Goal: Task Accomplishment & Management: Manage account settings

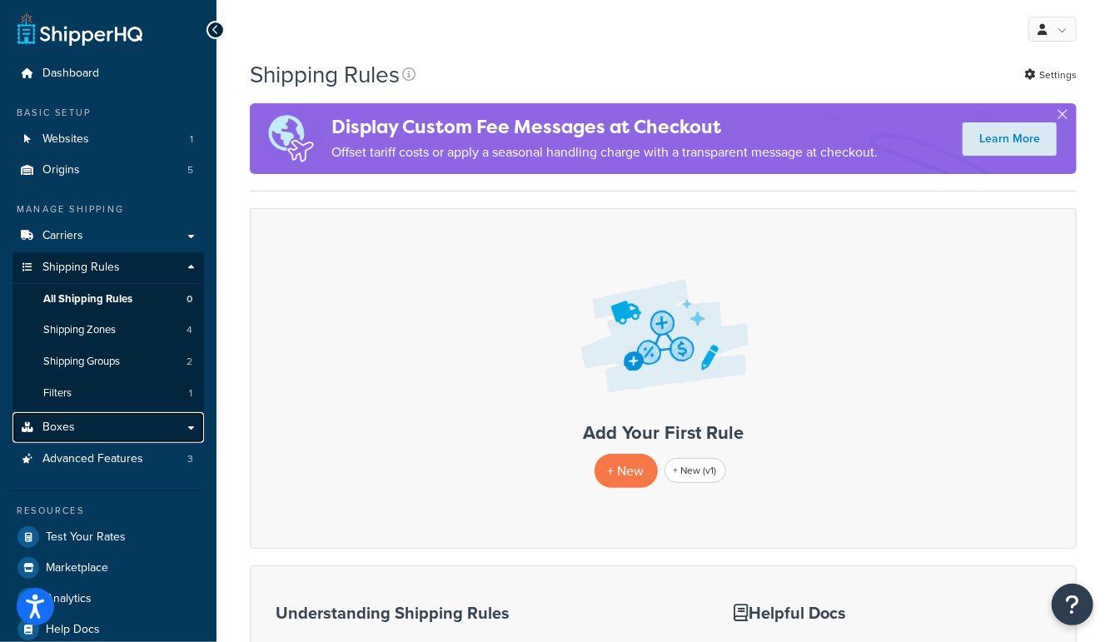
click at [84, 431] on link "Boxes" at bounding box center [108, 427] width 192 height 31
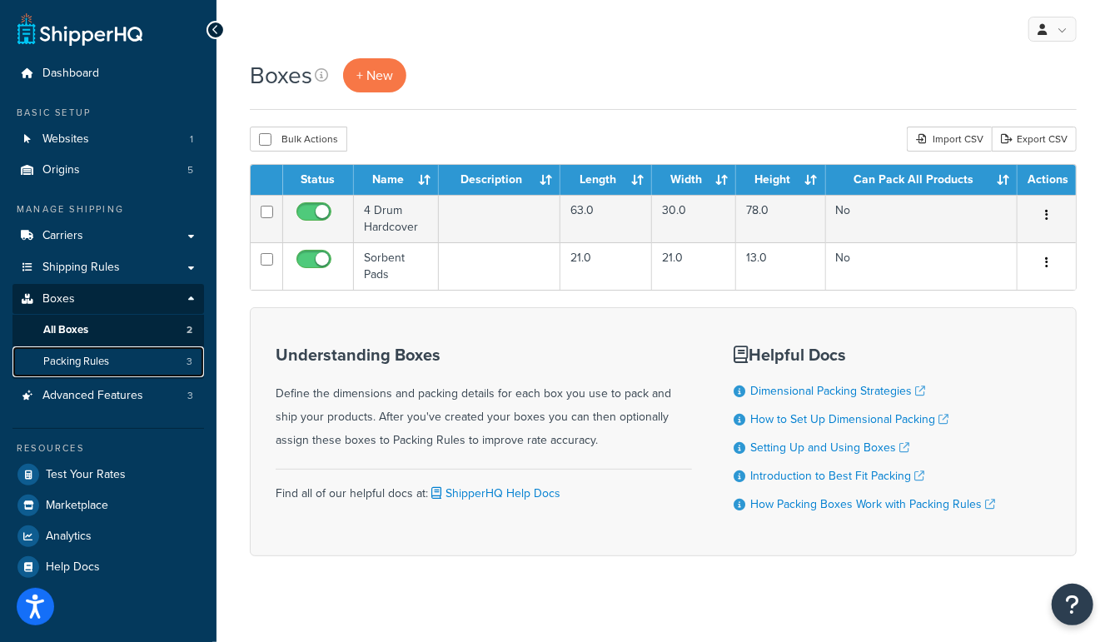
click at [86, 361] on span "Packing Rules" at bounding box center [76, 362] width 66 height 14
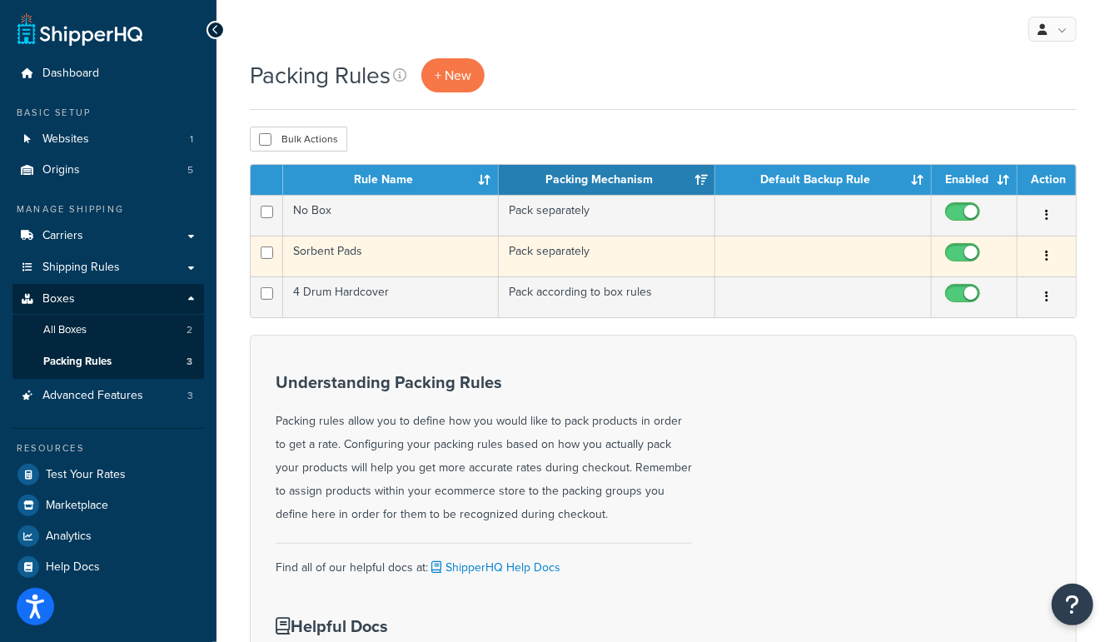
click at [326, 252] on td "Sorbent Pads" at bounding box center [391, 256] width 216 height 41
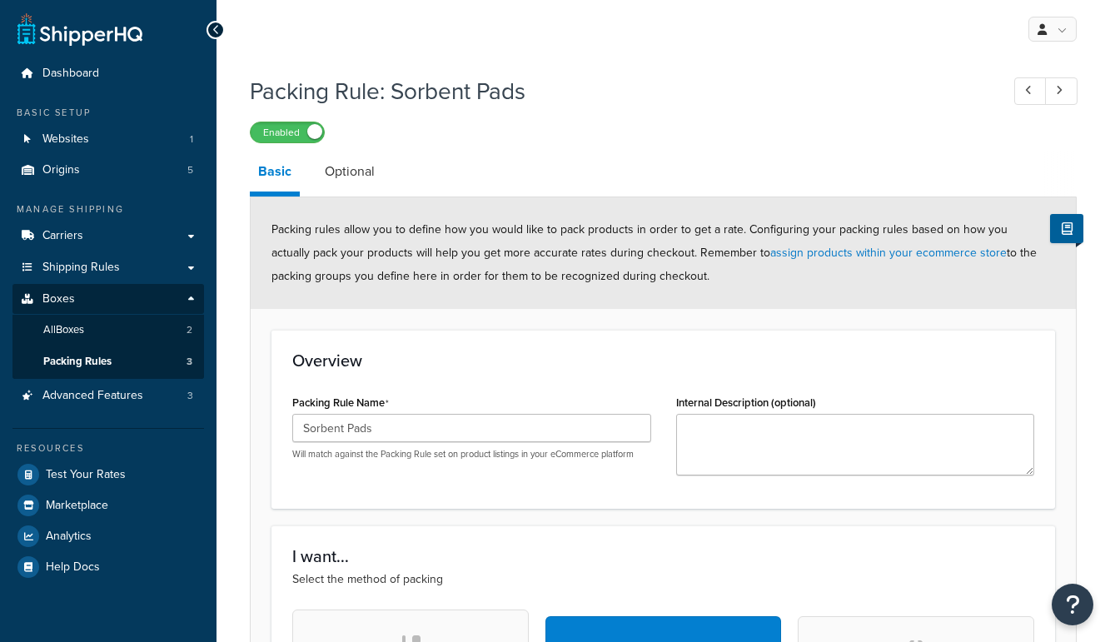
select select "737438"
click at [346, 175] on link "Optional" at bounding box center [349, 172] width 67 height 40
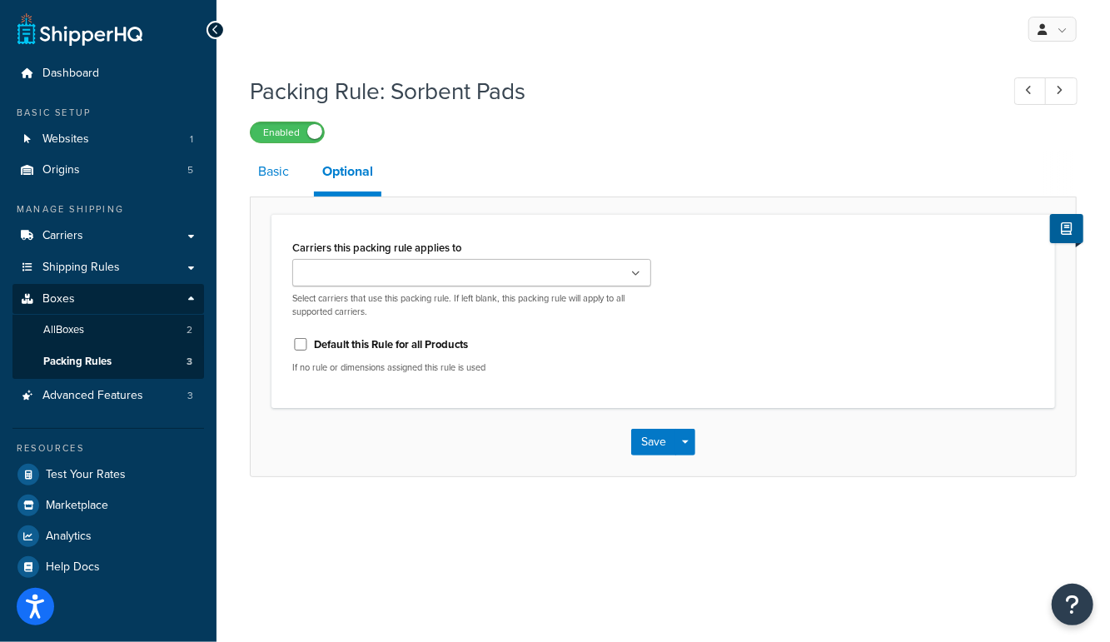
click at [280, 182] on link "Basic" at bounding box center [273, 172] width 47 height 40
select select "737438"
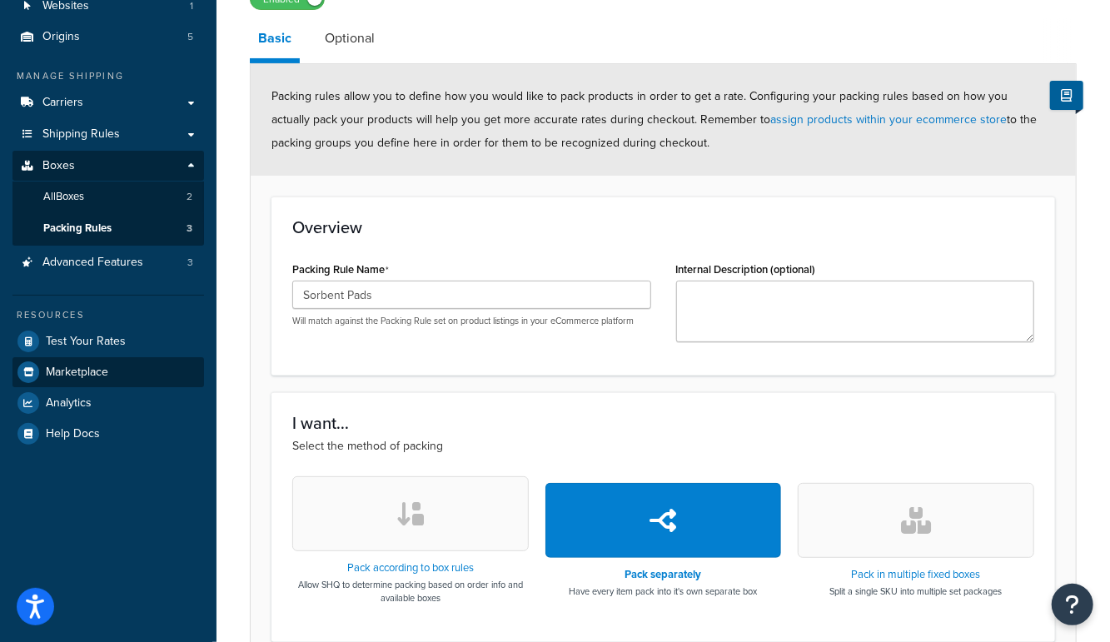
scroll to position [132, 0]
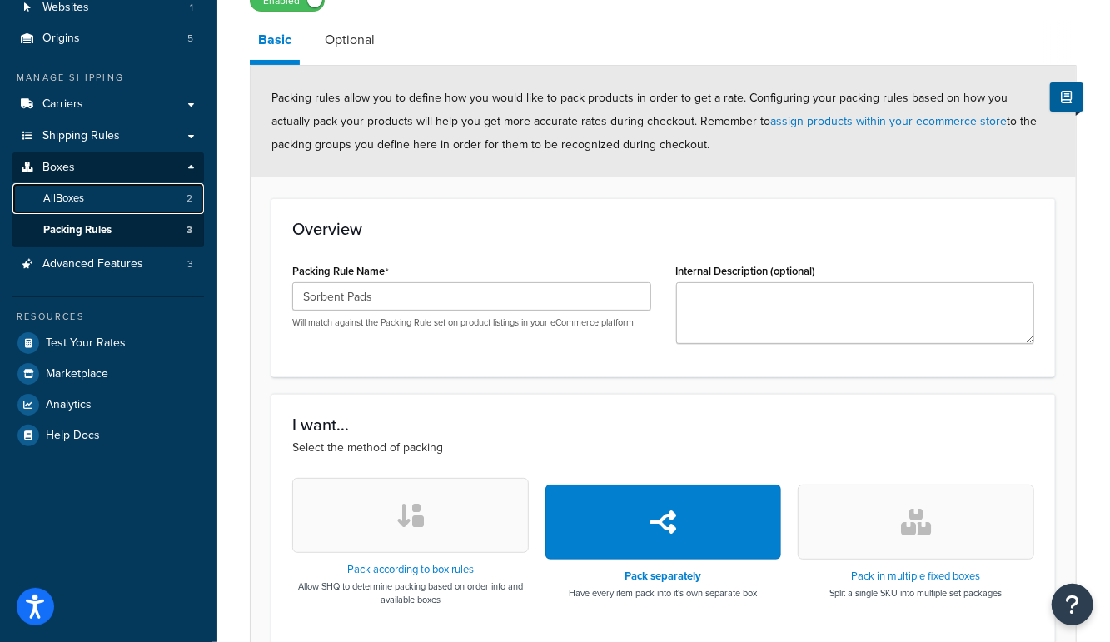
click at [100, 200] on link "All Boxes 2" at bounding box center [108, 198] width 192 height 31
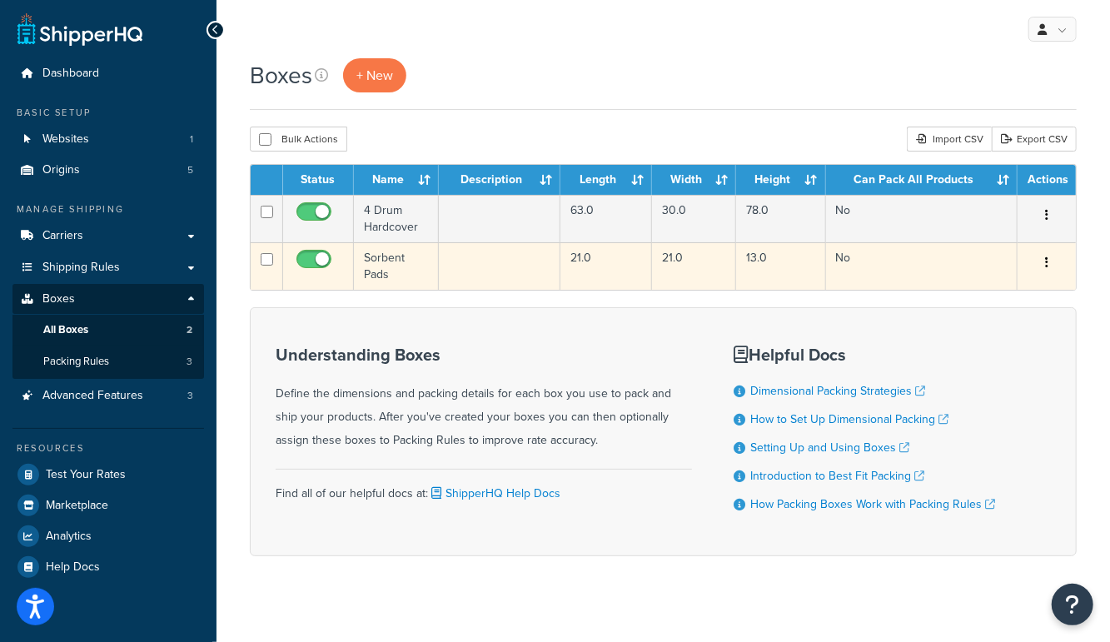
click at [371, 271] on td "Sorbent Pads" at bounding box center [396, 265] width 85 height 47
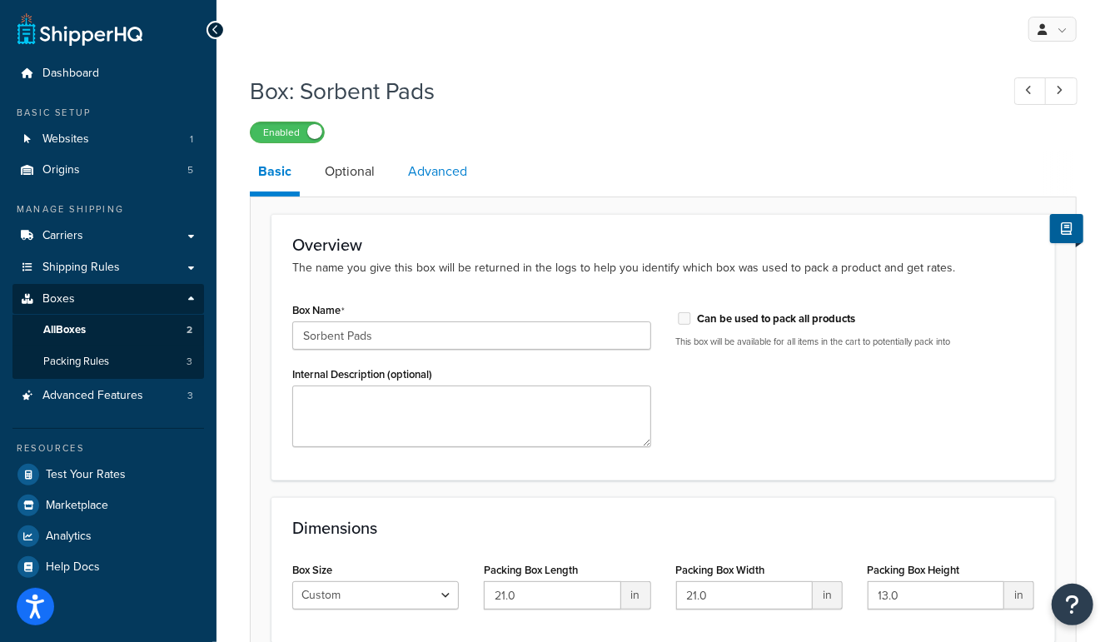
click at [432, 187] on link "Advanced" at bounding box center [438, 172] width 76 height 40
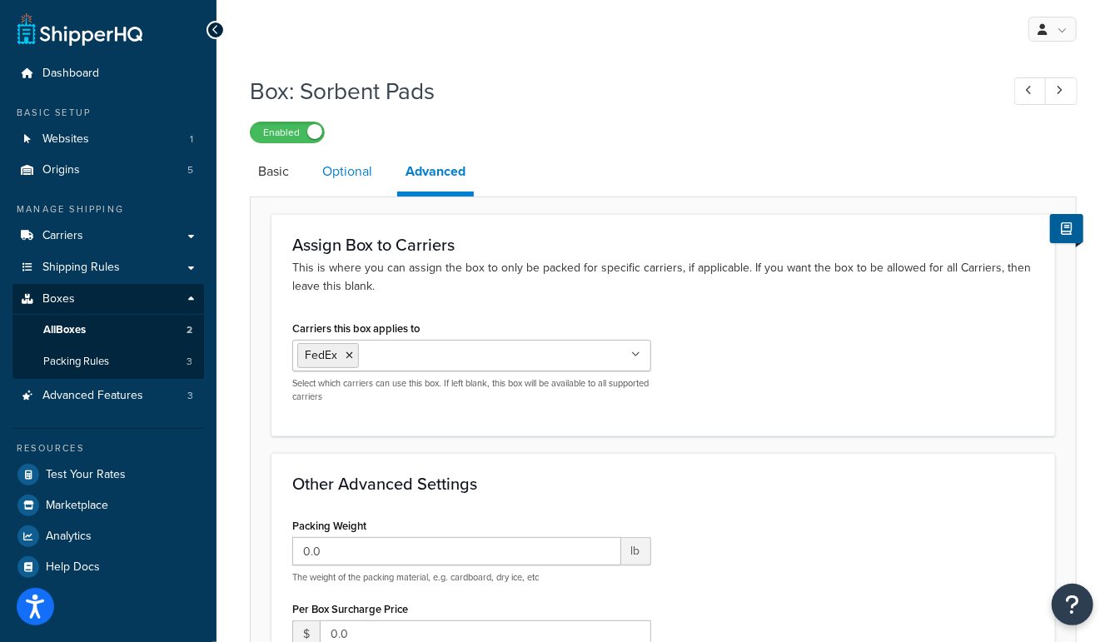
click at [340, 177] on link "Optional" at bounding box center [347, 172] width 67 height 40
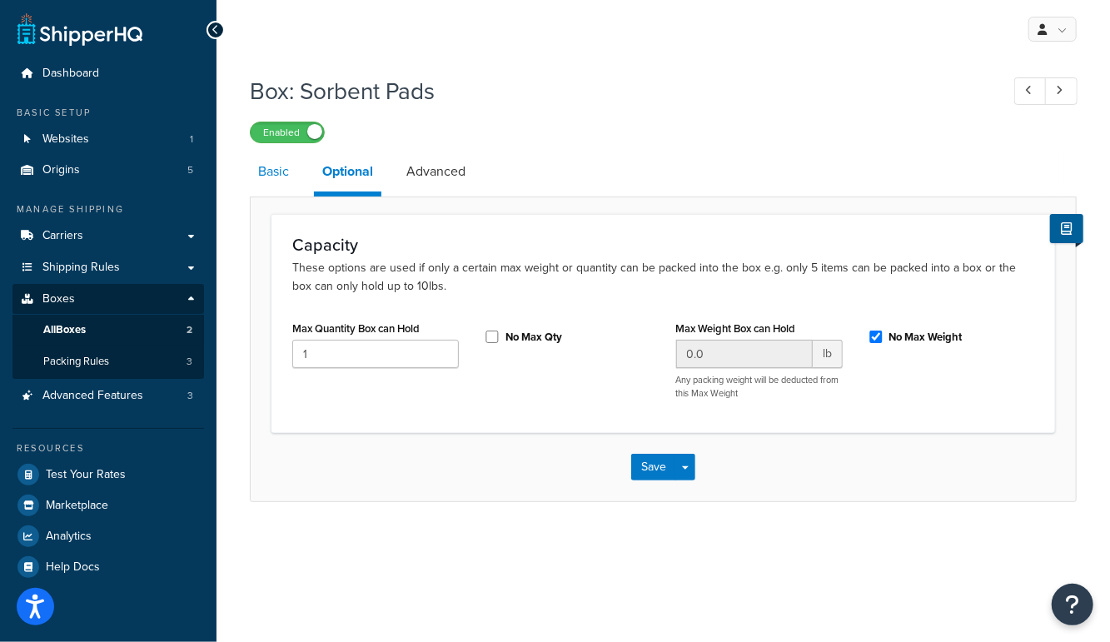
click at [267, 171] on link "Basic" at bounding box center [273, 172] width 47 height 40
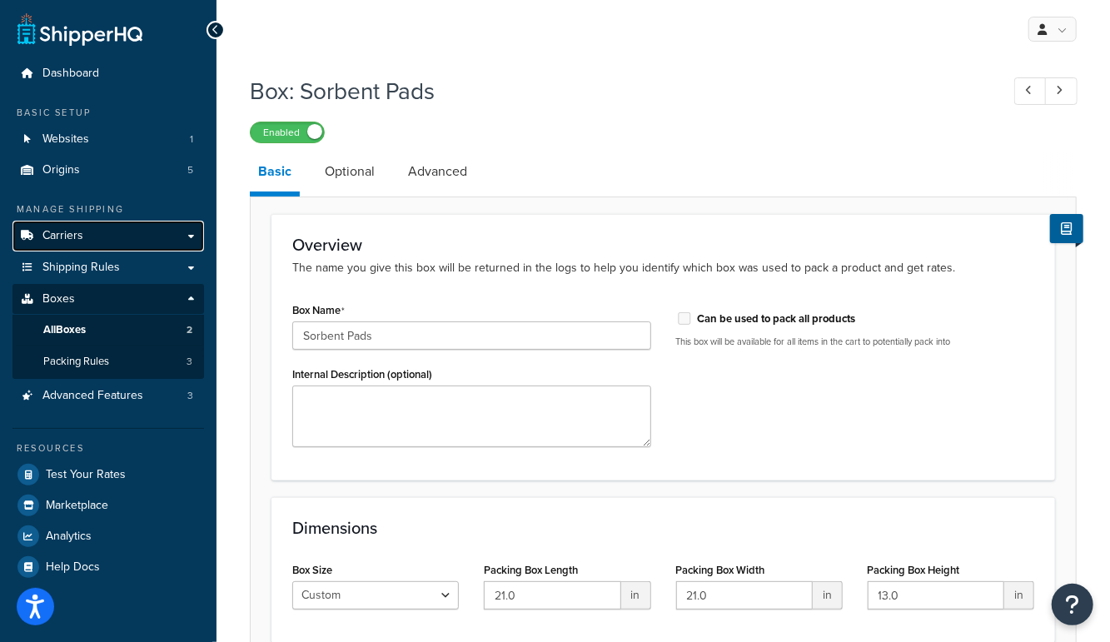
click at [108, 244] on link "Carriers" at bounding box center [108, 236] width 192 height 31
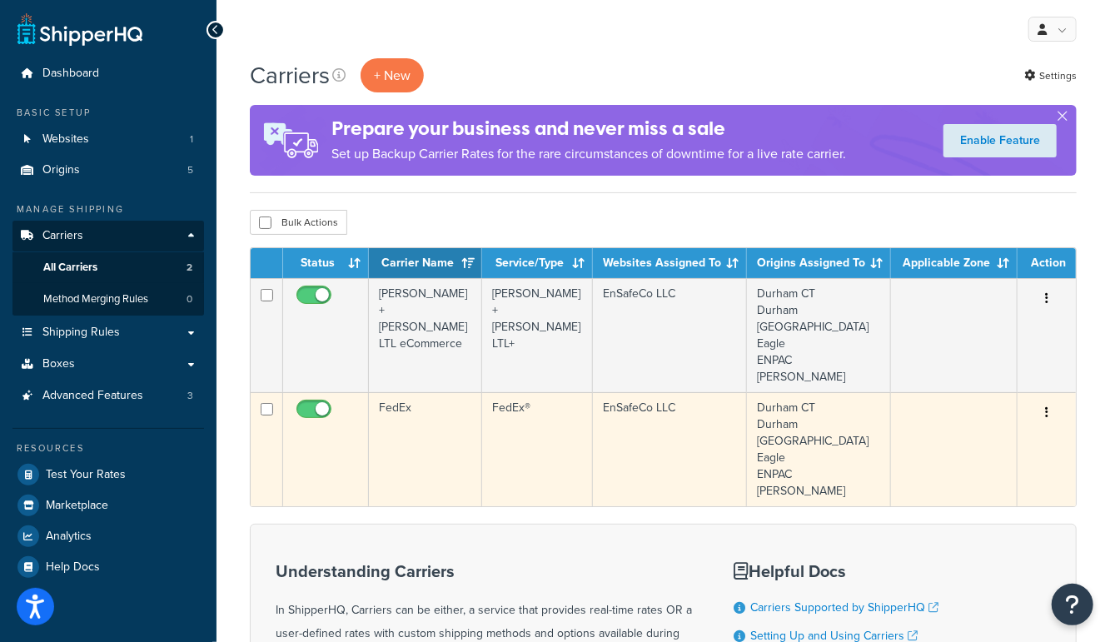
click at [400, 424] on td "FedEx" at bounding box center [425, 449] width 113 height 114
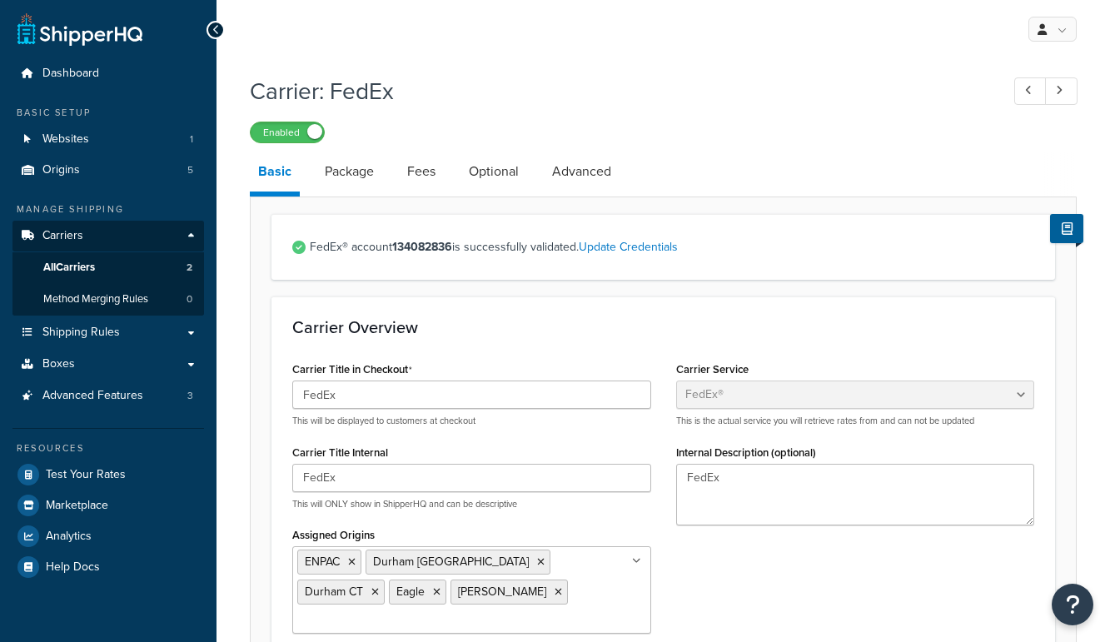
select select "fedEx"
select select "REGULAR_PICKUP"
select select "YOUR_PACKAGING"
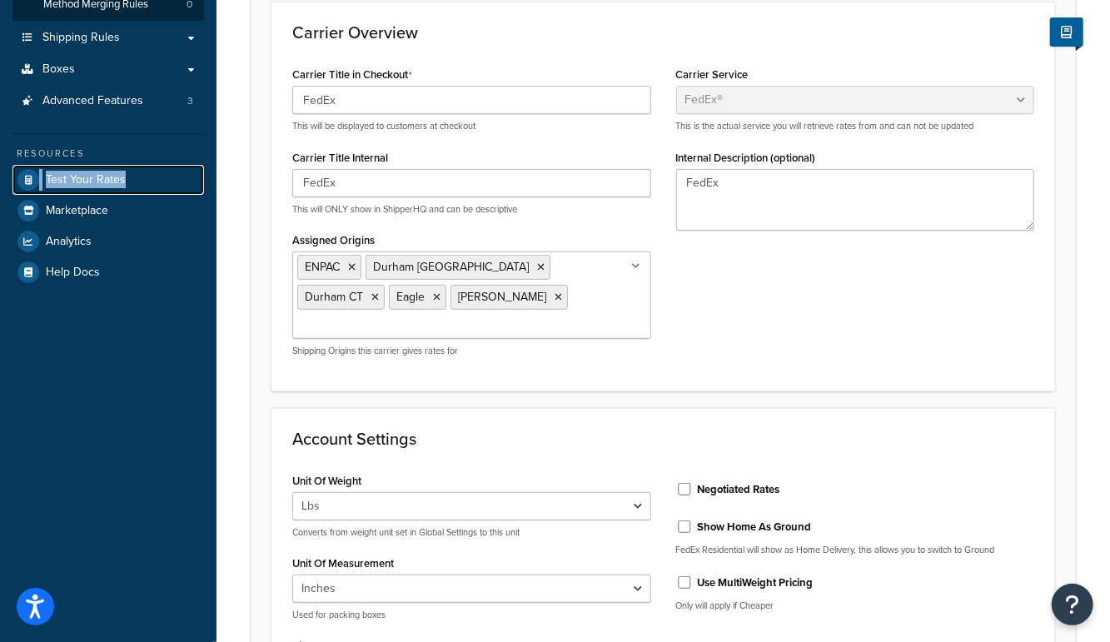
scroll to position [314, 0]
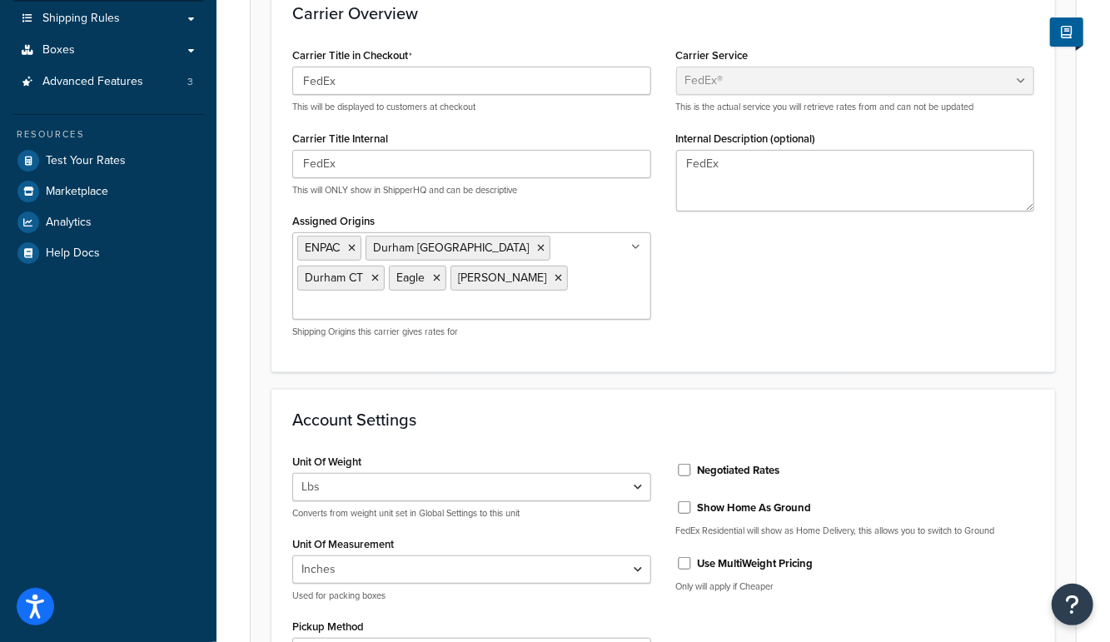
drag, startPoint x: 769, startPoint y: 433, endPoint x: 779, endPoint y: 427, distance: 12.3
click at [769, 463] on label "Negotiated Rates" at bounding box center [739, 470] width 82 height 15
click at [693, 464] on input "Negotiated Rates" at bounding box center [684, 470] width 17 height 12
checkbox input "true"
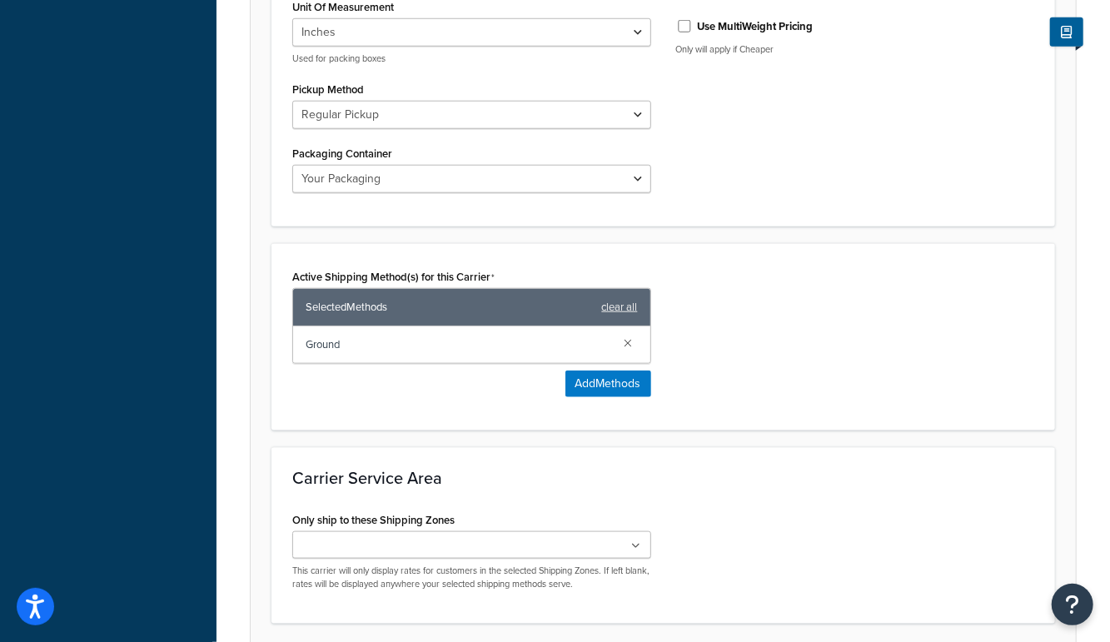
scroll to position [952, 0]
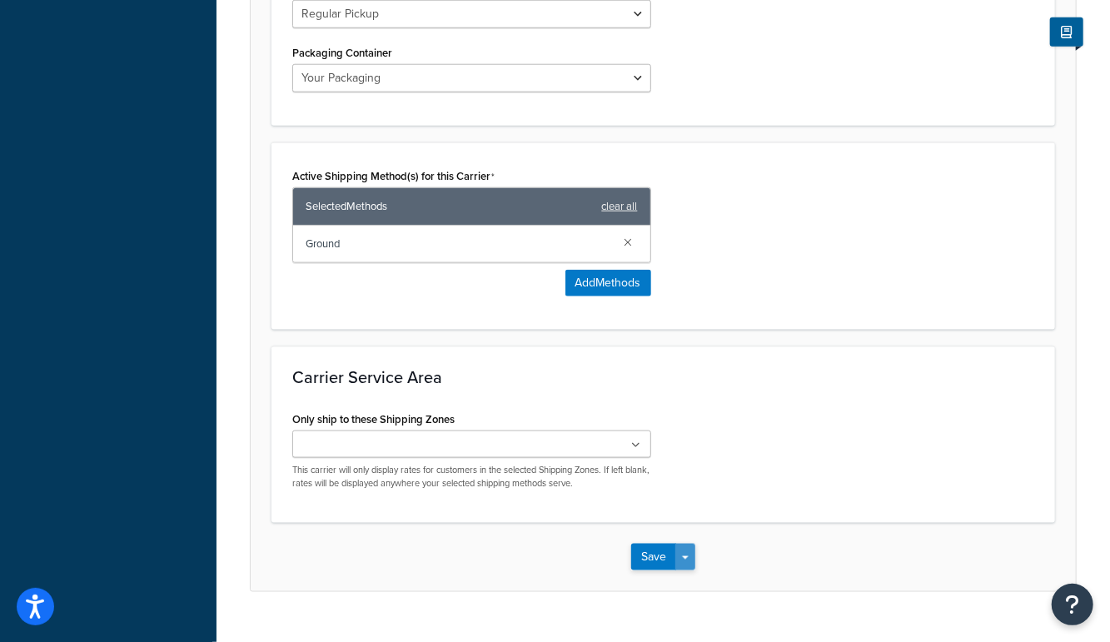
click at [685, 544] on button "Save Dropdown" at bounding box center [685, 557] width 20 height 27
drag, startPoint x: 691, startPoint y: 552, endPoint x: 685, endPoint y: 462, distance: 90.1
click at [691, 570] on button "Save and Edit" at bounding box center [692, 587] width 122 height 35
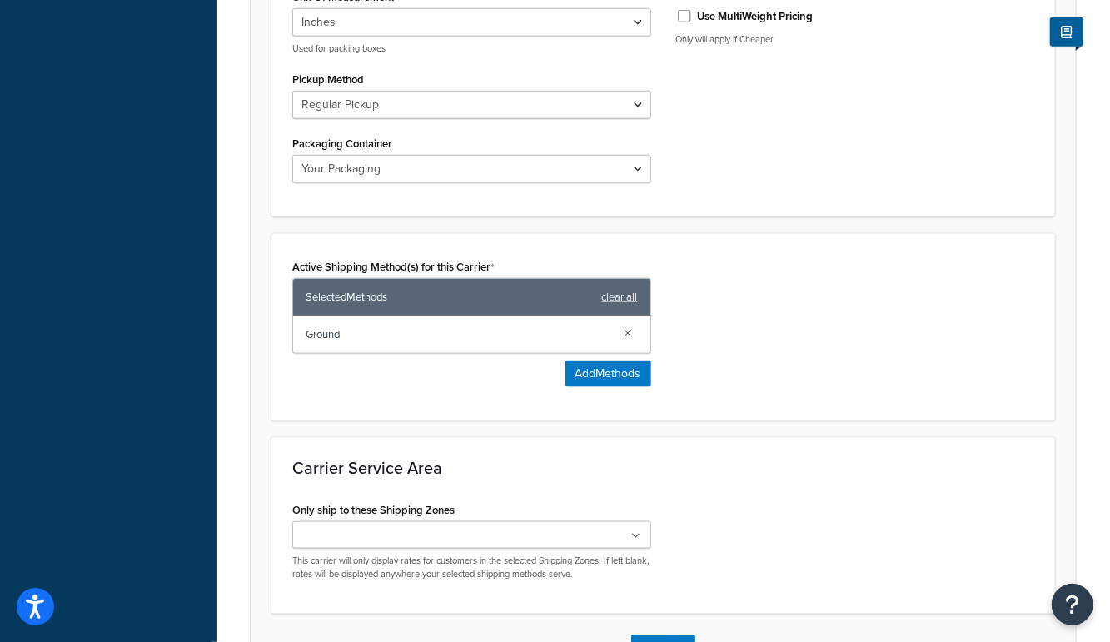
scroll to position [0, 0]
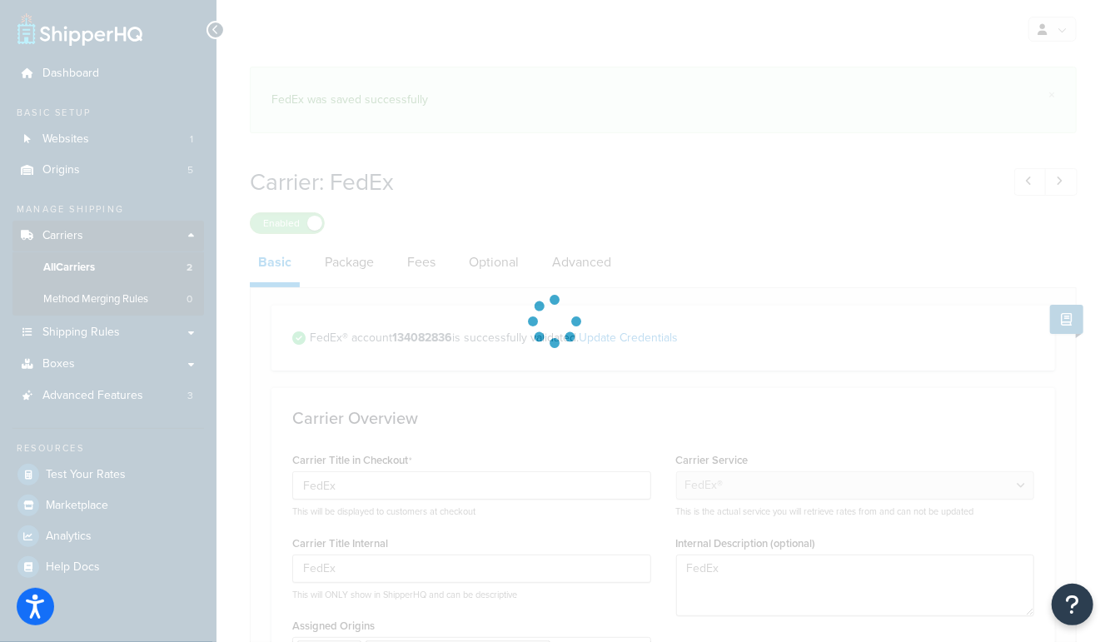
select select "fedEx"
select select "REGULAR_PICKUP"
select select "YOUR_PACKAGING"
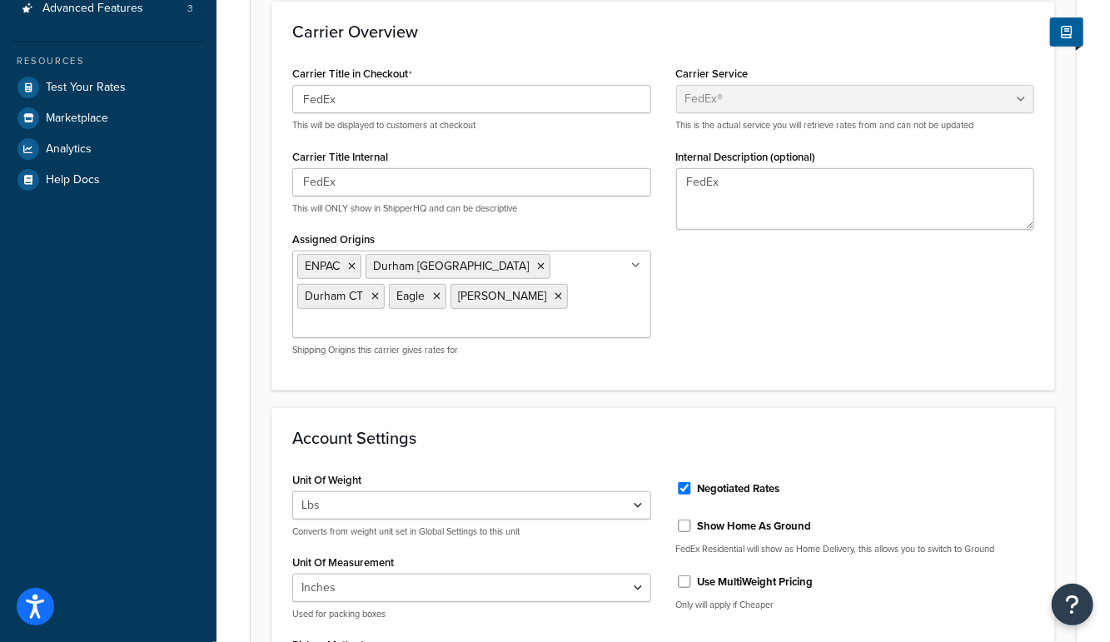
scroll to position [380, 0]
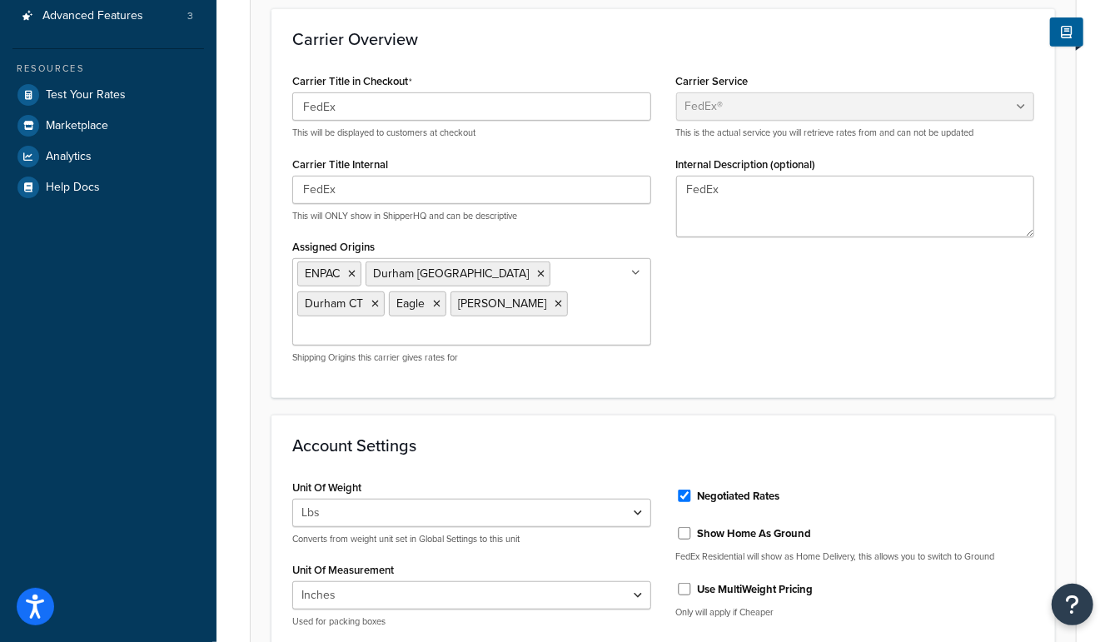
click at [712, 489] on label "Negotiated Rates" at bounding box center [739, 496] width 82 height 15
click at [693, 490] on input "Negotiated Rates" at bounding box center [684, 496] width 17 height 12
checkbox input "false"
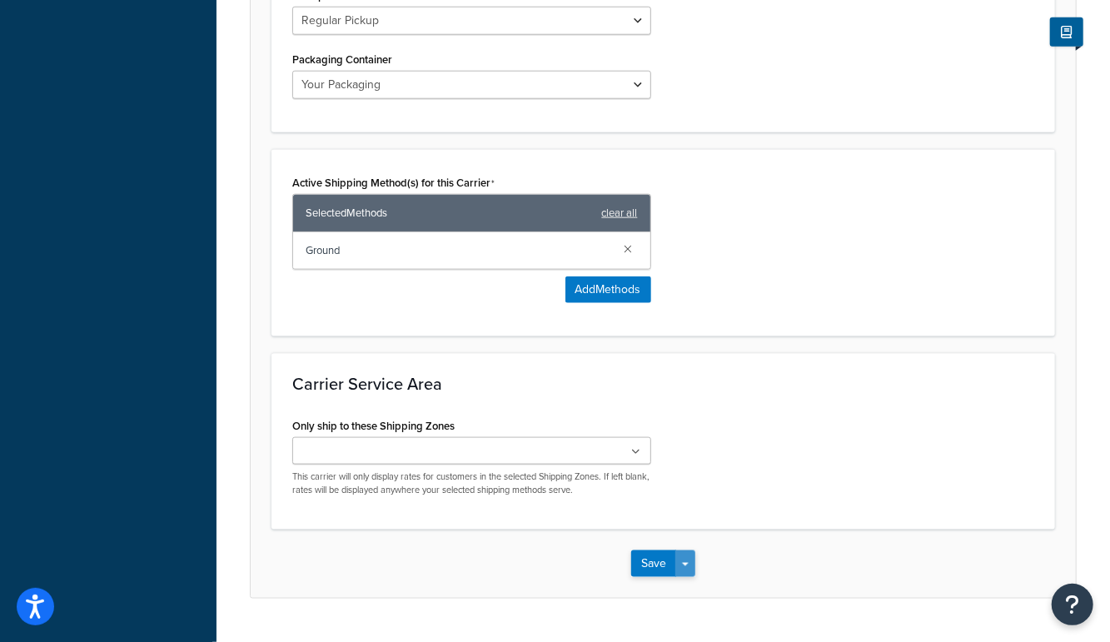
click at [683, 550] on button "Save Dropdown" at bounding box center [685, 563] width 20 height 27
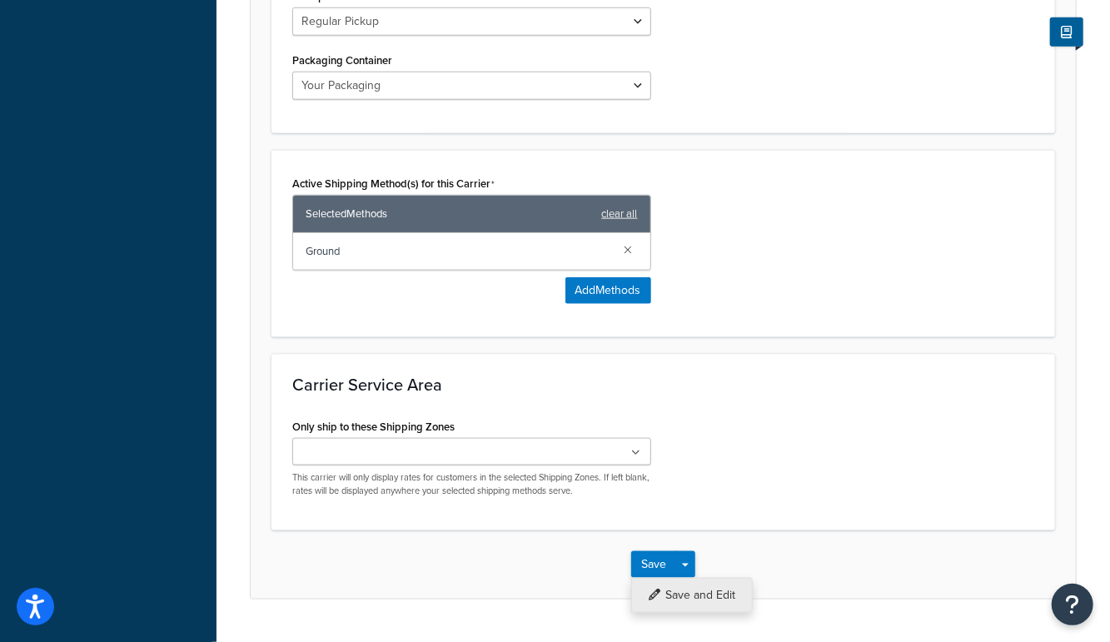
click at [696, 578] on button "Save and Edit" at bounding box center [692, 595] width 122 height 35
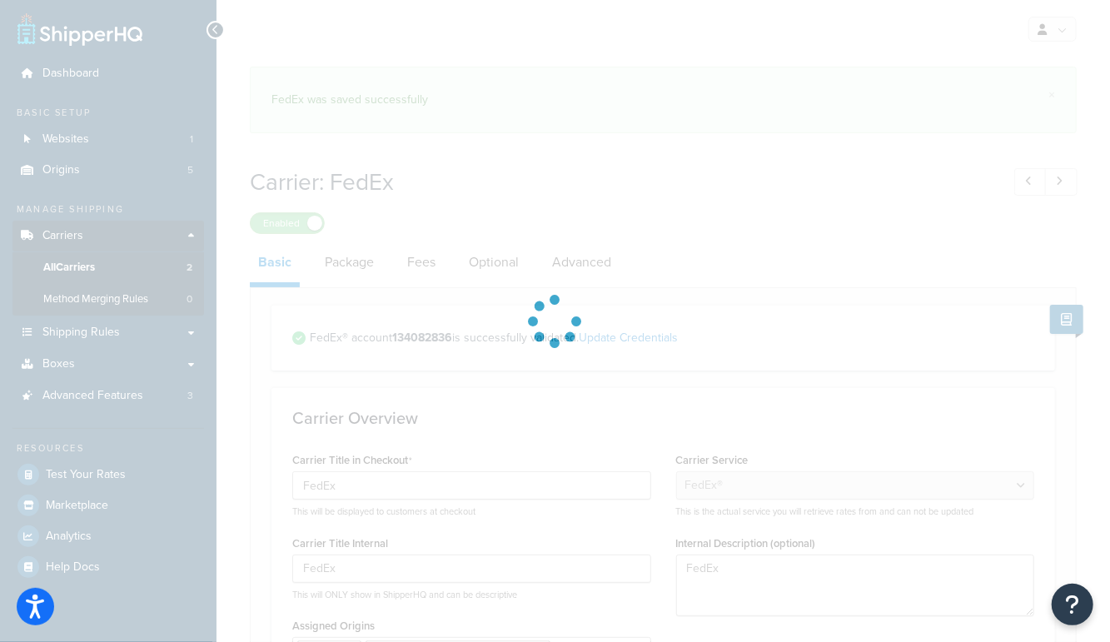
select select "fedEx"
select select "REGULAR_PICKUP"
select select "YOUR_PACKAGING"
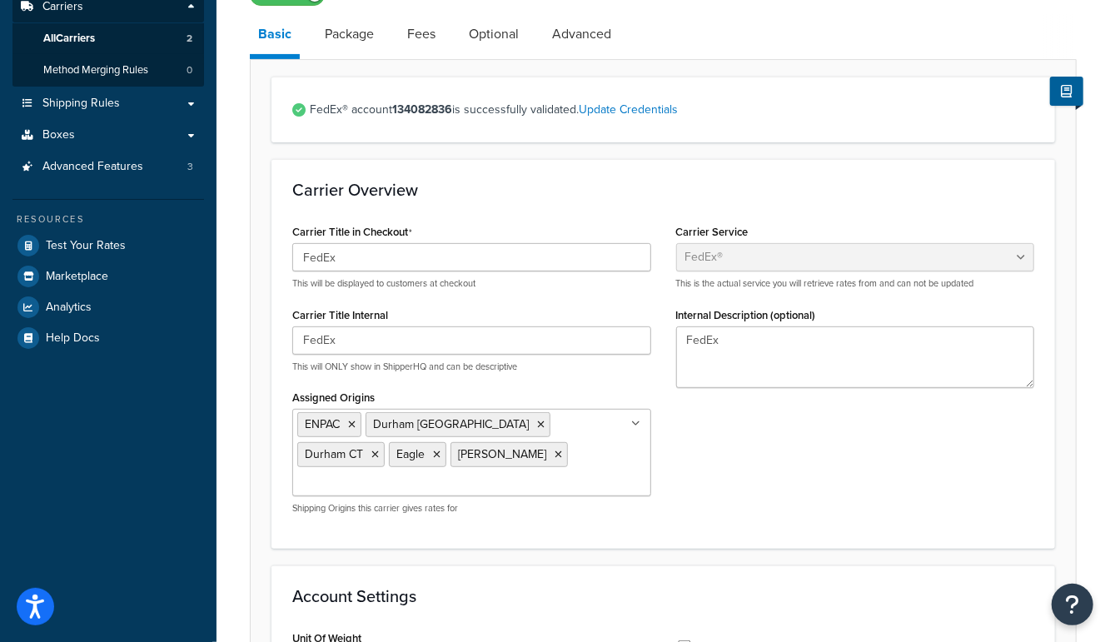
scroll to position [231, 0]
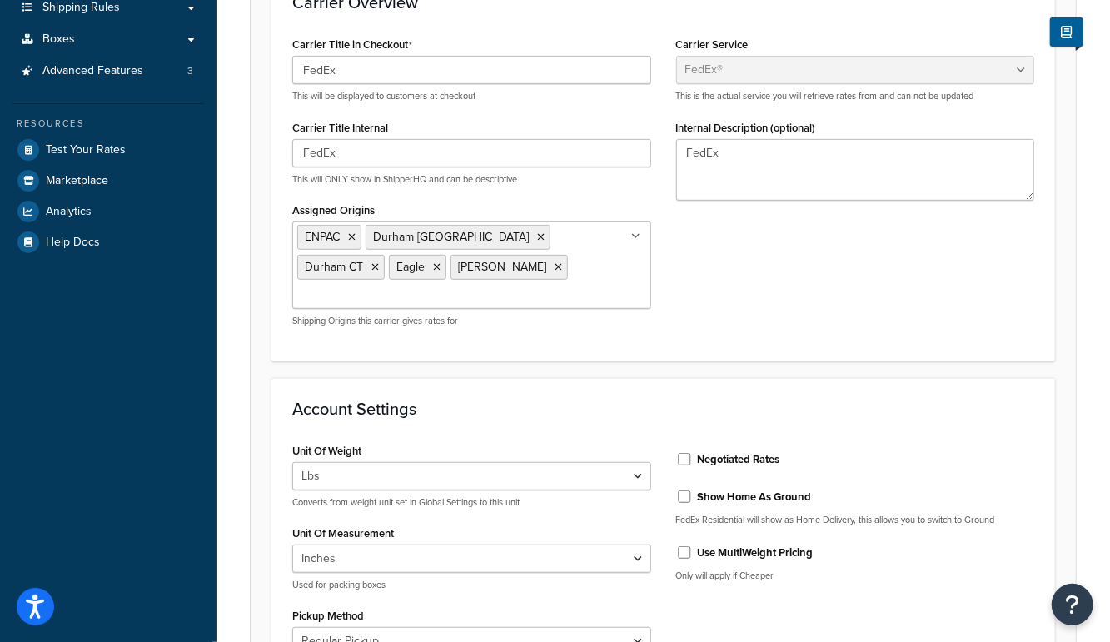
drag, startPoint x: 724, startPoint y: 424, endPoint x: 734, endPoint y: 417, distance: 12.0
click at [724, 452] on label "Negotiated Rates" at bounding box center [739, 459] width 82 height 15
click at [693, 453] on input "Negotiated Rates" at bounding box center [684, 459] width 17 height 12
checkbox input "true"
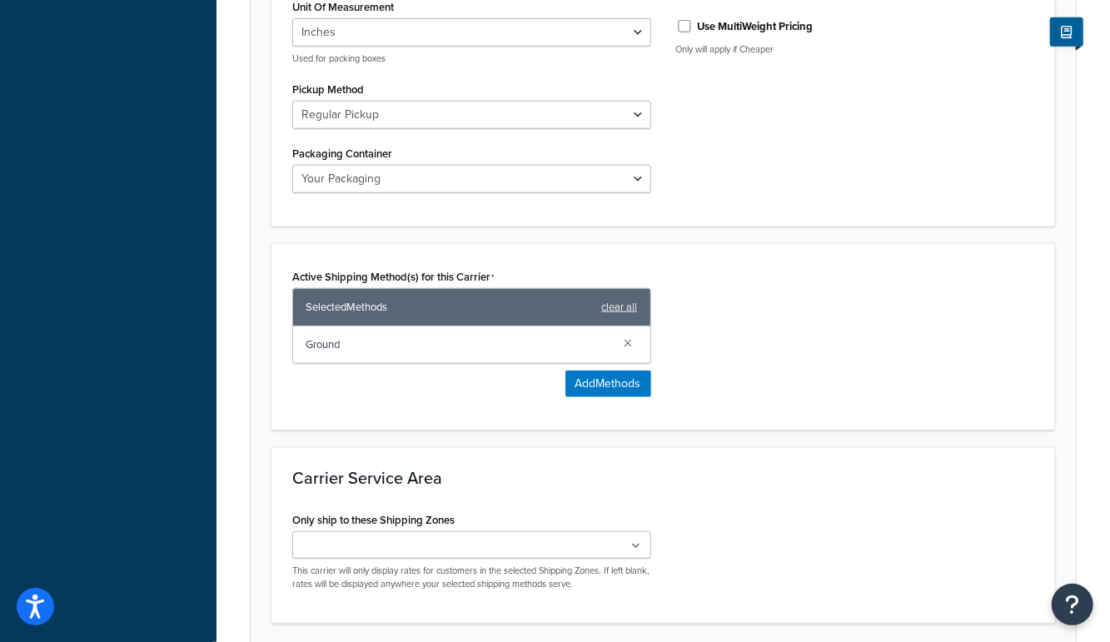
scroll to position [952, 0]
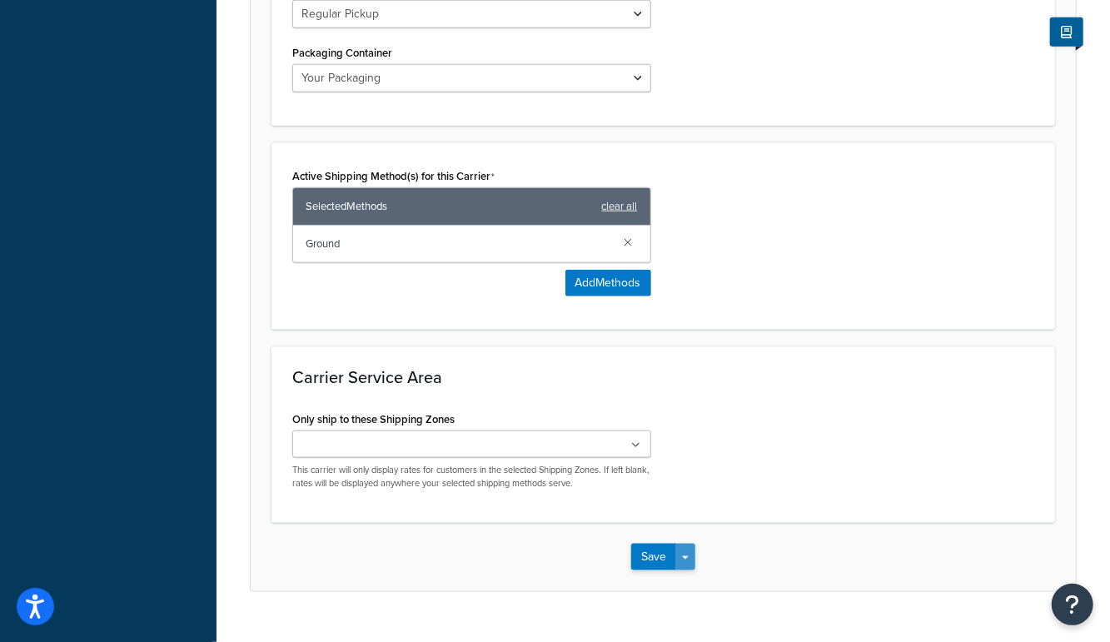
drag, startPoint x: 687, startPoint y: 525, endPoint x: 694, endPoint y: 536, distance: 13.2
click at [687, 556] on span "button" at bounding box center [685, 557] width 7 height 3
click at [702, 570] on button "Save and Edit" at bounding box center [692, 587] width 122 height 35
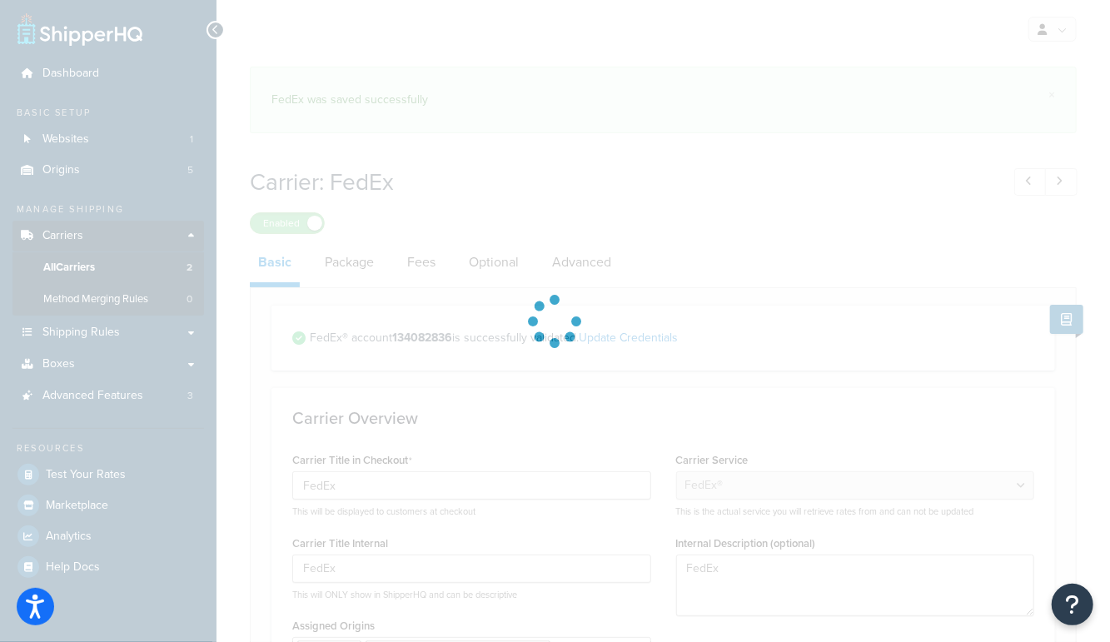
select select "fedEx"
select select "REGULAR_PICKUP"
select select "YOUR_PACKAGING"
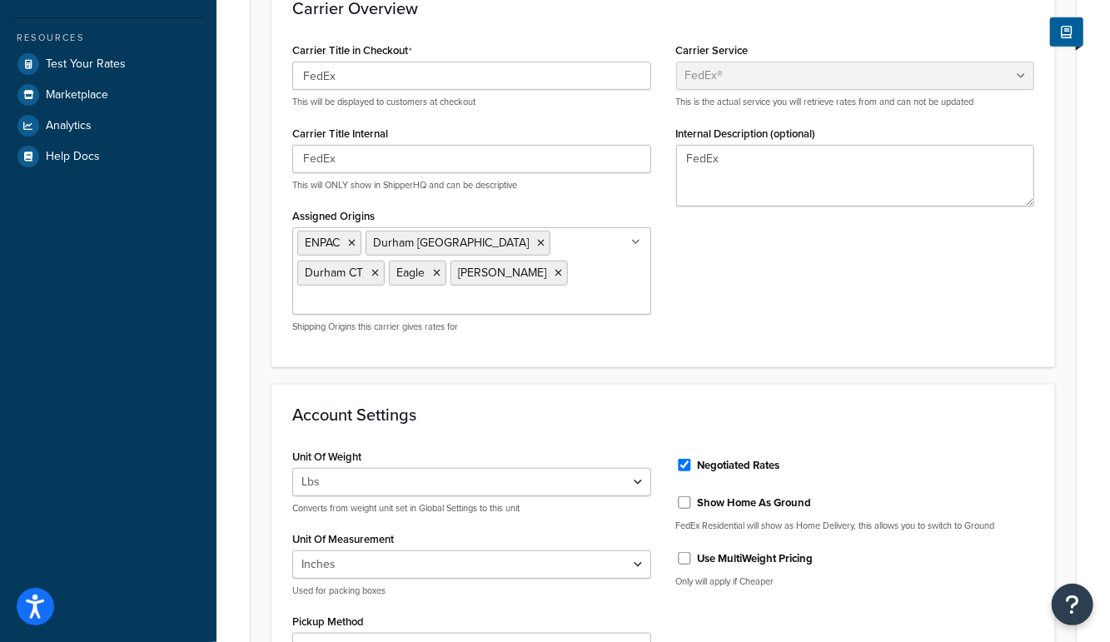
drag, startPoint x: 736, startPoint y: 430, endPoint x: 745, endPoint y: 419, distance: 14.8
click at [735, 458] on label "Negotiated Rates" at bounding box center [739, 465] width 82 height 15
click at [693, 459] on input "Negotiated Rates" at bounding box center [684, 465] width 17 height 12
checkbox input "false"
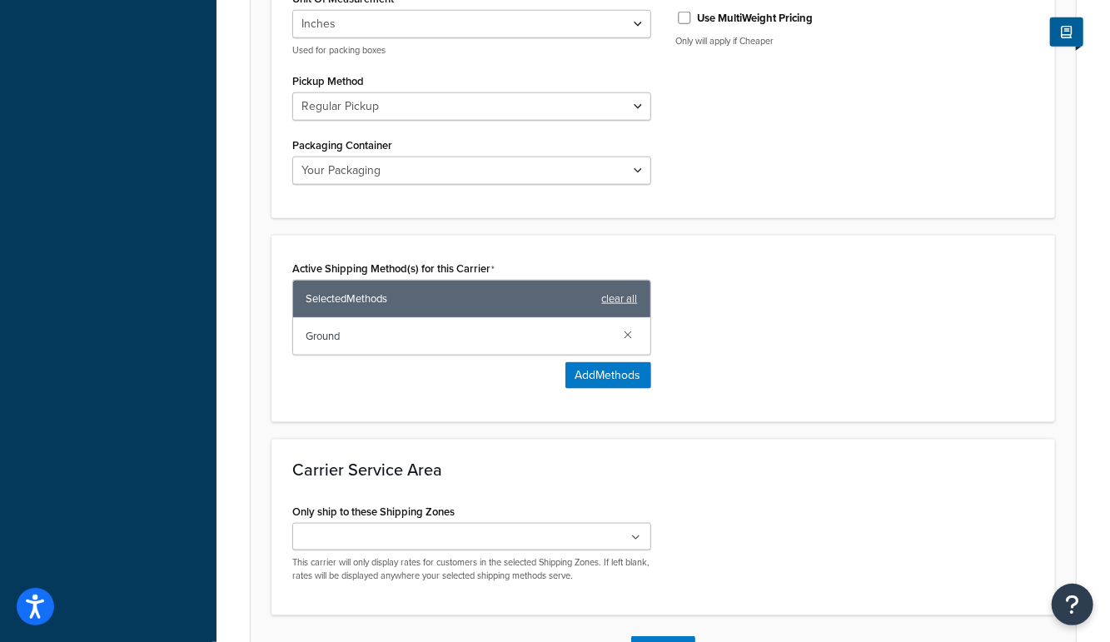
scroll to position [1042, 0]
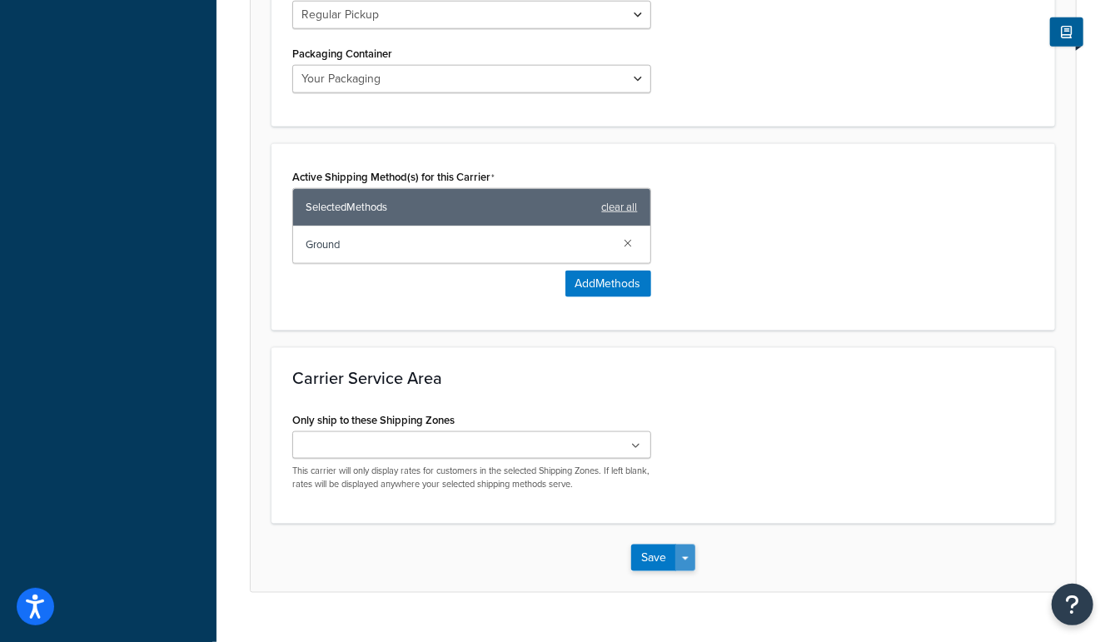
click at [690, 545] on button "Save Dropdown" at bounding box center [685, 558] width 20 height 27
click at [717, 571] on button "Save and Edit" at bounding box center [692, 588] width 122 height 35
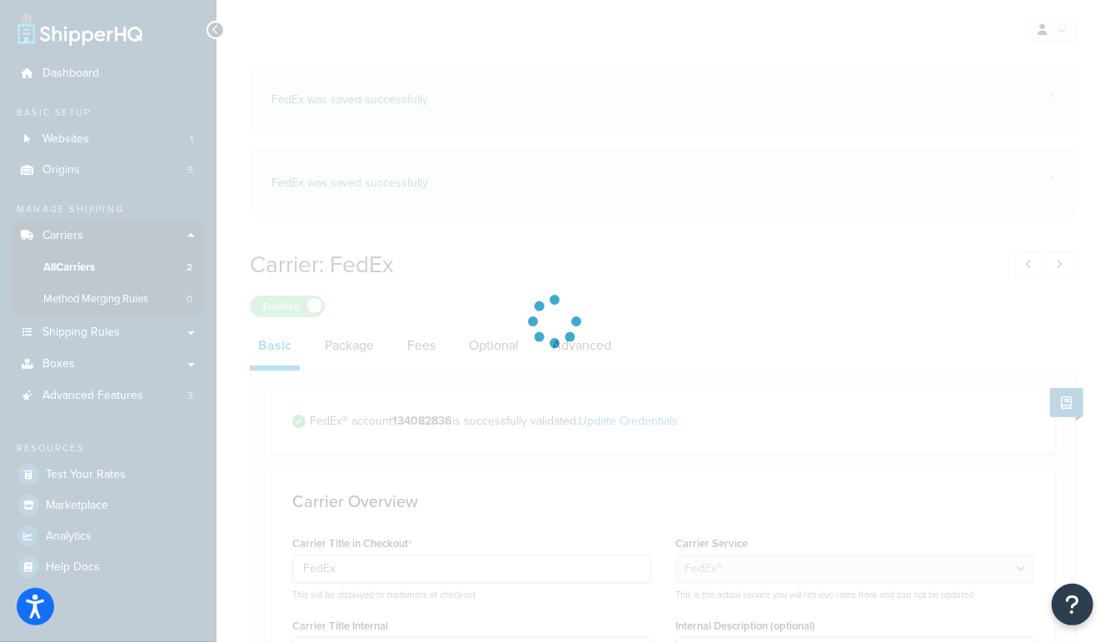
select select "fedEx"
select select "REGULAR_PICKUP"
select select "YOUR_PACKAGING"
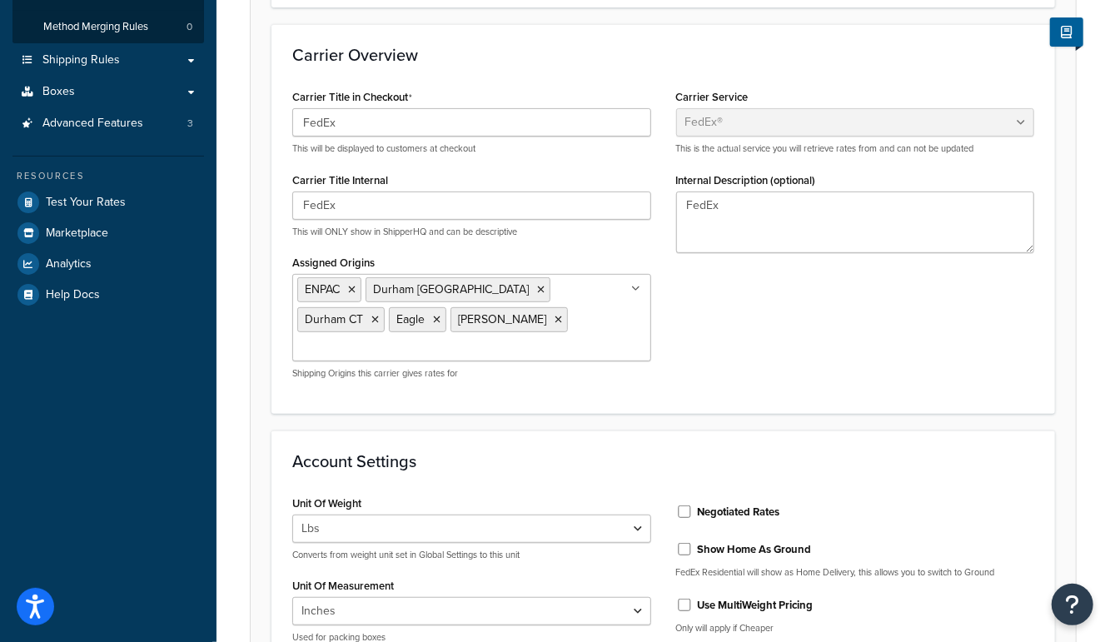
scroll to position [276, 0]
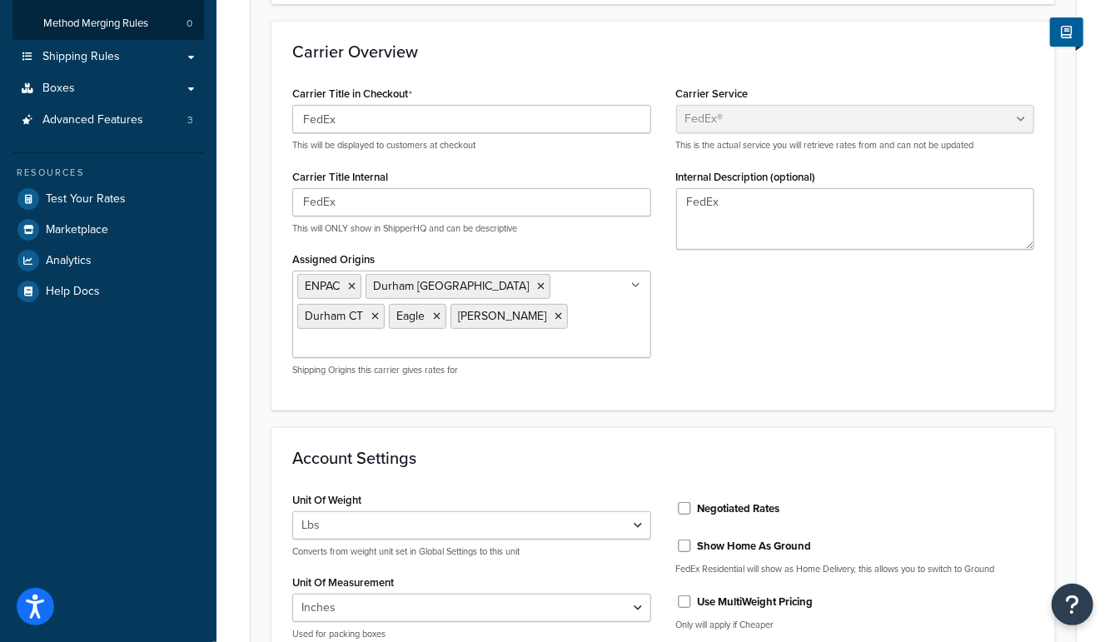
click at [718, 501] on label "Negotiated Rates" at bounding box center [739, 508] width 82 height 15
click at [693, 502] on input "Negotiated Rates" at bounding box center [684, 508] width 17 height 12
checkbox input "true"
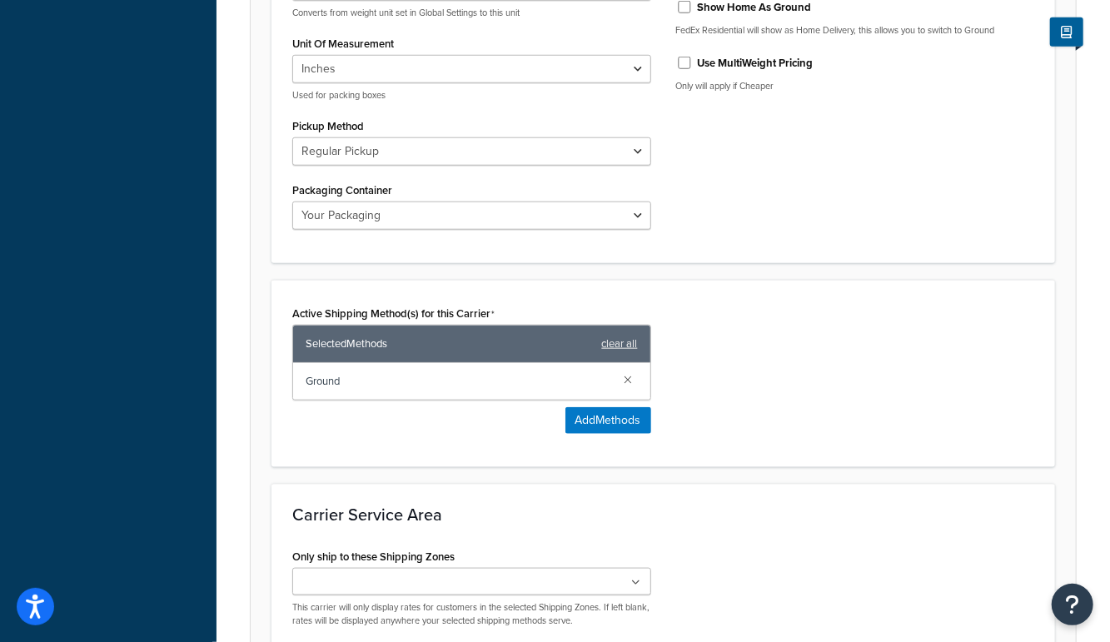
scroll to position [952, 0]
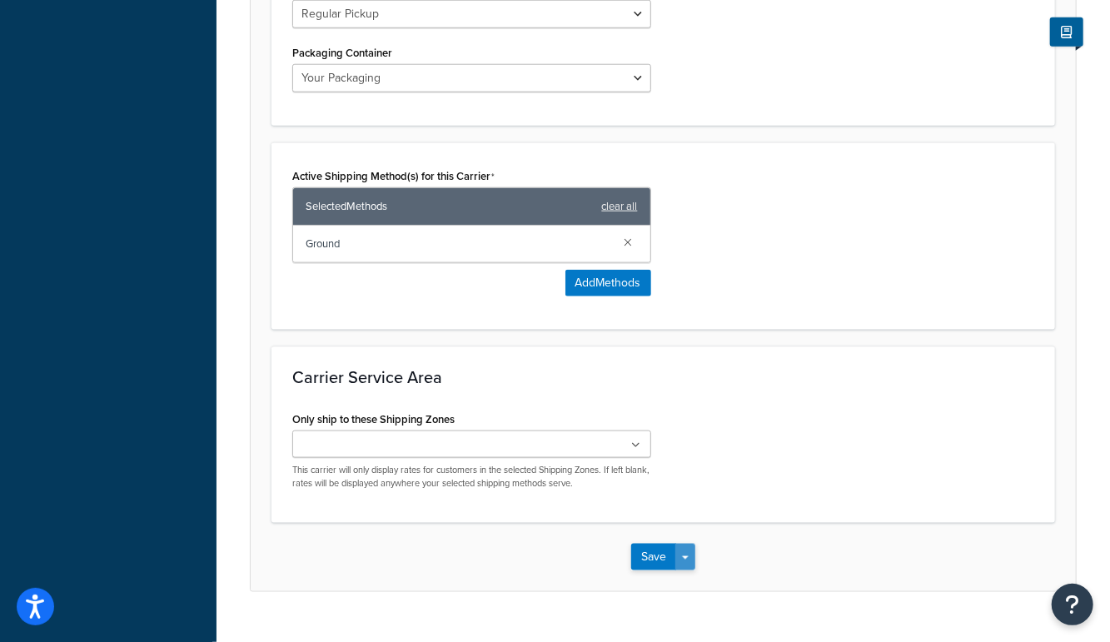
click at [686, 556] on span "button" at bounding box center [685, 557] width 7 height 3
click at [699, 570] on button "Save and Edit" at bounding box center [692, 587] width 122 height 35
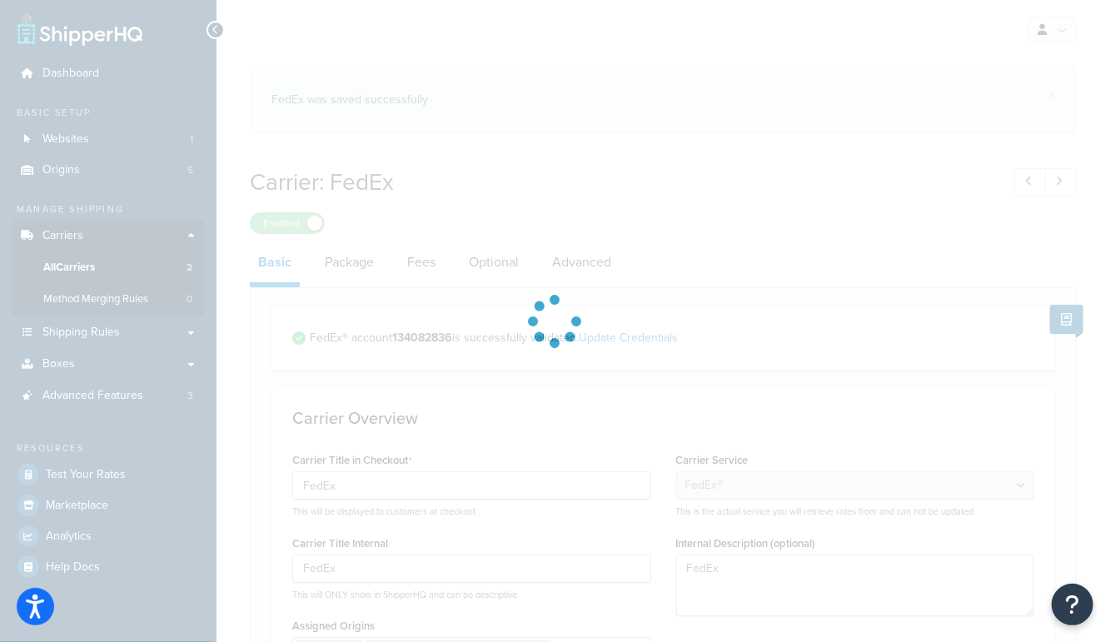
select select "fedEx"
select select "REGULAR_PICKUP"
select select "YOUR_PACKAGING"
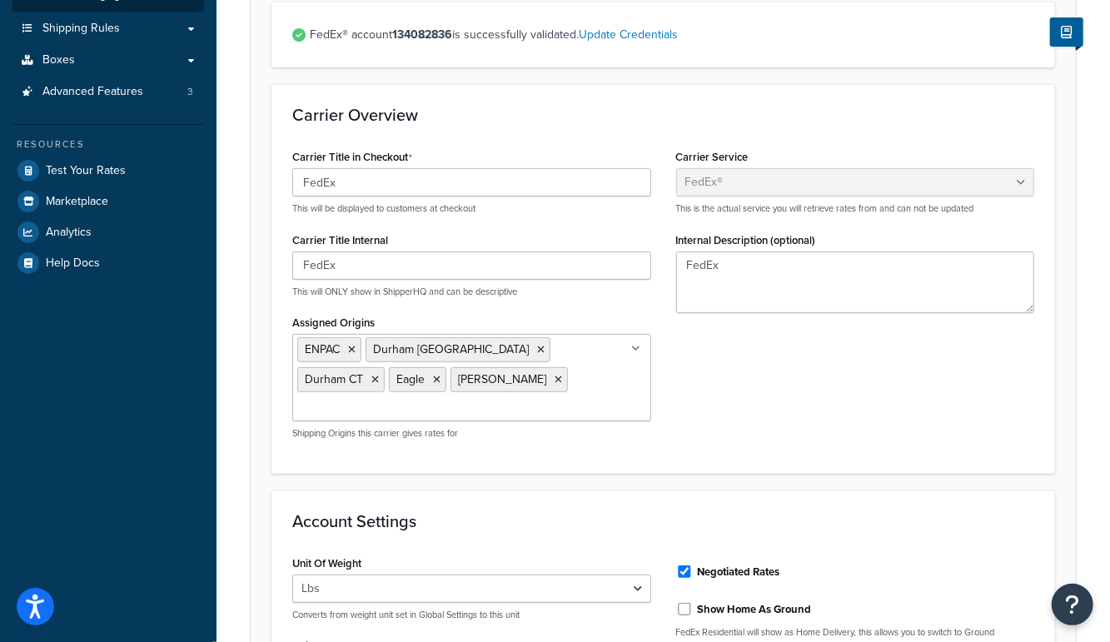
scroll to position [329, 0]
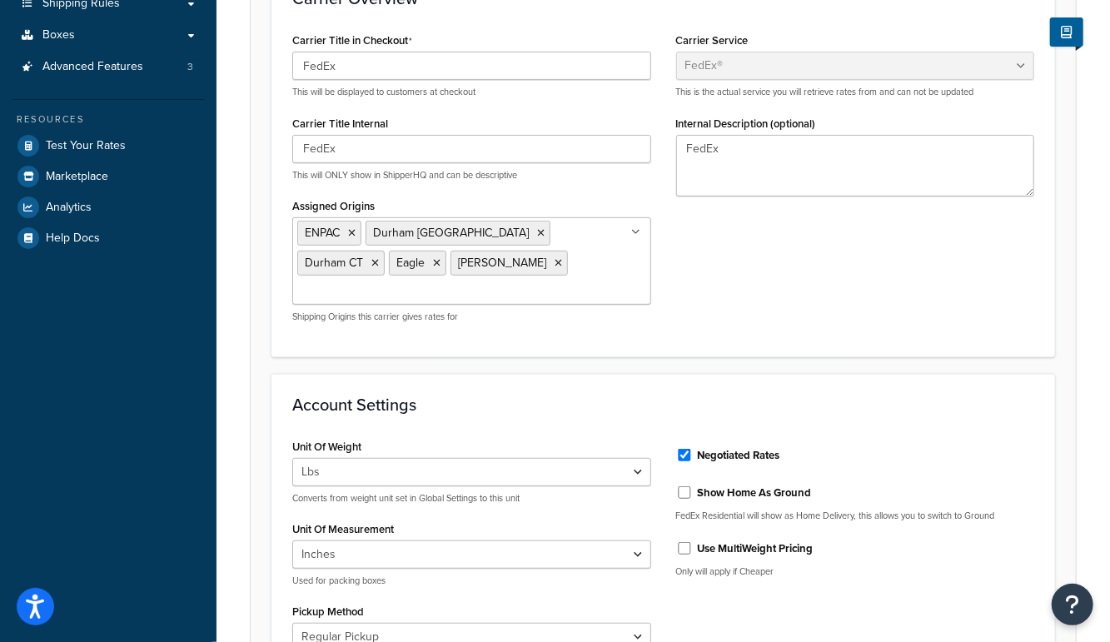
drag, startPoint x: 766, startPoint y: 514, endPoint x: 770, endPoint y: 503, distance: 11.6
click at [764, 511] on div "Negotiated Rates Show Home As Ground FedEx Residential will show as Home Delive…" at bounding box center [856, 513] width 384 height 157
click at [754, 448] on label "Negotiated Rates" at bounding box center [739, 455] width 82 height 15
click at [693, 449] on input "Negotiated Rates" at bounding box center [684, 455] width 17 height 12
checkbox input "false"
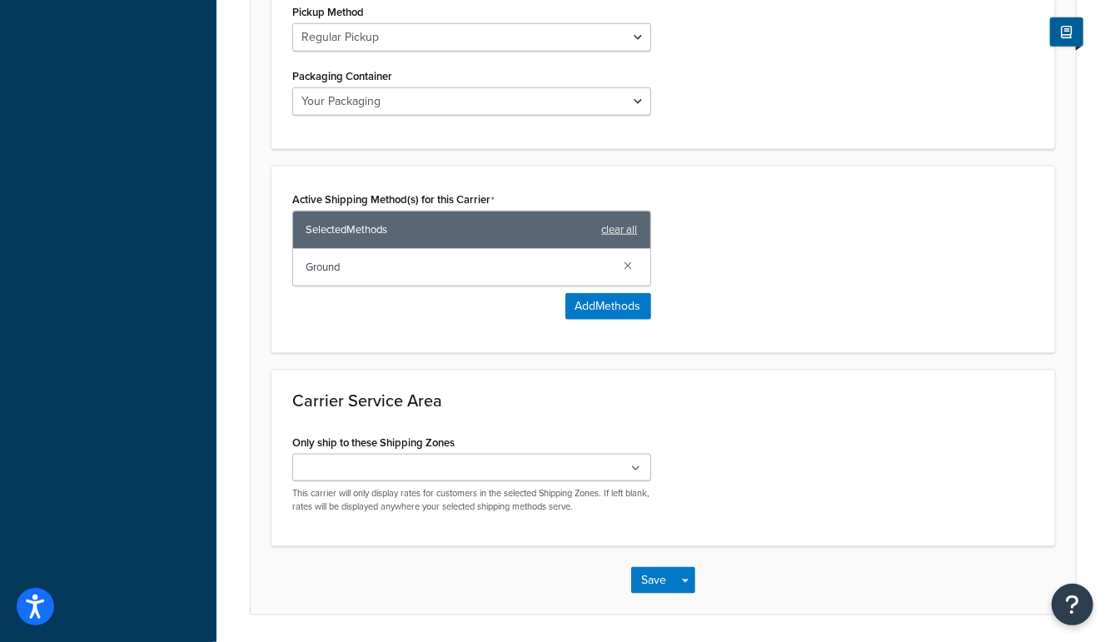
scroll to position [952, 0]
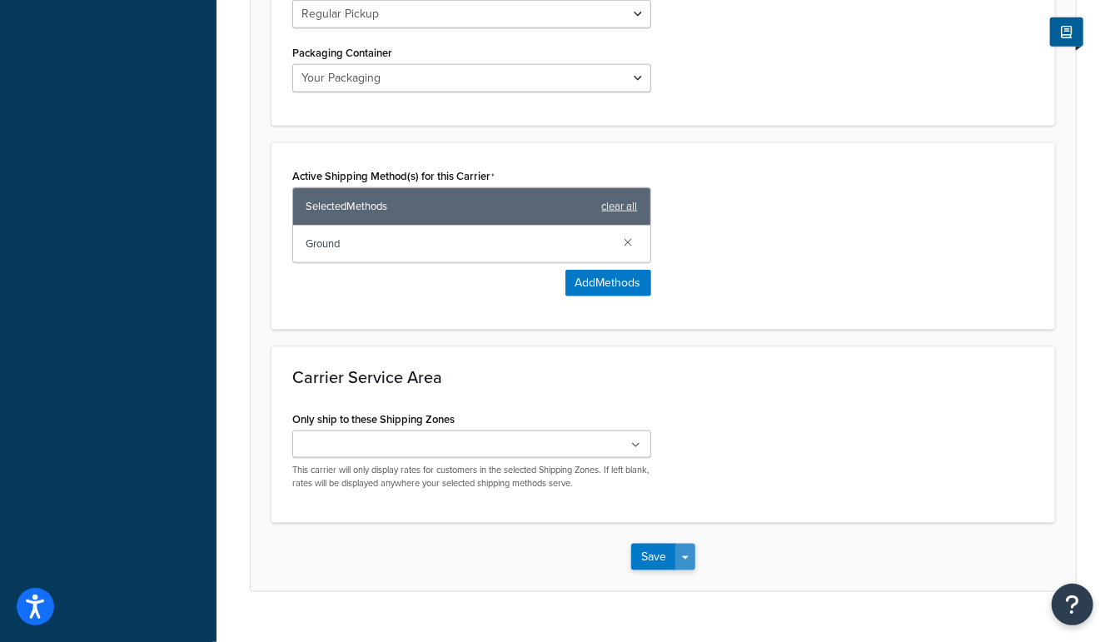
click at [688, 544] on button "Save Dropdown" at bounding box center [685, 557] width 20 height 27
click at [689, 570] on button "Save and Edit" at bounding box center [692, 587] width 122 height 35
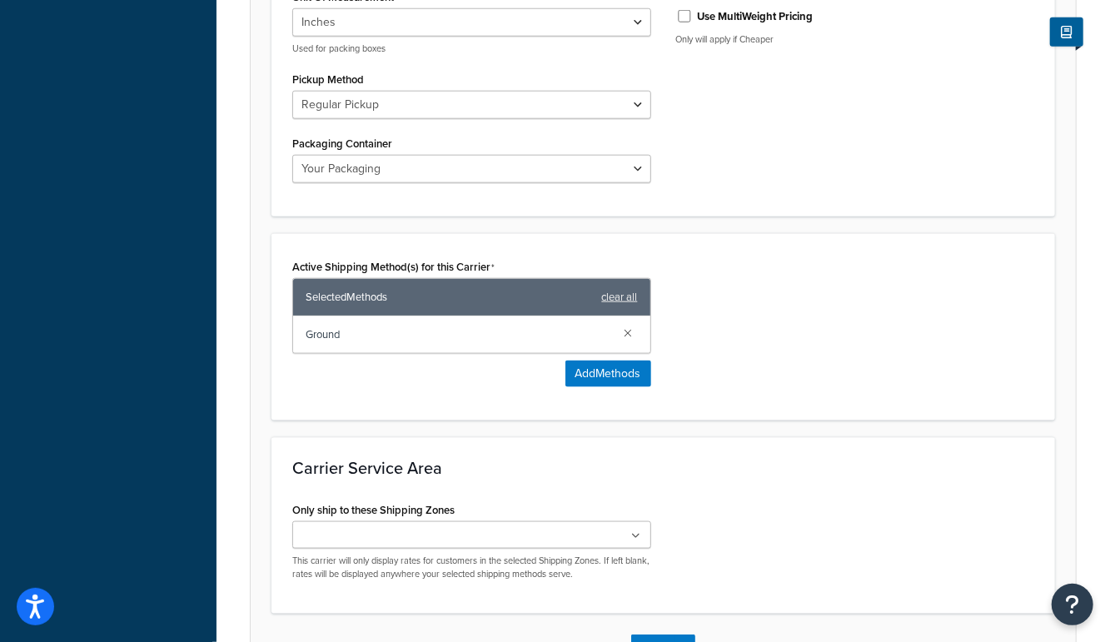
scroll to position [0, 0]
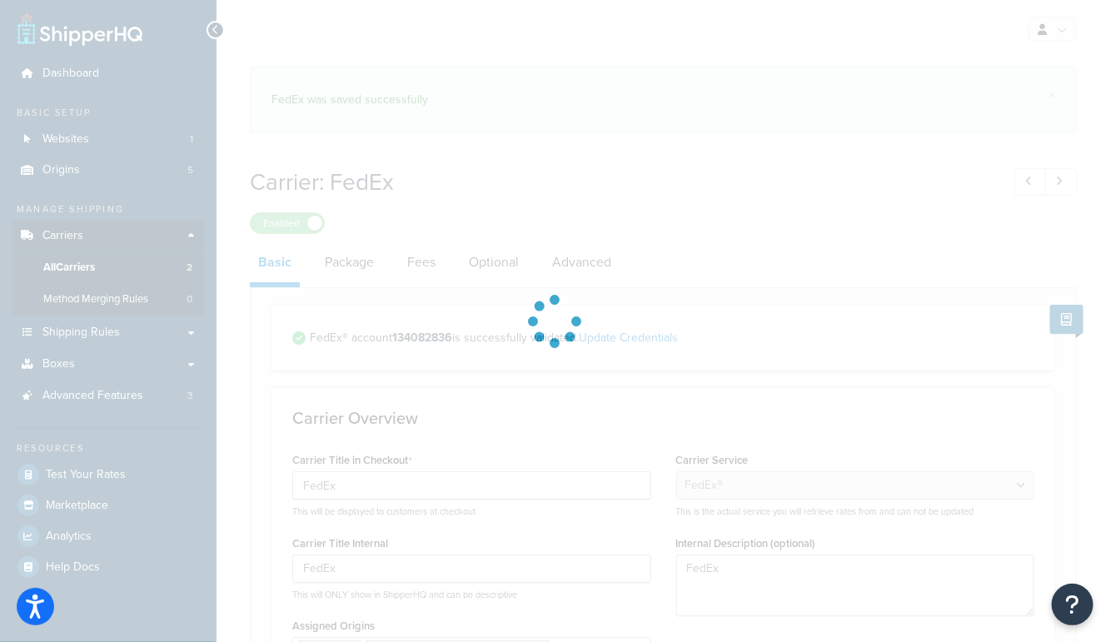
select select "fedEx"
select select "REGULAR_PICKUP"
select select "YOUR_PACKAGING"
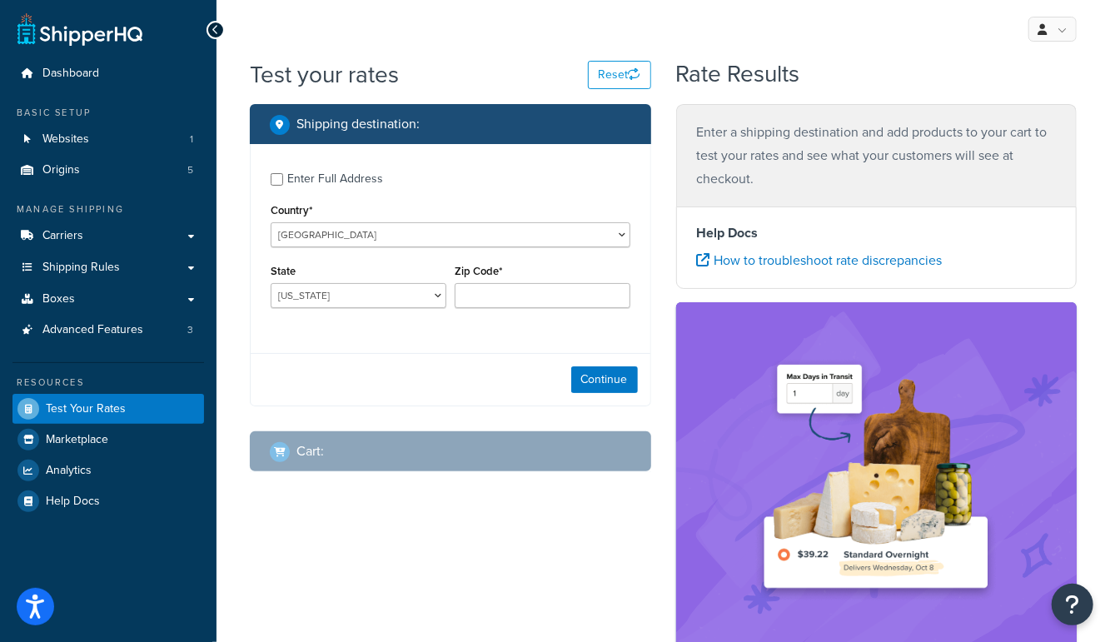
click at [367, 308] on div "State [US_STATE] [US_STATE] [US_STATE] [US_STATE] [US_STATE] Armed Forces Ameri…" at bounding box center [358, 290] width 184 height 61
click at [370, 304] on select "[US_STATE] [US_STATE] [US_STATE] [US_STATE] [US_STATE] Armed Forces Americas Ar…" at bounding box center [359, 295] width 176 height 25
select select "GA"
click at [271, 283] on select "[US_STATE] [US_STATE] [US_STATE] [US_STATE] [US_STATE] Armed Forces Americas Ar…" at bounding box center [359, 295] width 176 height 25
type input "32578"
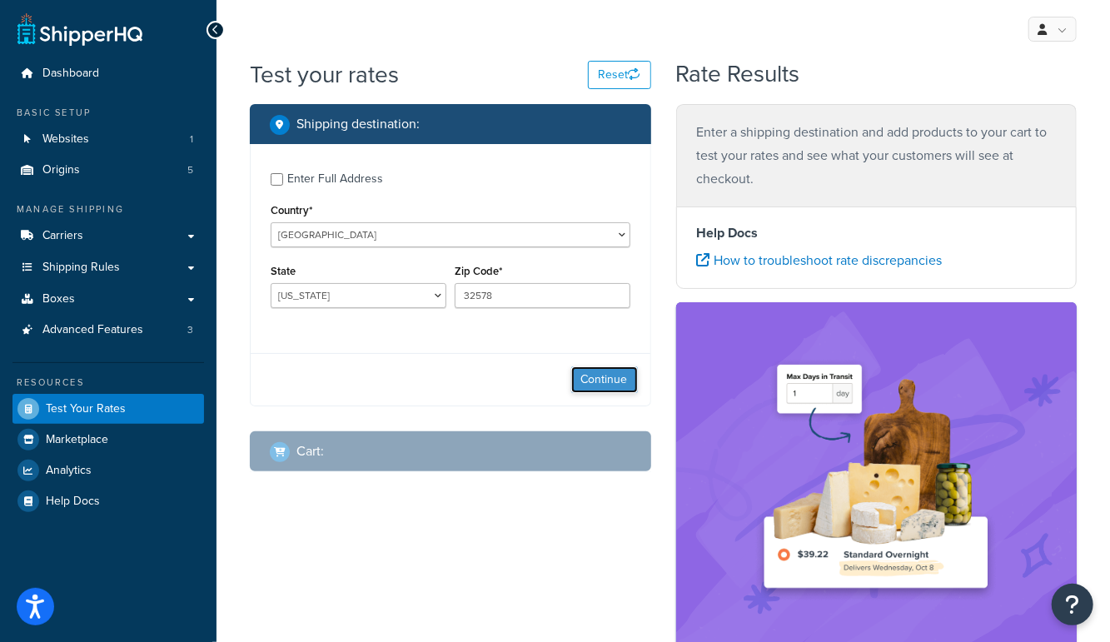
click at [612, 383] on button "Continue" at bounding box center [604, 379] width 67 height 27
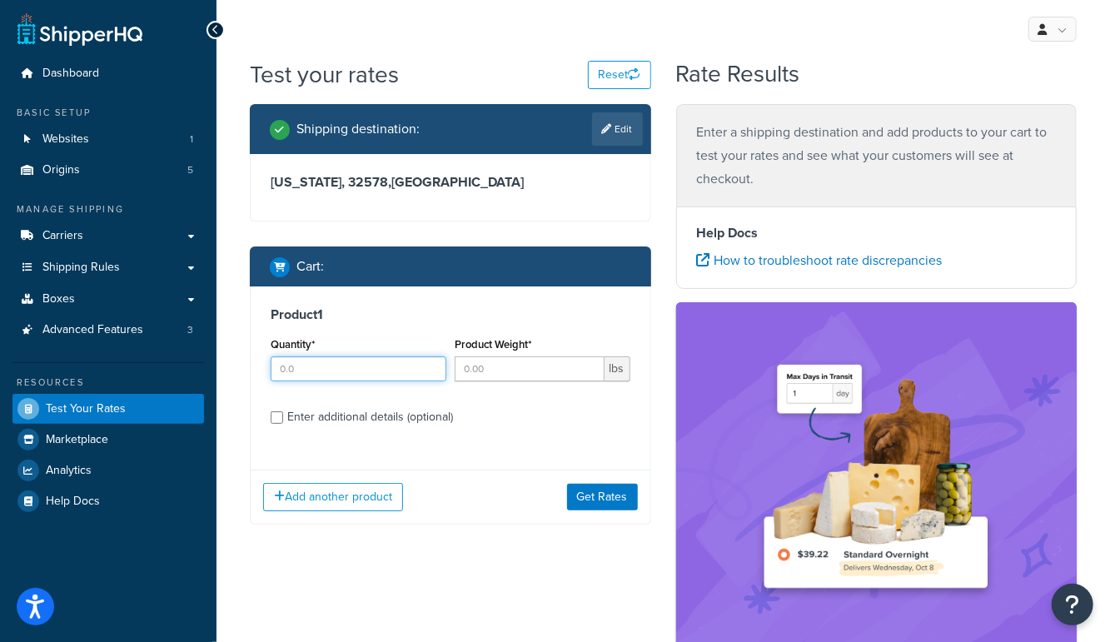
click at [304, 366] on input "Quantity*" at bounding box center [359, 368] width 176 height 25
type input "1"
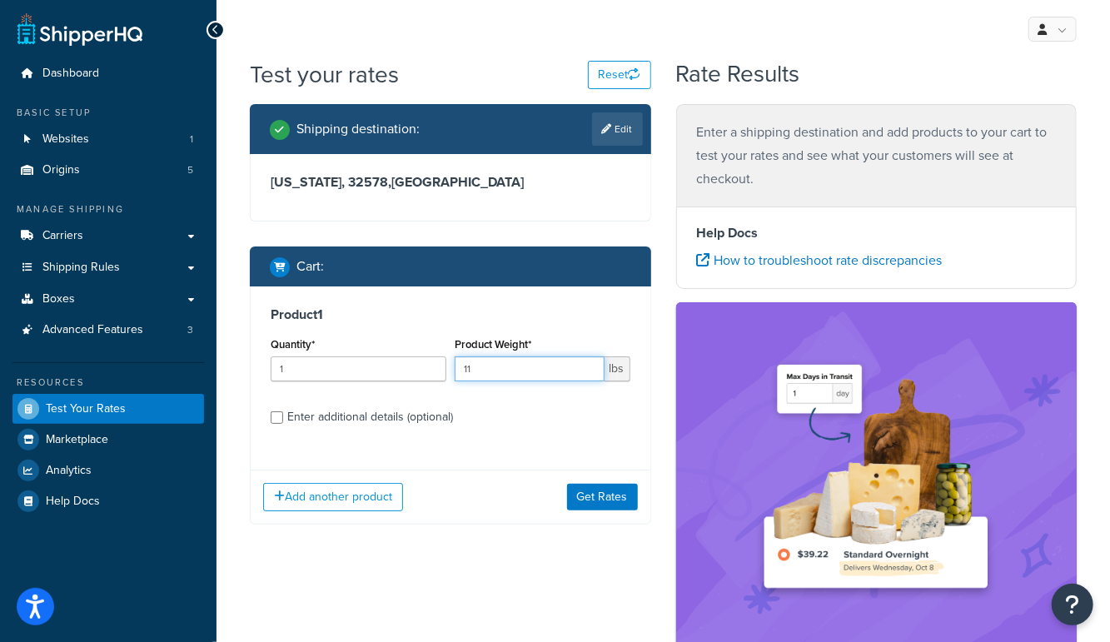
type input "11"
click at [298, 413] on div "Enter additional details (optional)" at bounding box center [370, 416] width 166 height 23
click at [283, 413] on input "Enter additional details (optional)" at bounding box center [277, 417] width 12 height 12
checkbox input "true"
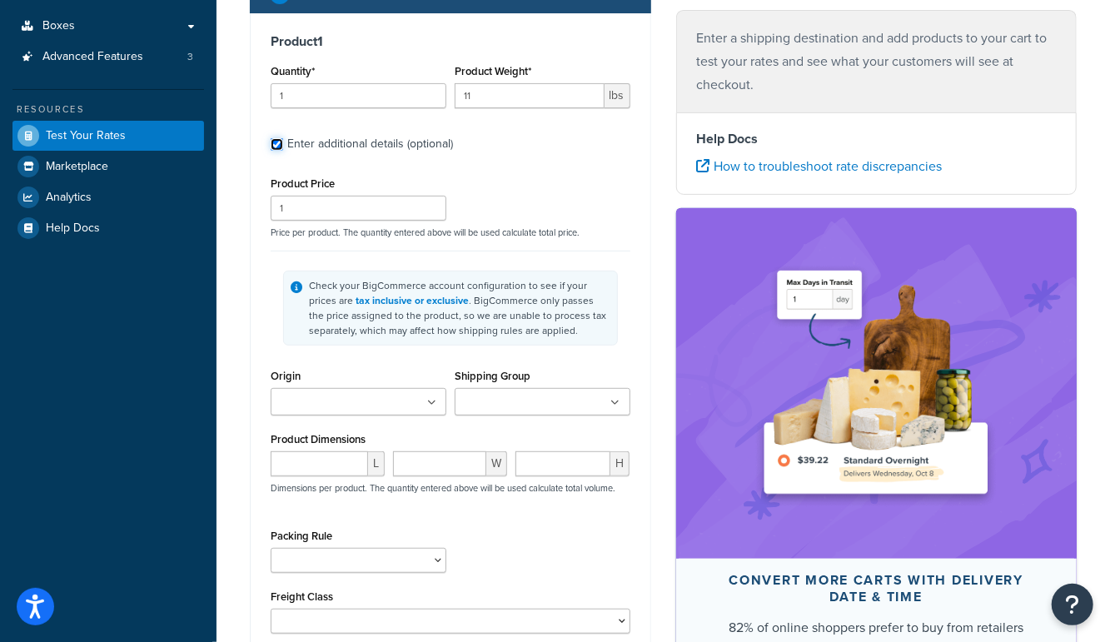
scroll to position [276, 0]
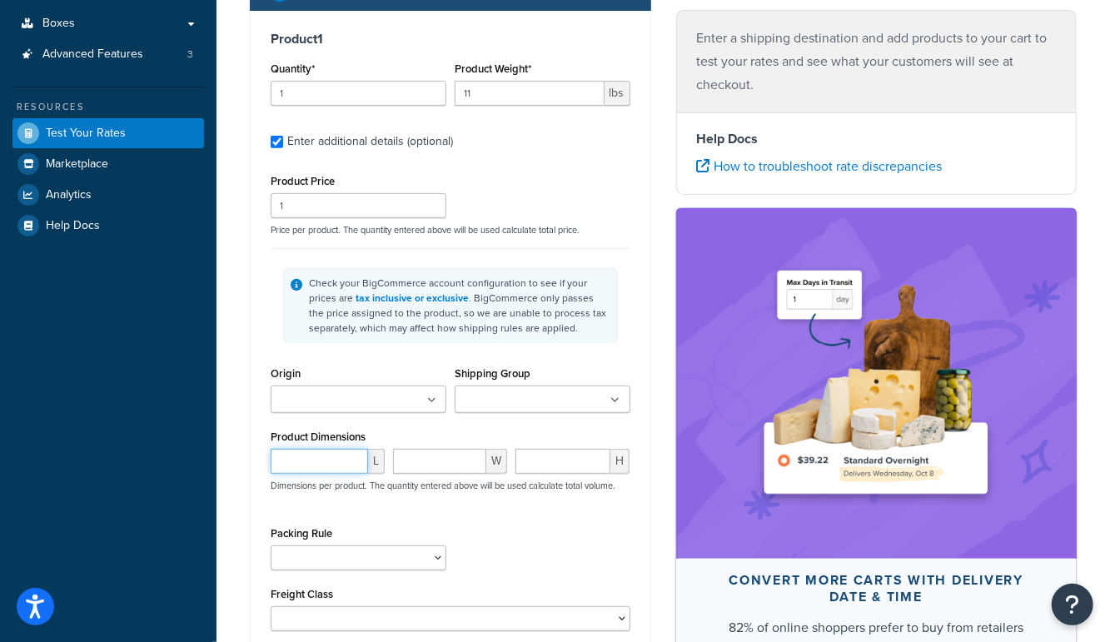
click at [299, 460] on input "number" at bounding box center [319, 461] width 97 height 25
type input "21"
type input "13"
click at [127, 450] on div "Dashboard Basic Setup Websites 1 Origins 5 Manage Shipping Carriers Carriers Al…" at bounding box center [108, 281] width 216 height 1115
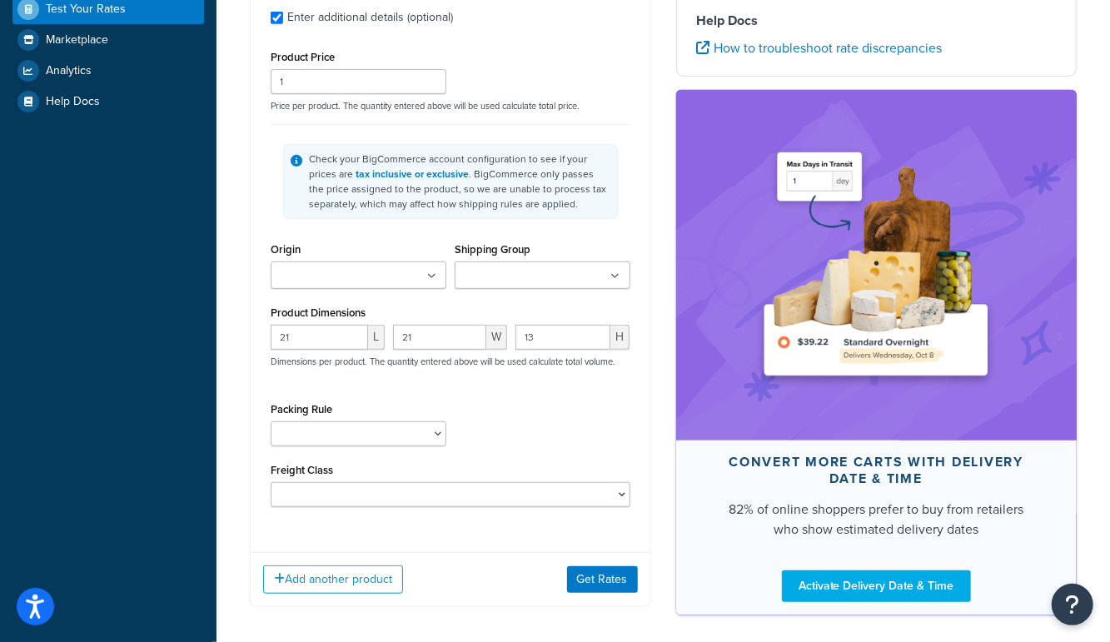
scroll to position [469, 0]
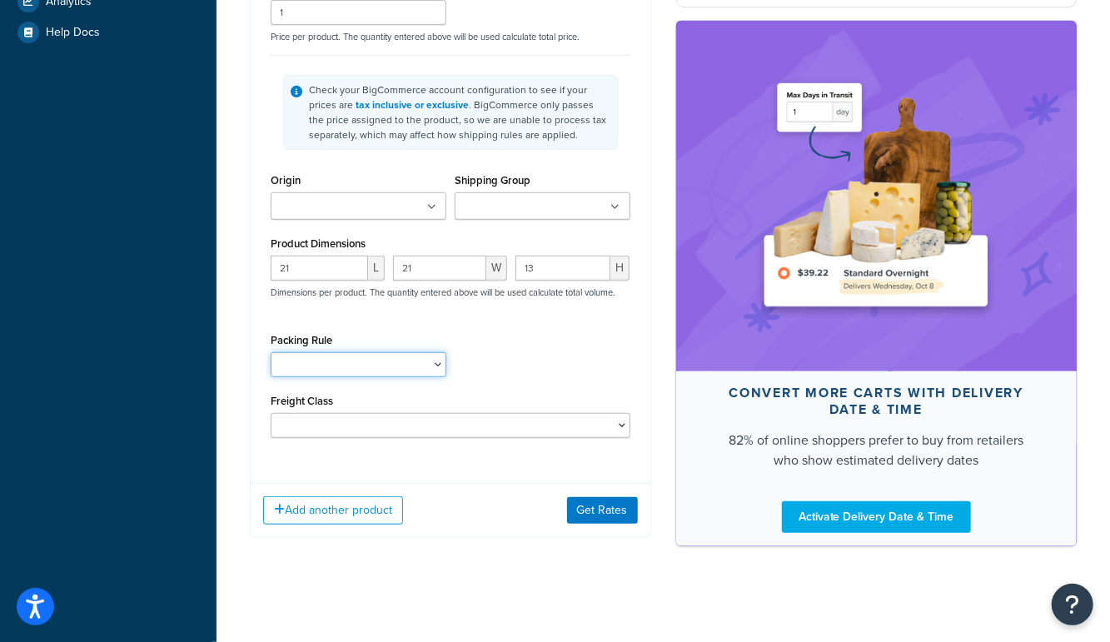
click at [344, 358] on select "4 Drum Hardcover No Box Sorbent Pads" at bounding box center [359, 364] width 176 height 25
select select "86869"
click at [271, 352] on select "4 Drum Hardcover No Box Sorbent Pads" at bounding box center [359, 364] width 176 height 25
drag, startPoint x: 201, startPoint y: 403, endPoint x: 228, endPoint y: 360, distance: 50.8
click at [201, 403] on div "Dashboard Basic Setup Websites 1 Origins 5 Manage Shipping Carriers Carriers Al…" at bounding box center [108, 88] width 216 height 1115
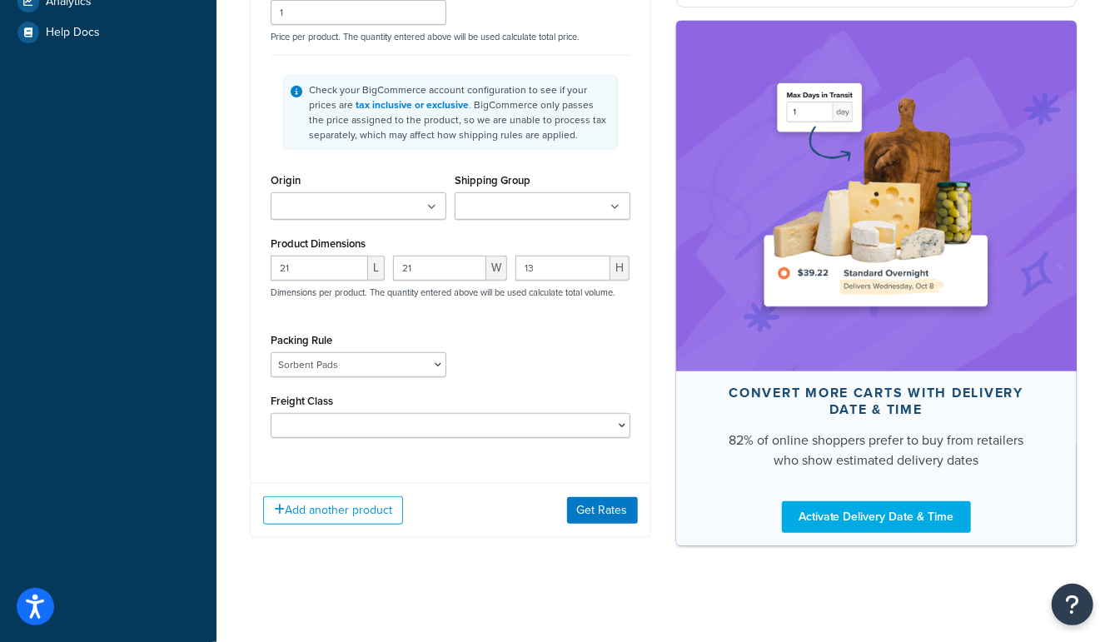
click at [306, 211] on input "Origin" at bounding box center [349, 207] width 147 height 18
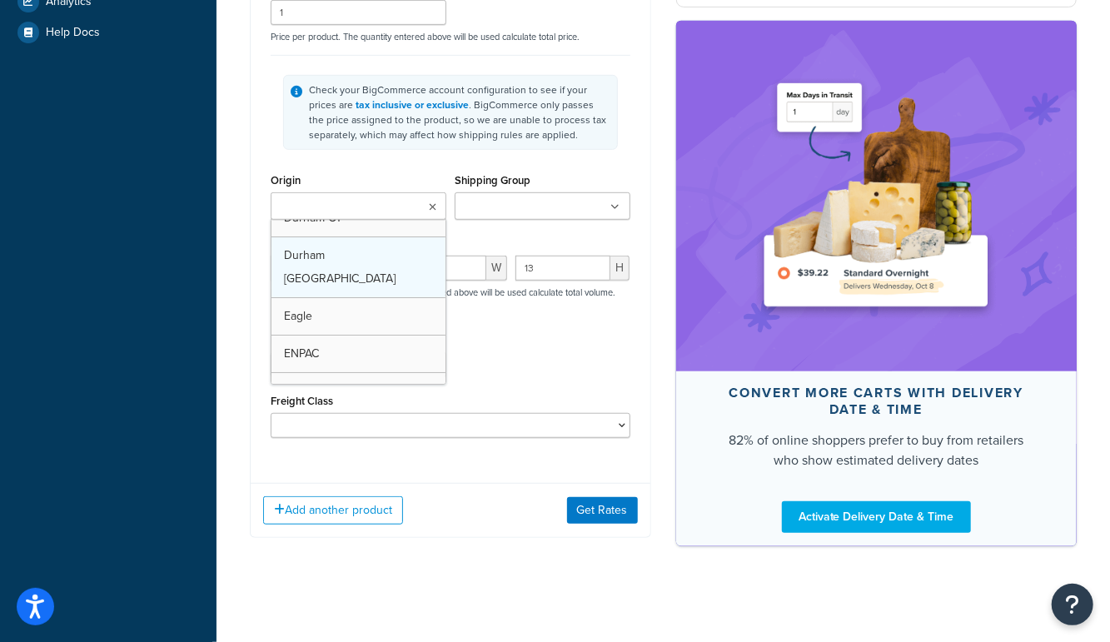
scroll to position [0, 0]
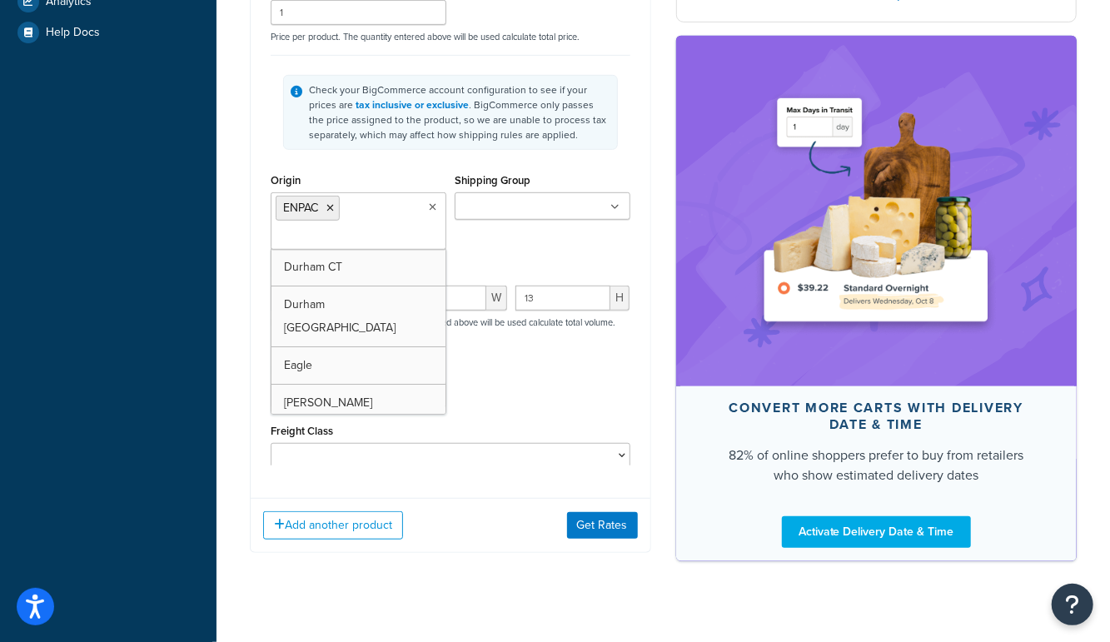
click at [192, 305] on div "Dashboard Basic Setup Websites 1 Origins 5 Manage Shipping Carriers Carriers Al…" at bounding box center [108, 96] width 216 height 1130
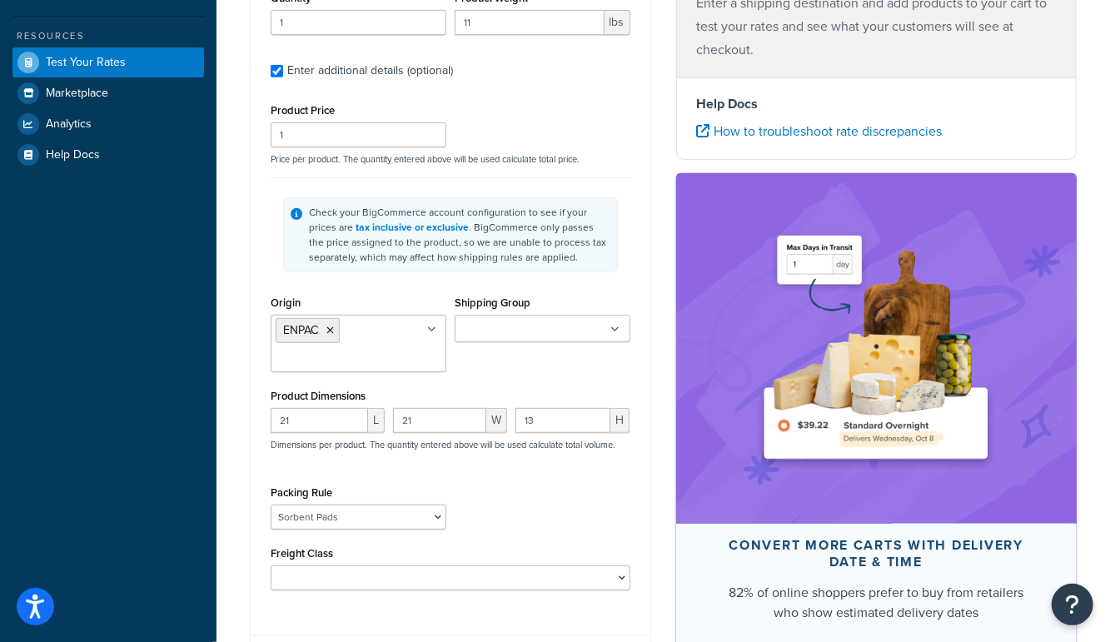
scroll to position [498, 0]
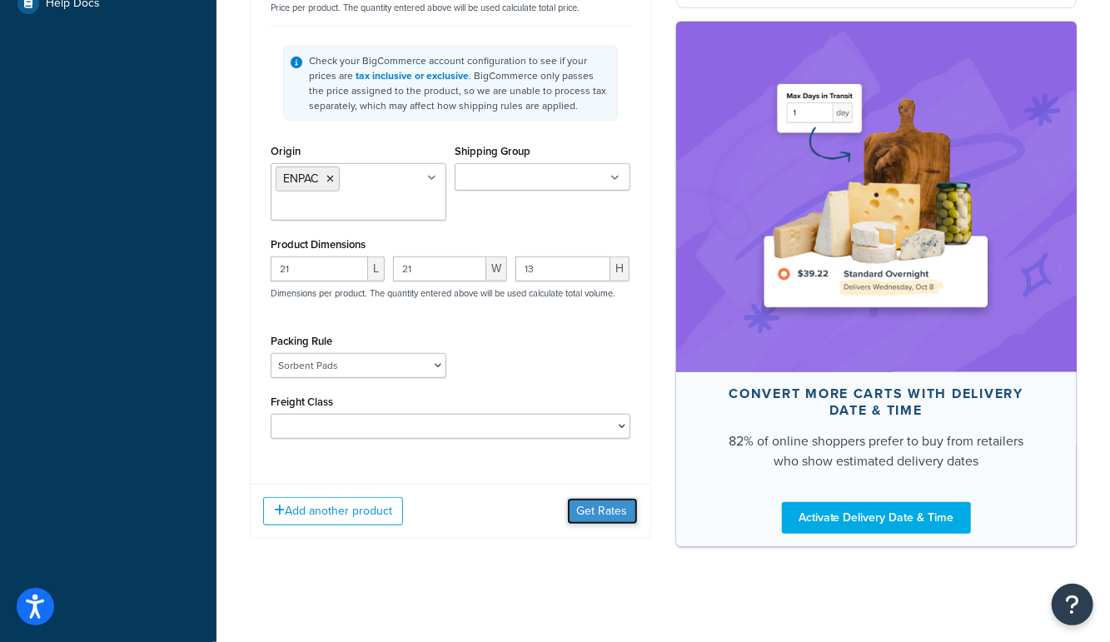
click at [610, 509] on button "Get Rates" at bounding box center [602, 511] width 71 height 27
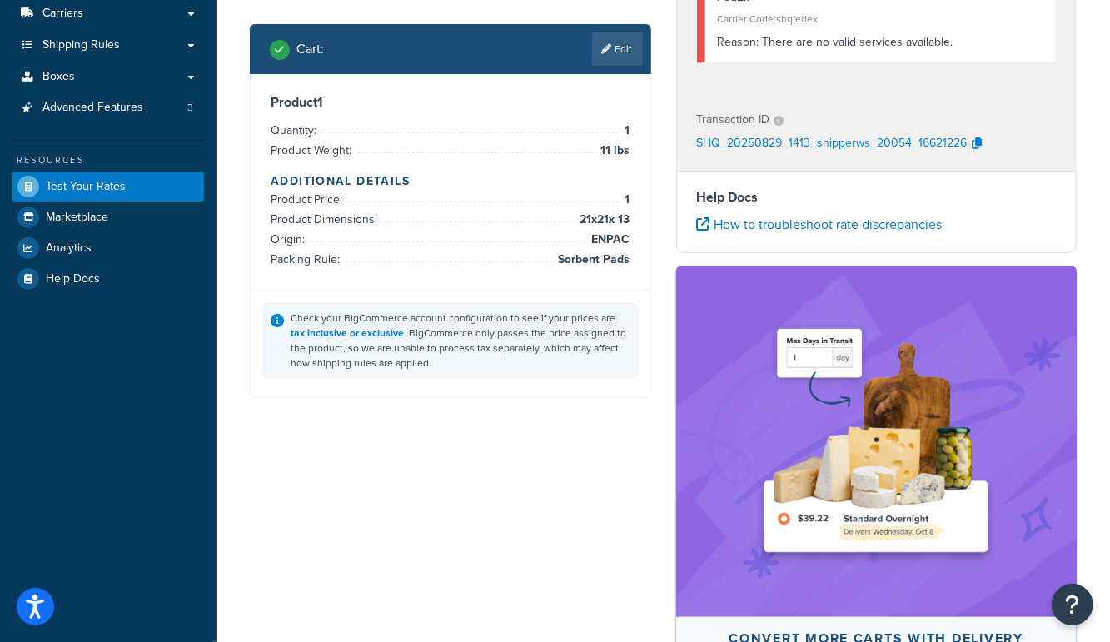
scroll to position [0, 0]
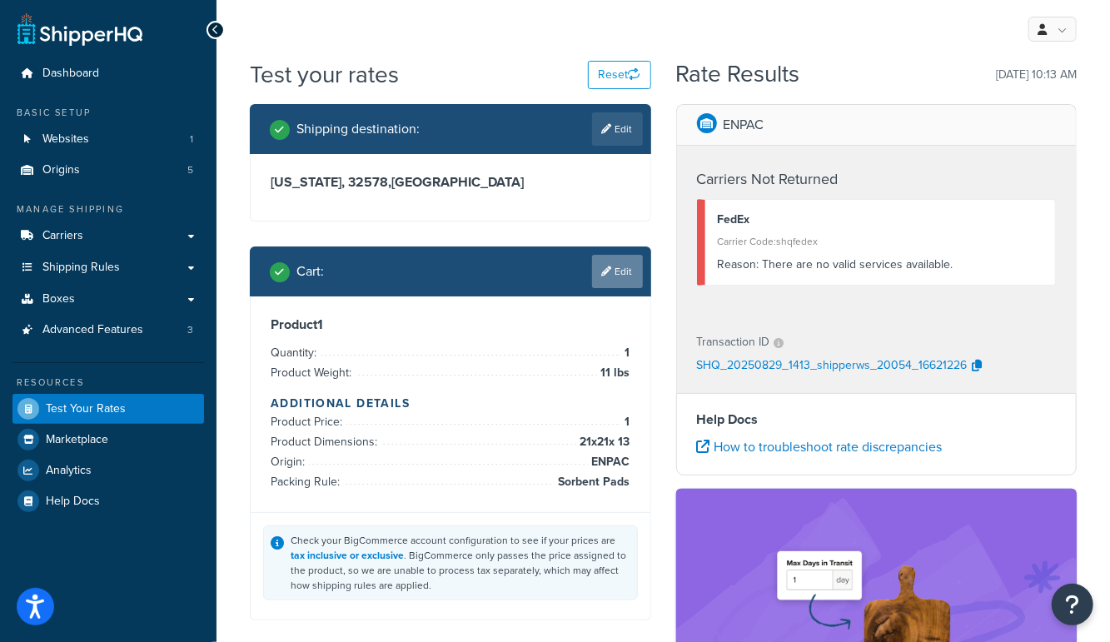
click at [615, 263] on link "Edit" at bounding box center [617, 271] width 51 height 33
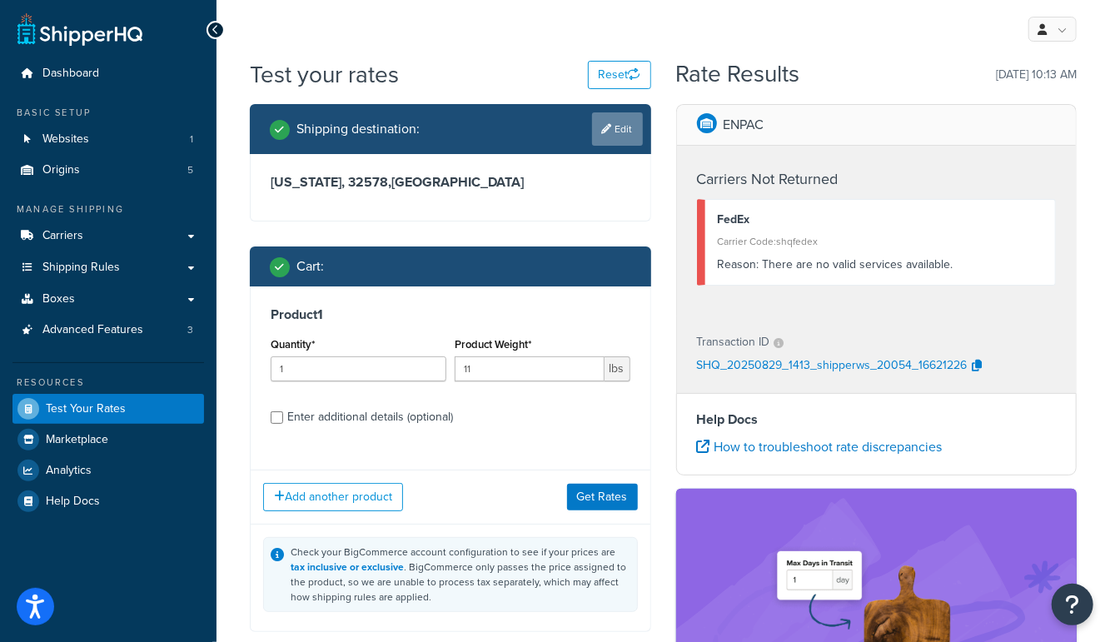
click at [614, 128] on link "Edit" at bounding box center [617, 128] width 51 height 33
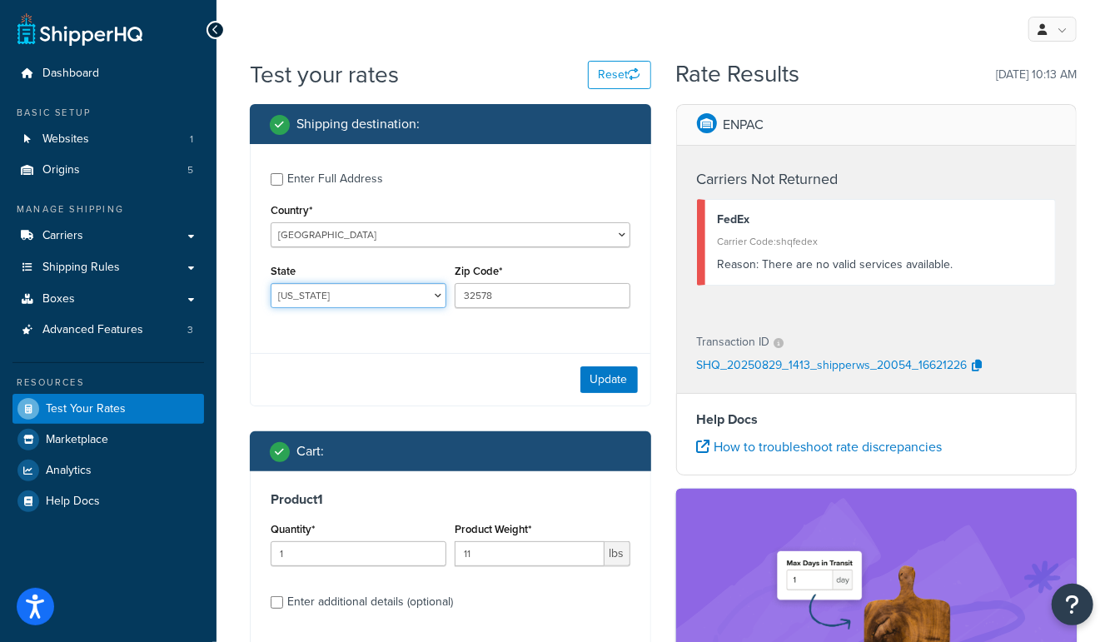
click at [360, 299] on select "Alabama Alaska American Samoa Arizona Arkansas Armed Forces Americas Armed Forc…" at bounding box center [359, 295] width 176 height 25
select select "FL"
click at [271, 283] on select "Alabama Alaska American Samoa Arizona Arkansas Armed Forces Americas Armed Forc…" at bounding box center [359, 295] width 176 height 25
click at [606, 381] on button "Update" at bounding box center [608, 379] width 57 height 27
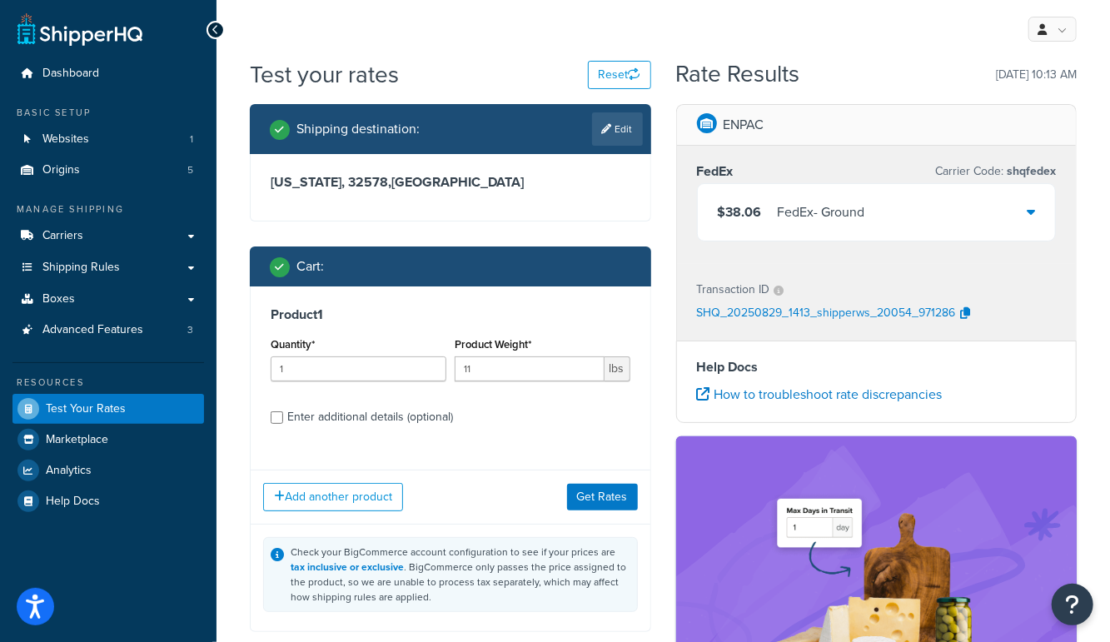
click at [868, 213] on div "$38.06 FedEx - Ground" at bounding box center [877, 212] width 358 height 57
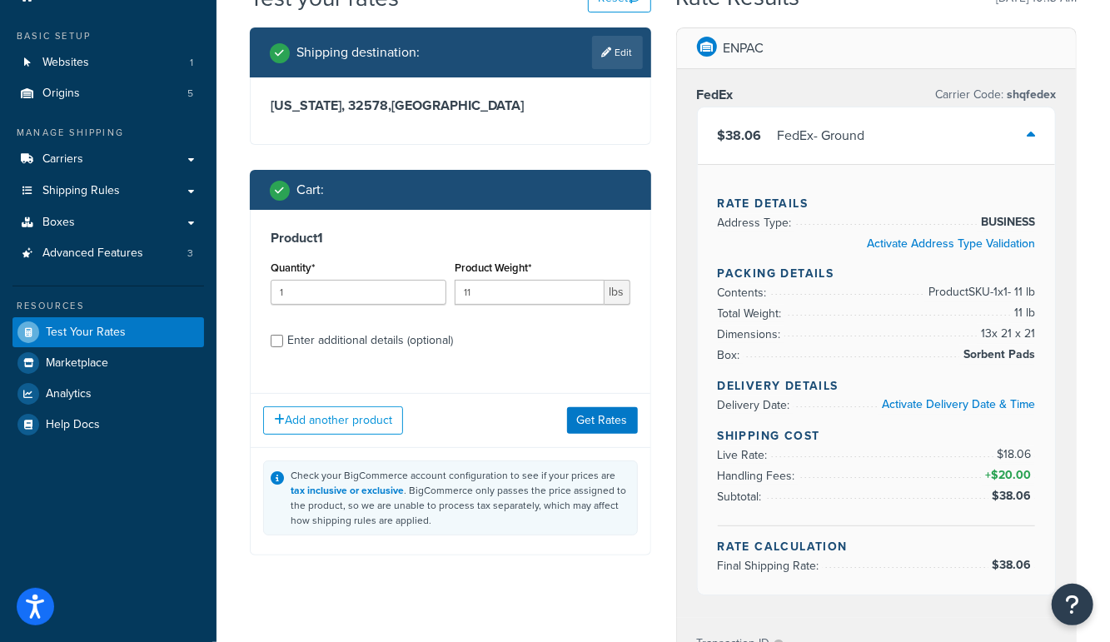
scroll to position [62, 0]
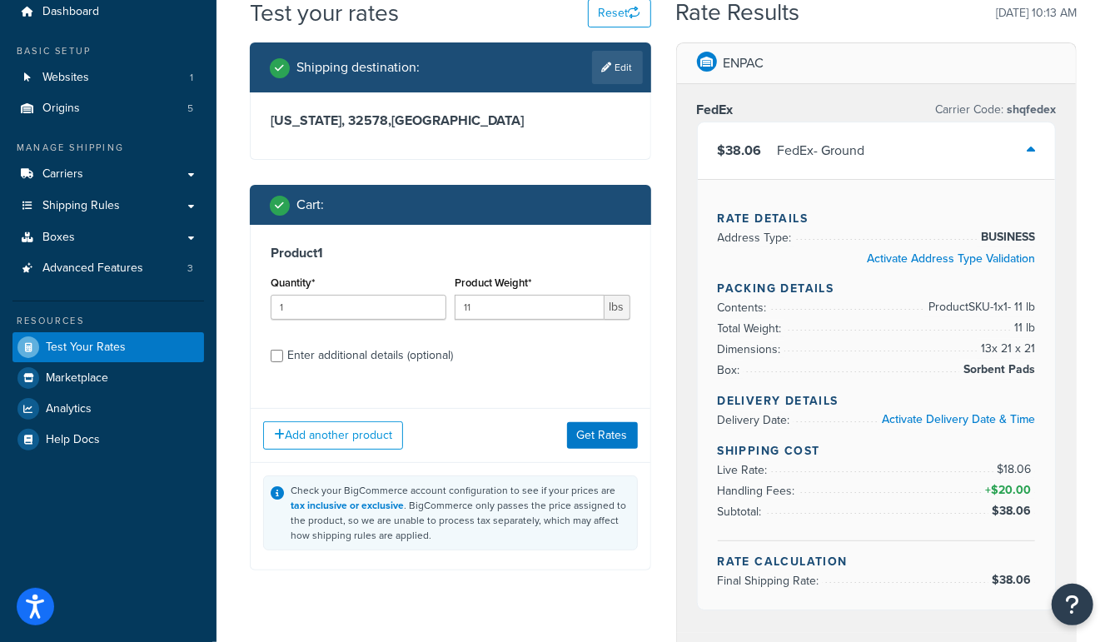
click at [403, 354] on div "Enter additional details (optional)" at bounding box center [370, 355] width 166 height 23
click at [283, 354] on input "Enter additional details (optional)" at bounding box center [277, 356] width 12 height 12
checkbox input "true"
select select "86869"
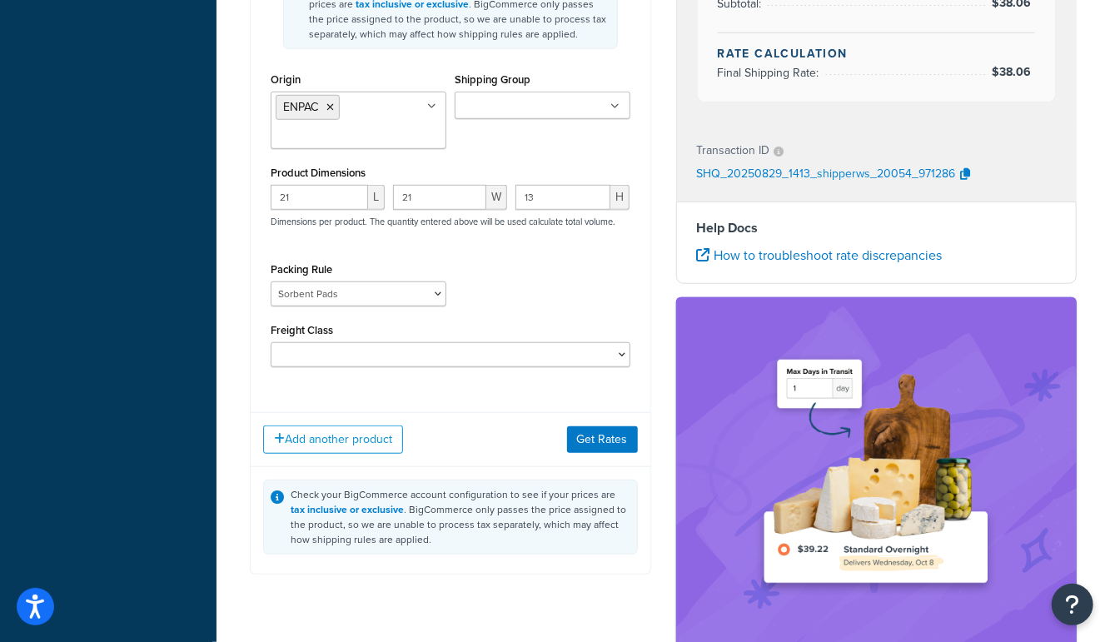
scroll to position [606, 0]
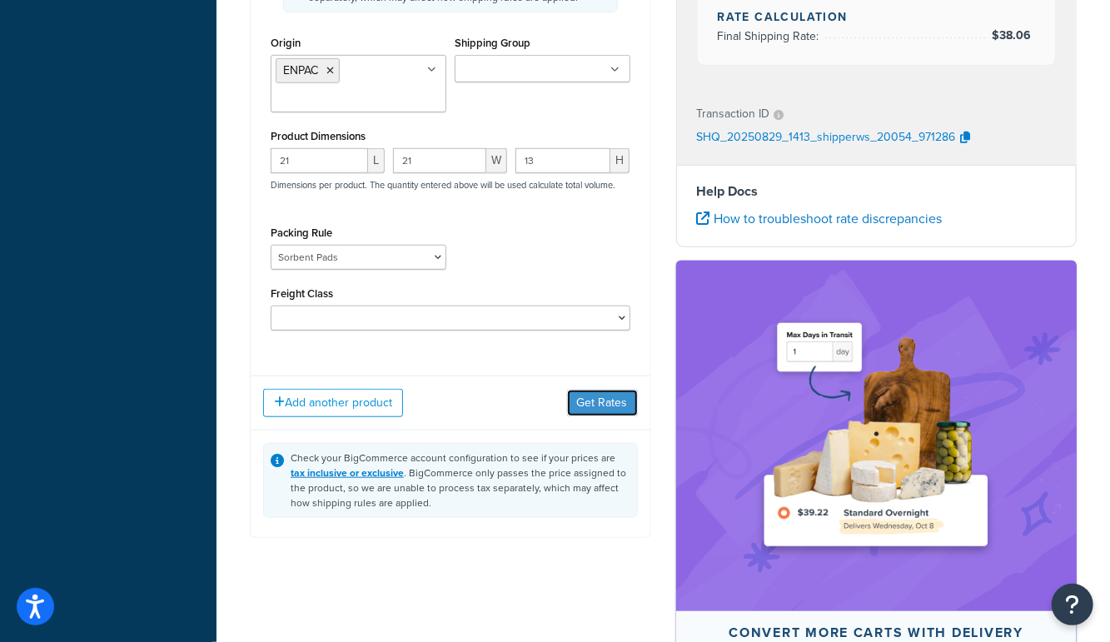
click at [618, 400] on button "Get Rates" at bounding box center [602, 403] width 71 height 27
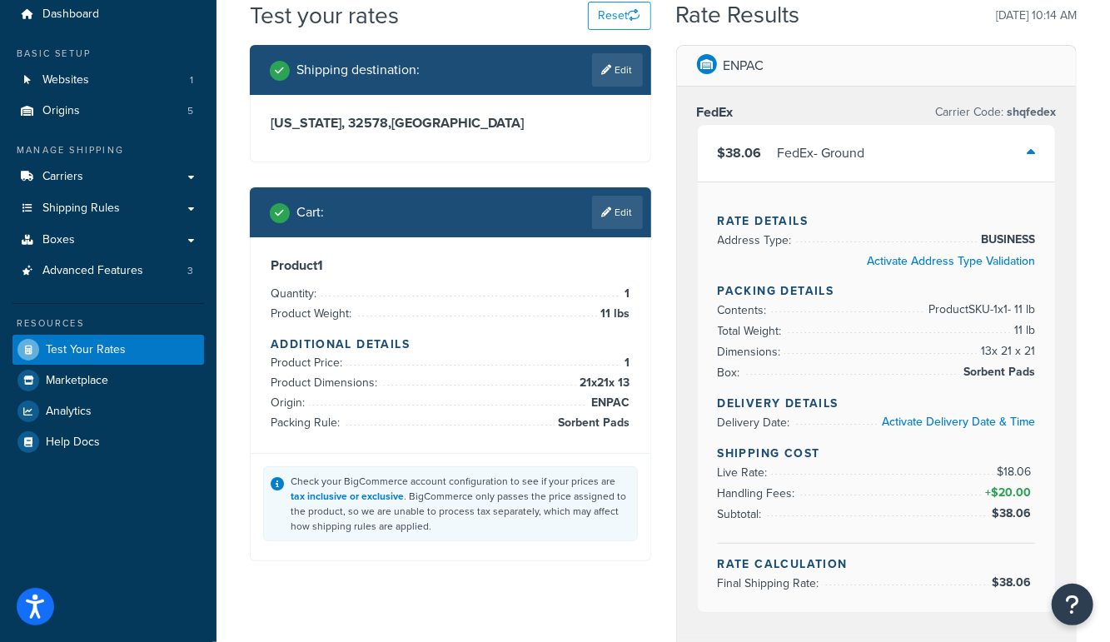
scroll to position [60, 0]
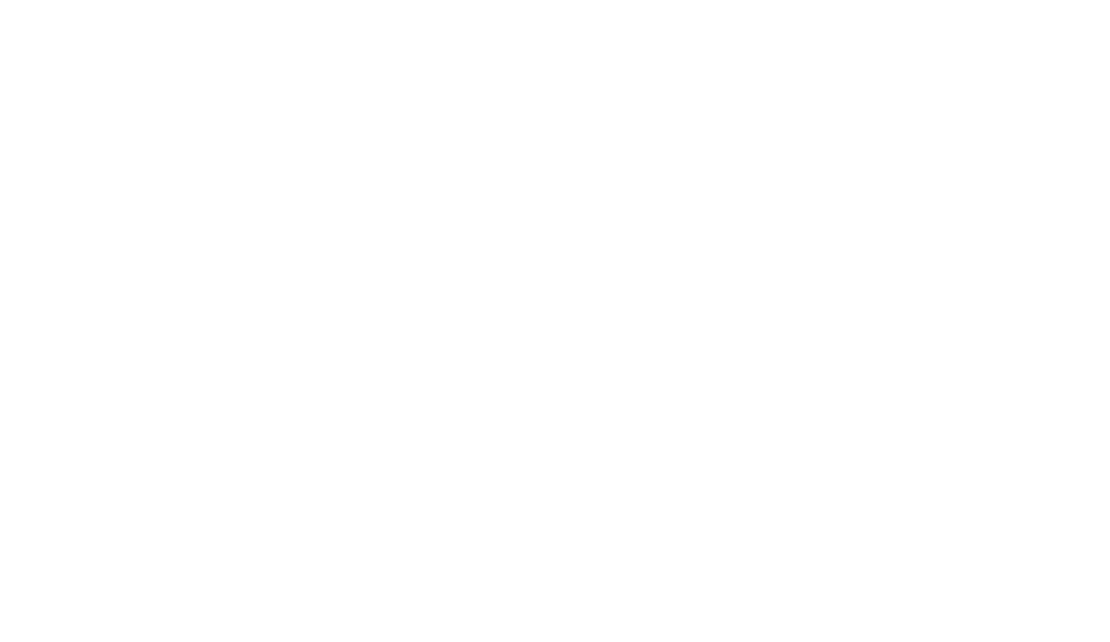
select select "fedEx"
select select "REGULAR_PICKUP"
select select "YOUR_PACKAGING"
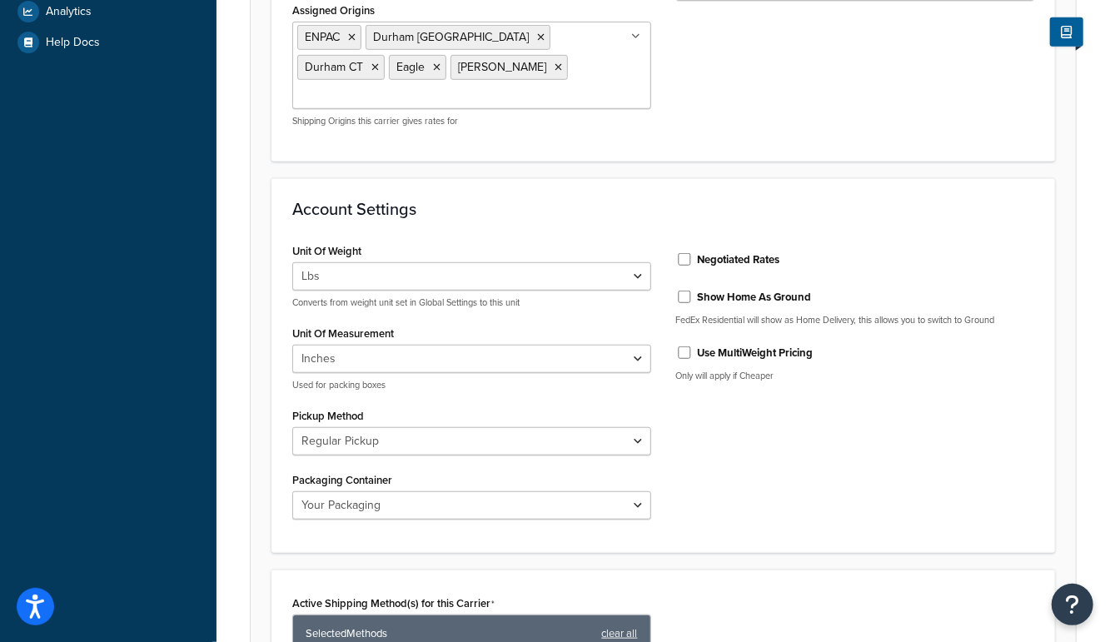
scroll to position [525, 0]
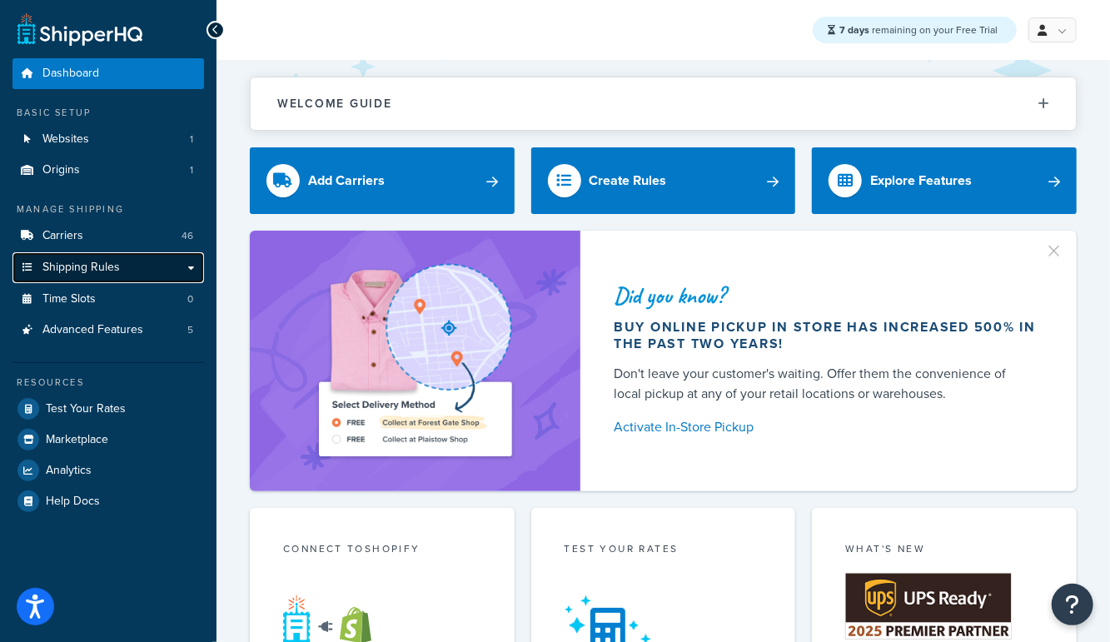
click at [88, 271] on span "Shipping Rules" at bounding box center [80, 268] width 77 height 14
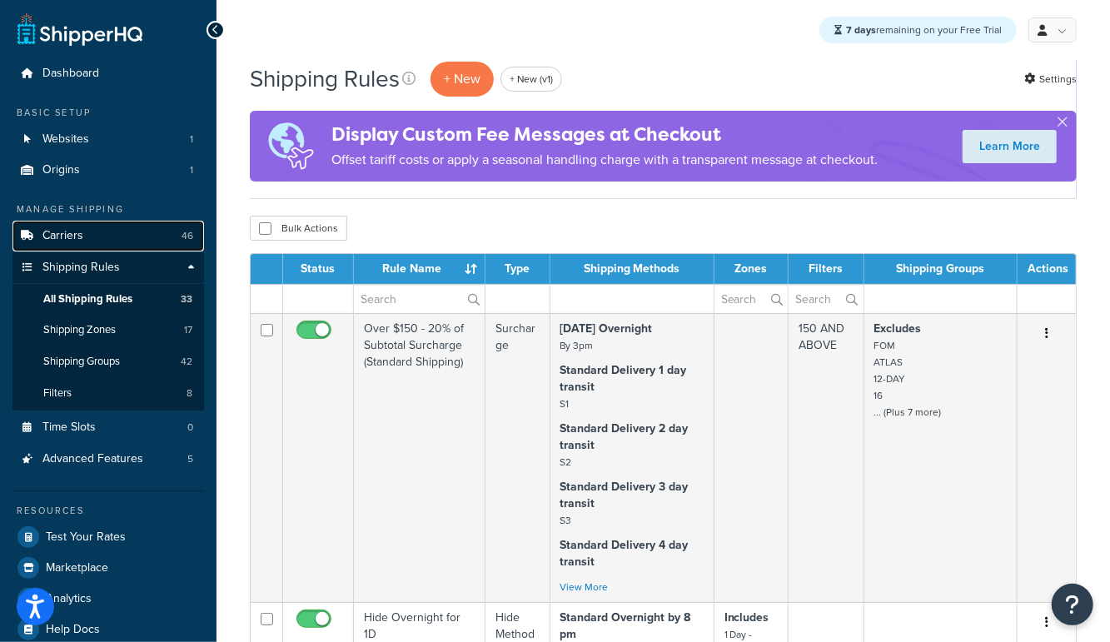
click at [127, 232] on link "Carriers 46" at bounding box center [108, 236] width 192 height 31
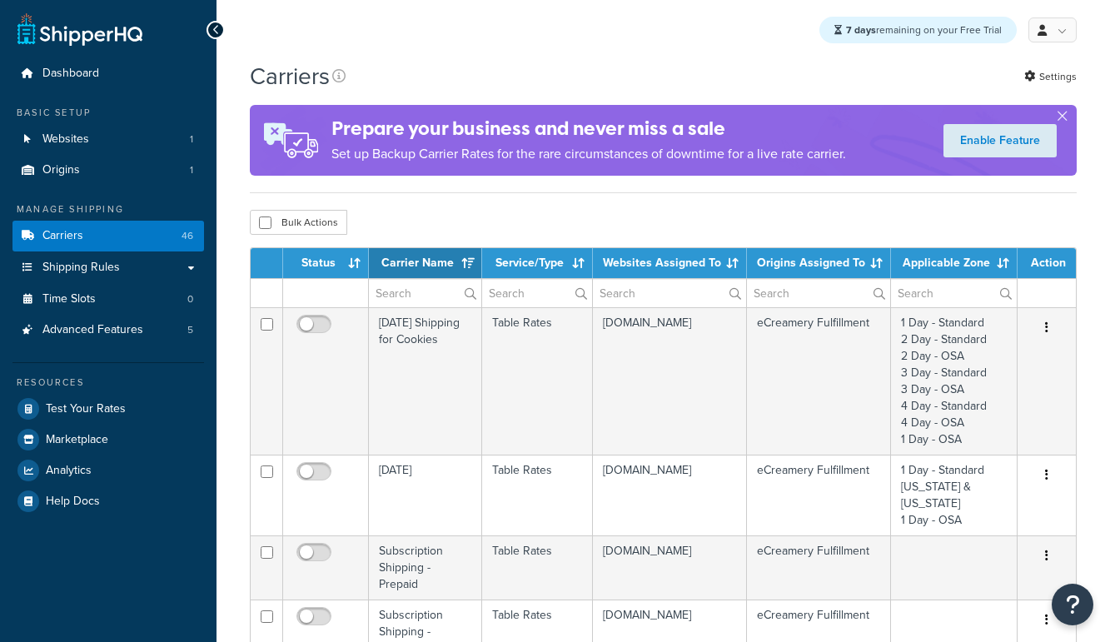
select select "15"
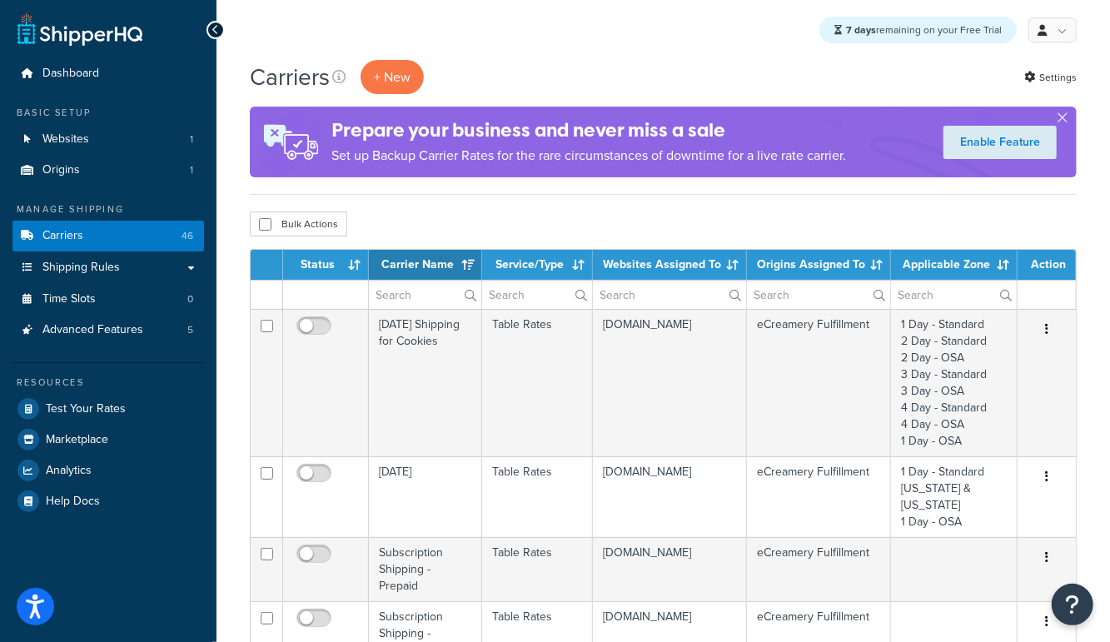
click at [418, 266] on th "Carrier Name" at bounding box center [425, 265] width 113 height 30
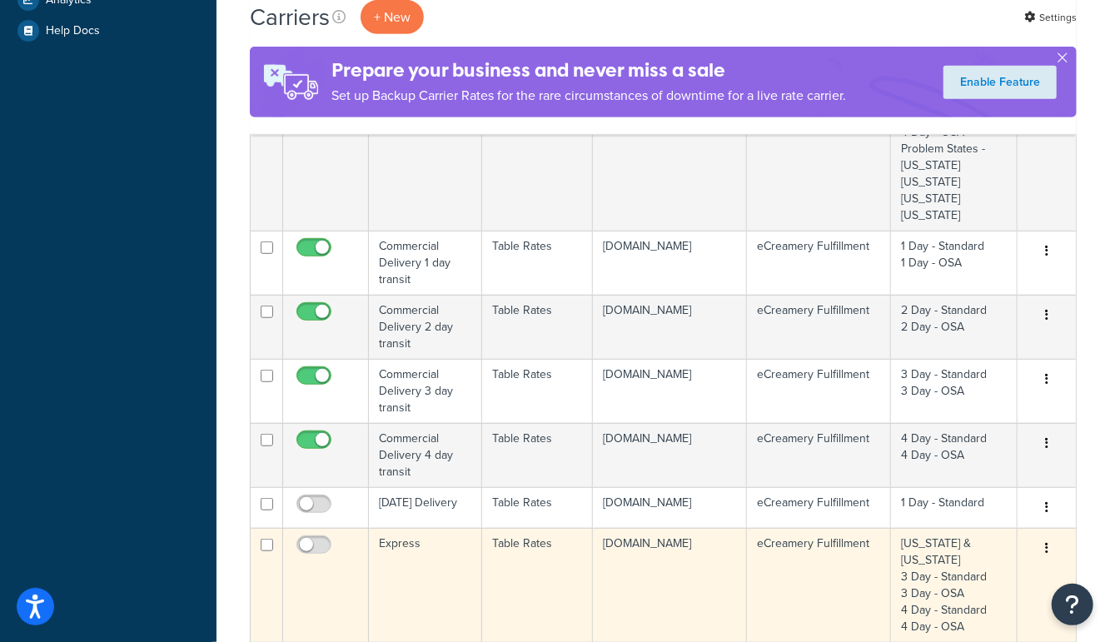
scroll to position [454, 0]
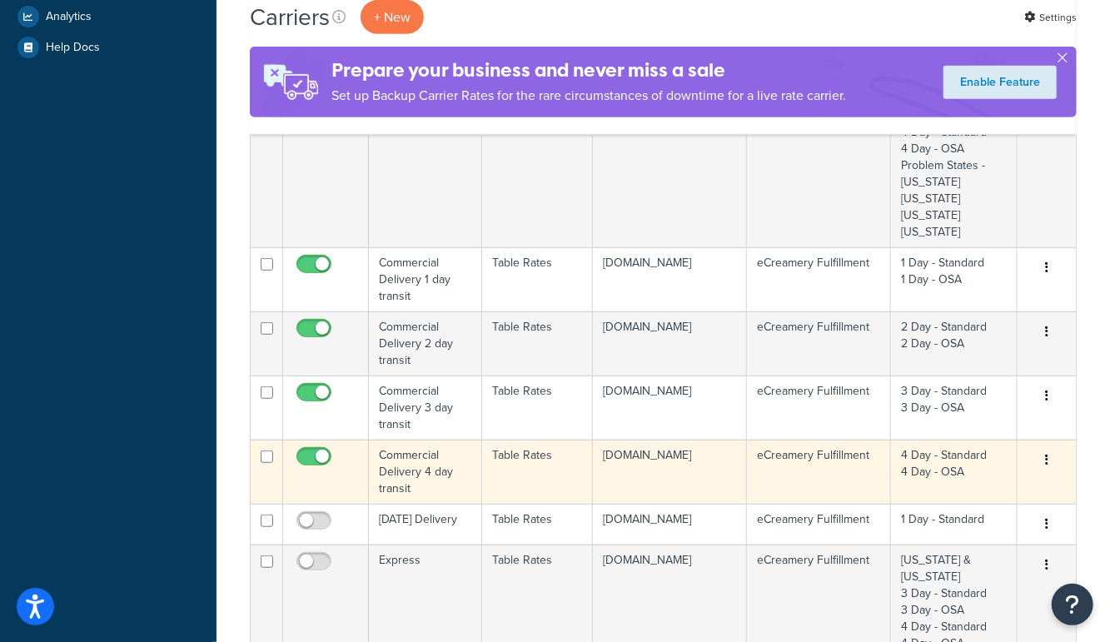
click at [392, 475] on td "Commercial Delivery 4 day transit" at bounding box center [425, 472] width 113 height 64
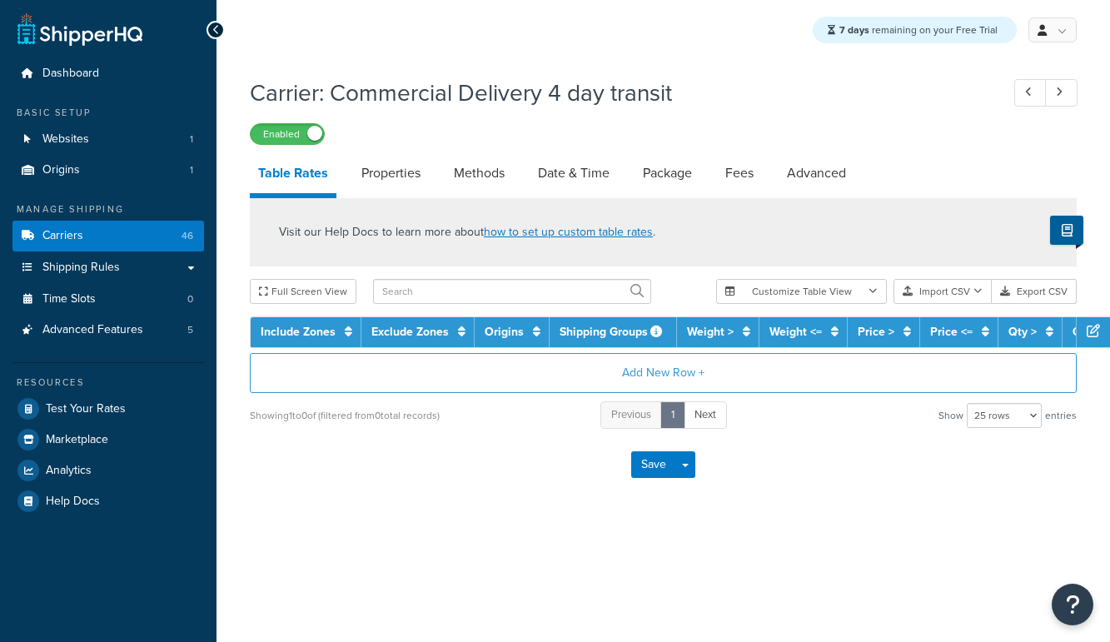
select select "25"
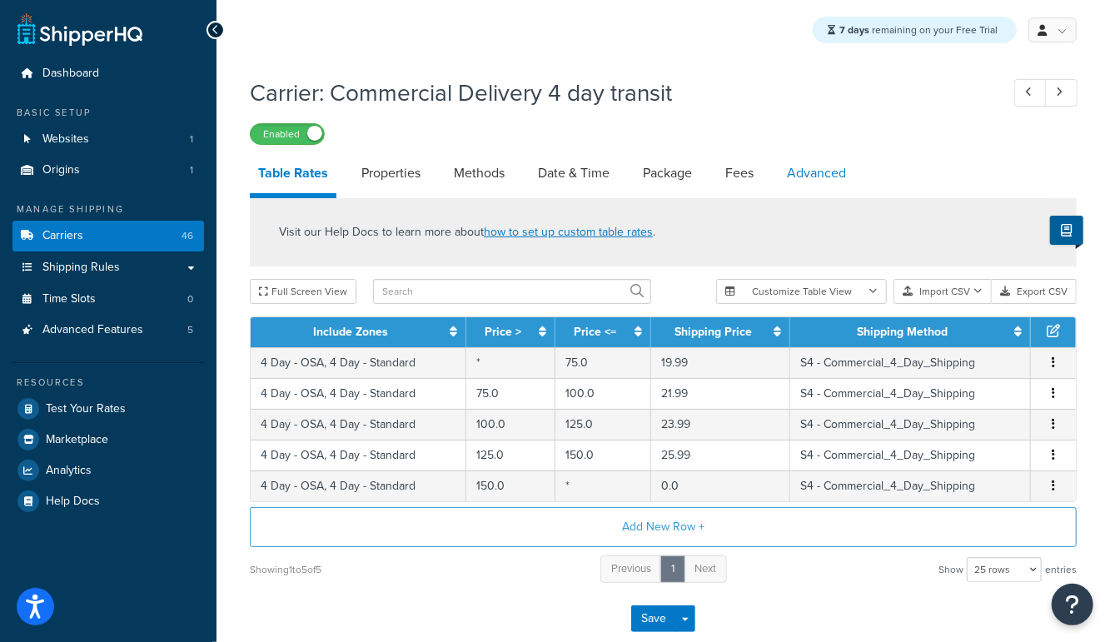
click at [833, 186] on link "Advanced" at bounding box center [816, 173] width 76 height 40
select select "false"
select select "residential"
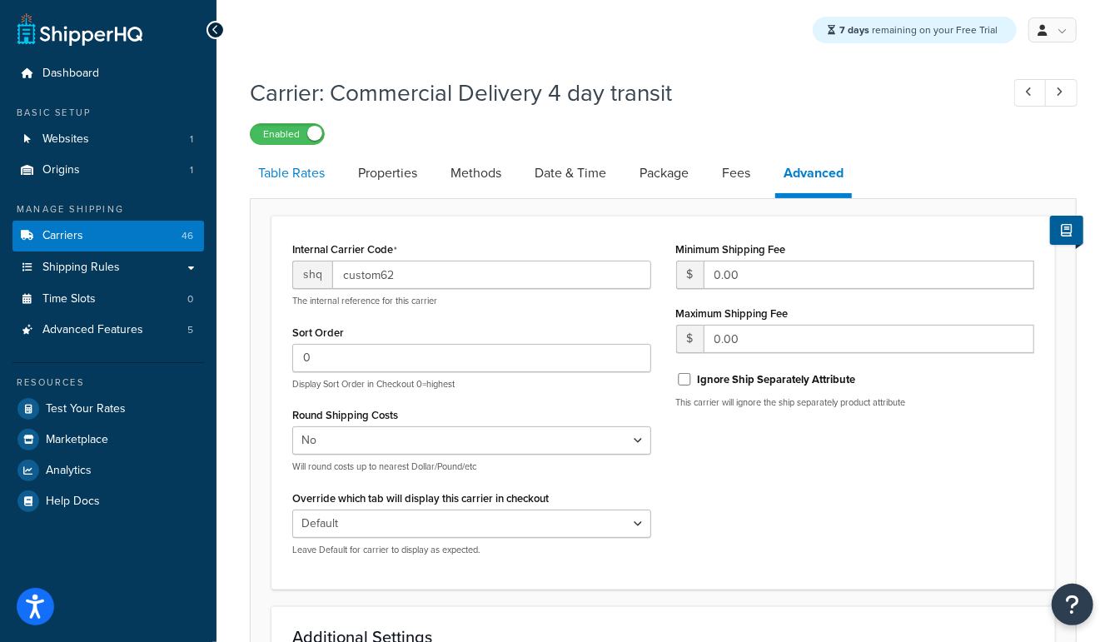
click at [272, 167] on link "Table Rates" at bounding box center [291, 173] width 83 height 40
select select "25"
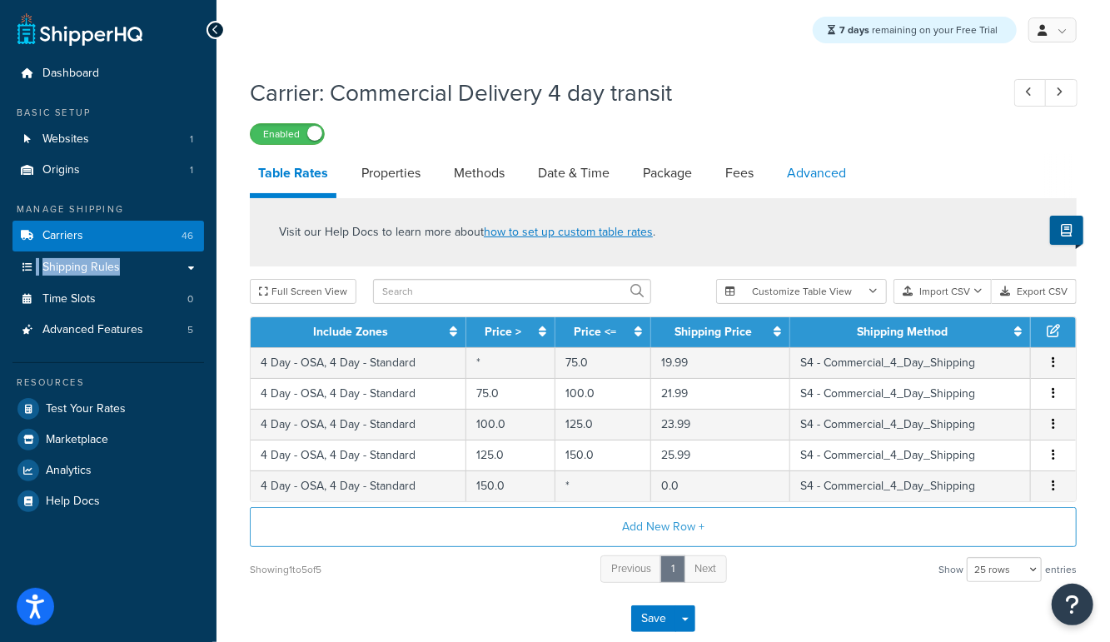
click at [838, 182] on link "Advanced" at bounding box center [816, 173] width 76 height 40
select select "false"
select select "residential"
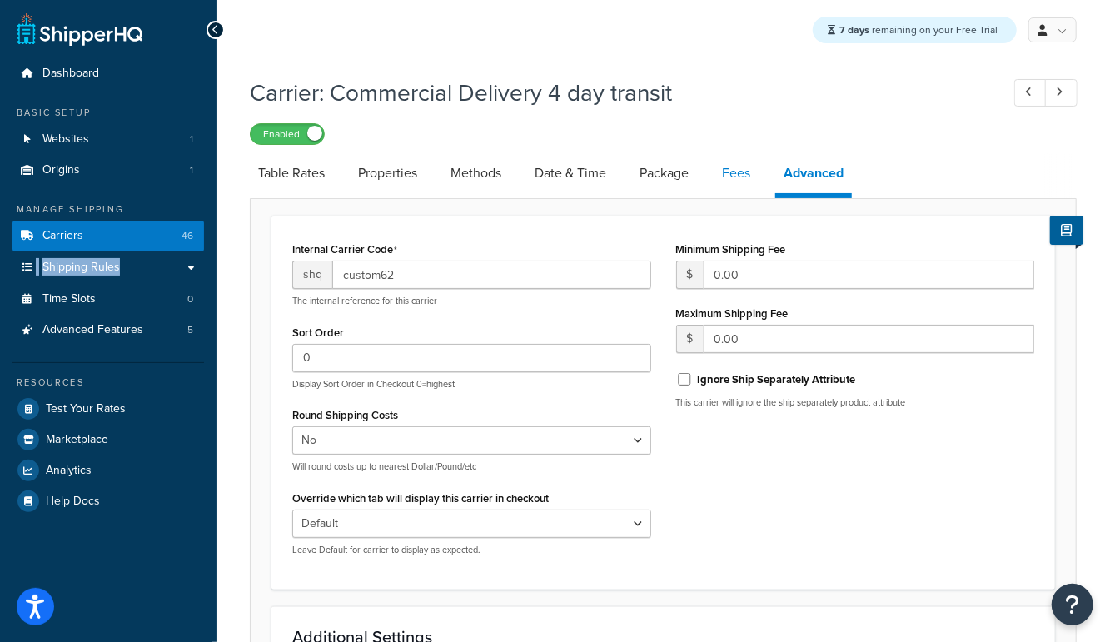
click at [734, 171] on link "Fees" at bounding box center [736, 173] width 45 height 40
select select "AFTER"
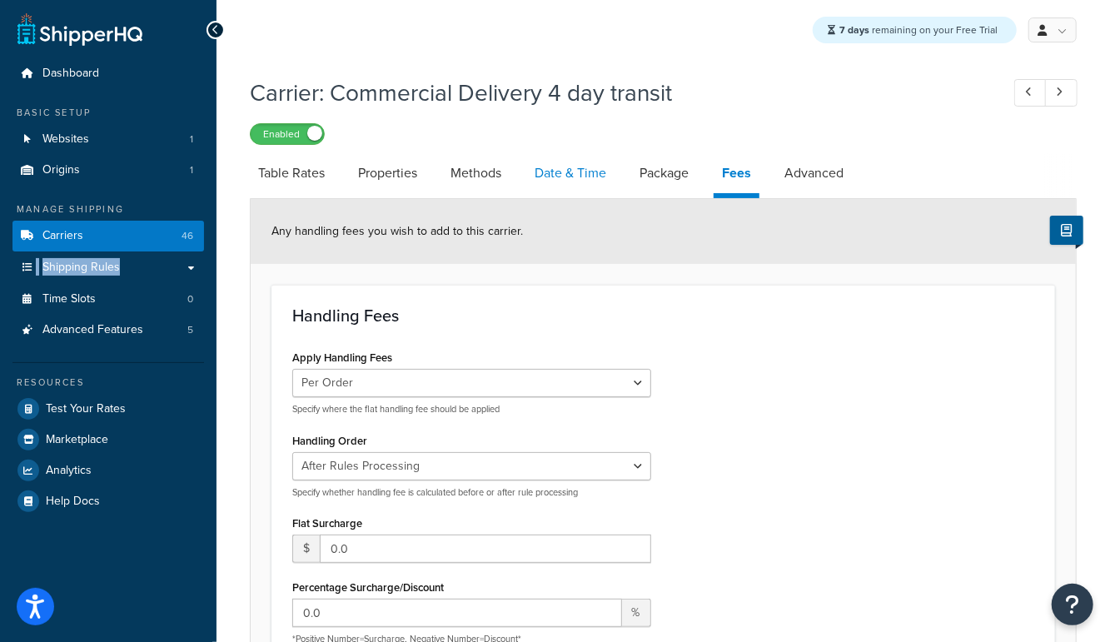
click at [547, 174] on link "Date & Time" at bounding box center [570, 173] width 88 height 40
select select "yMMMEd"
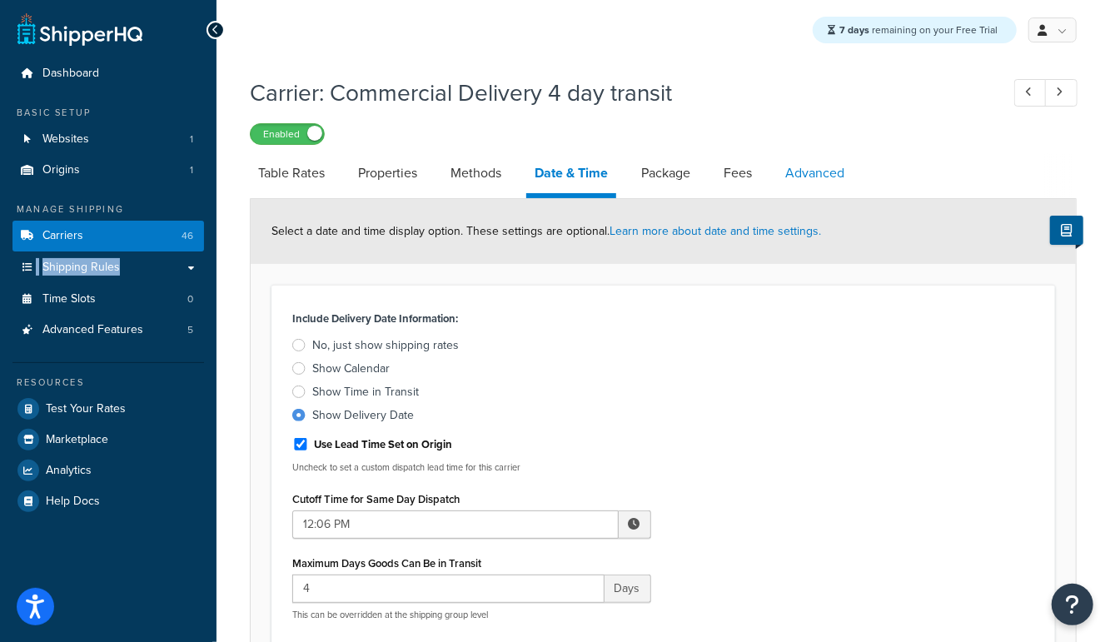
click at [849, 172] on link "Advanced" at bounding box center [815, 173] width 76 height 40
select select "false"
select select "residential"
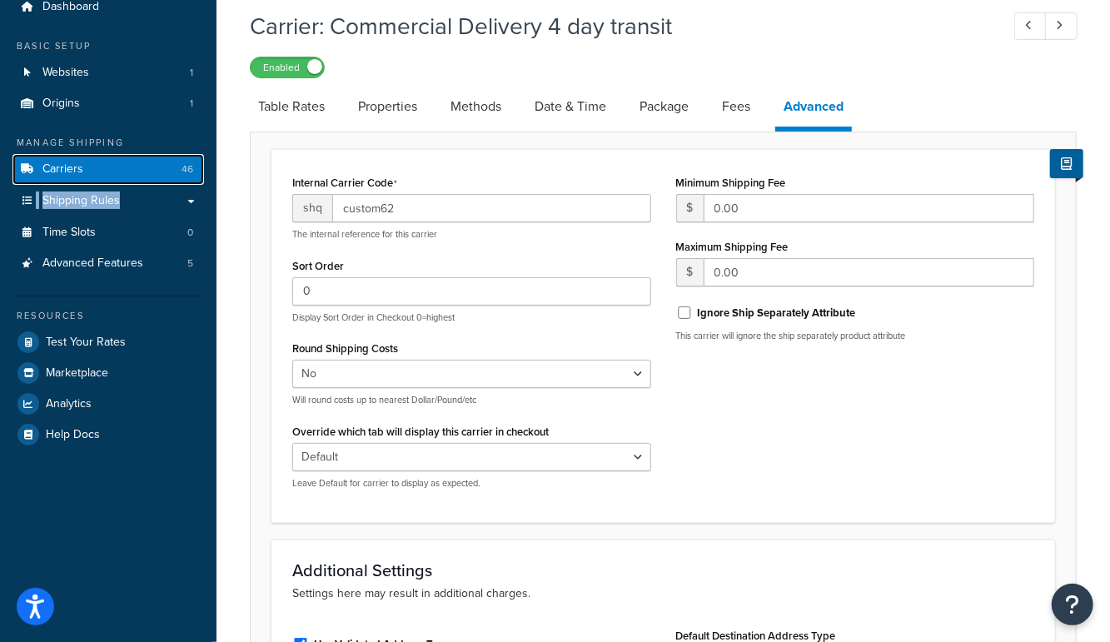
scroll to position [57, 0]
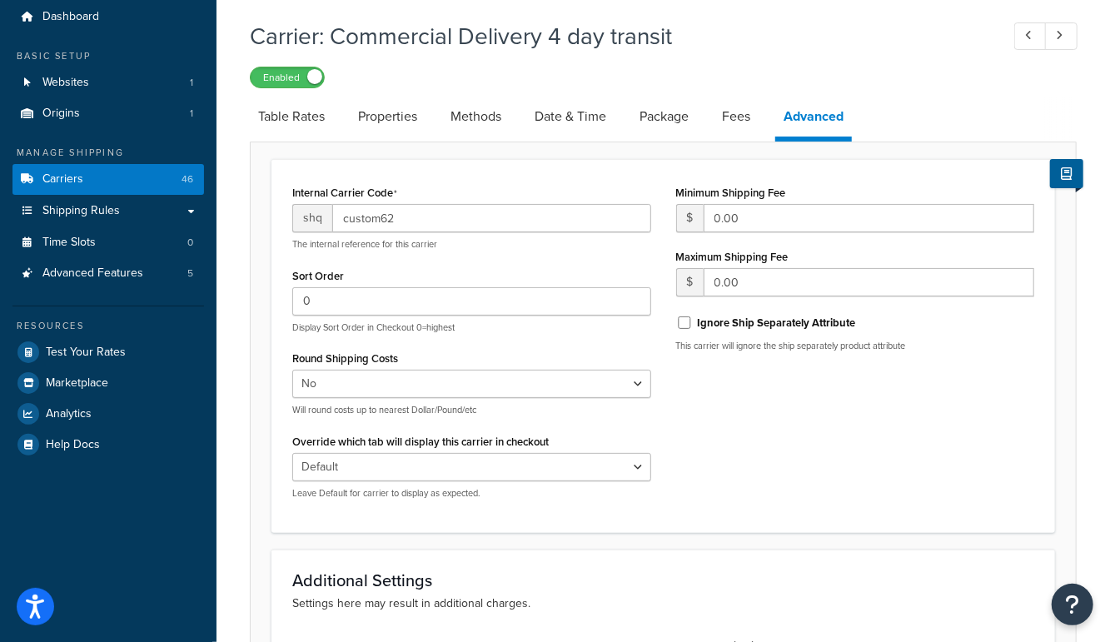
click at [782, 62] on div "Carrier: Commercial Delivery 4 day transit Enabled" at bounding box center [663, 50] width 827 height 77
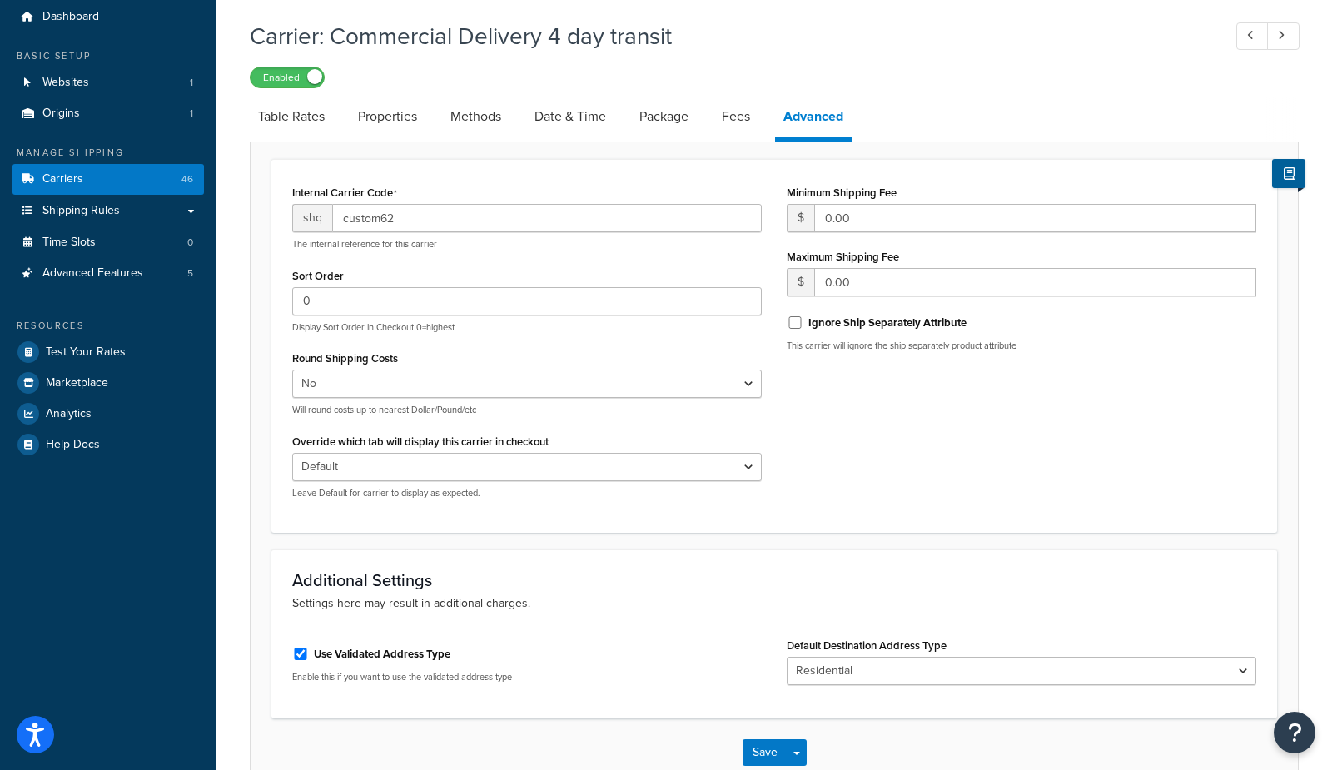
scroll to position [73, 0]
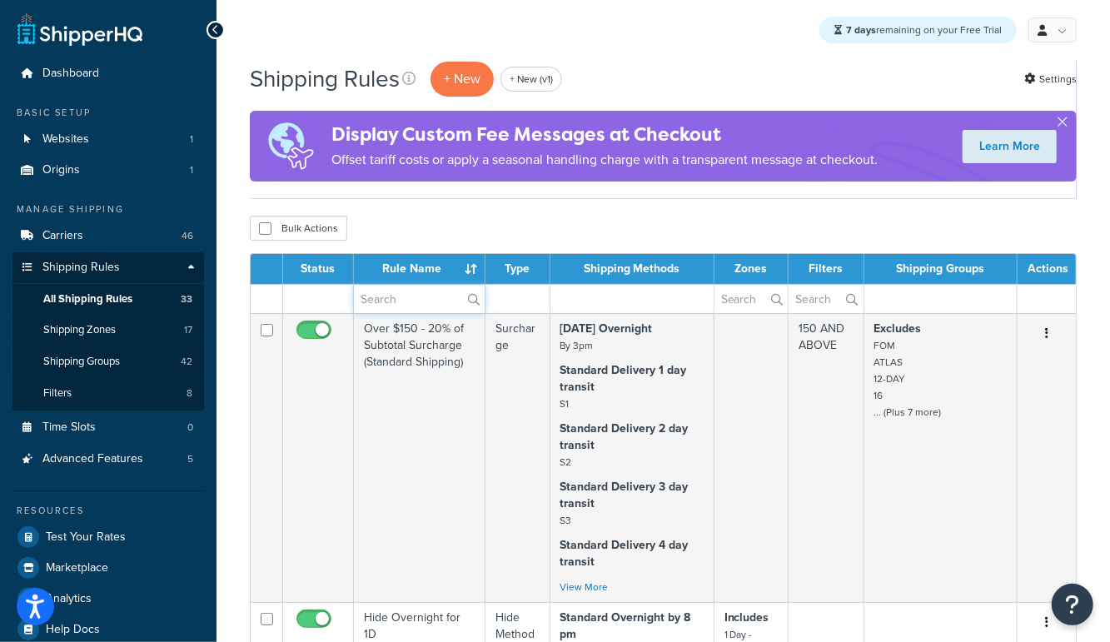
click at [363, 296] on input "text" at bounding box center [419, 299] width 131 height 28
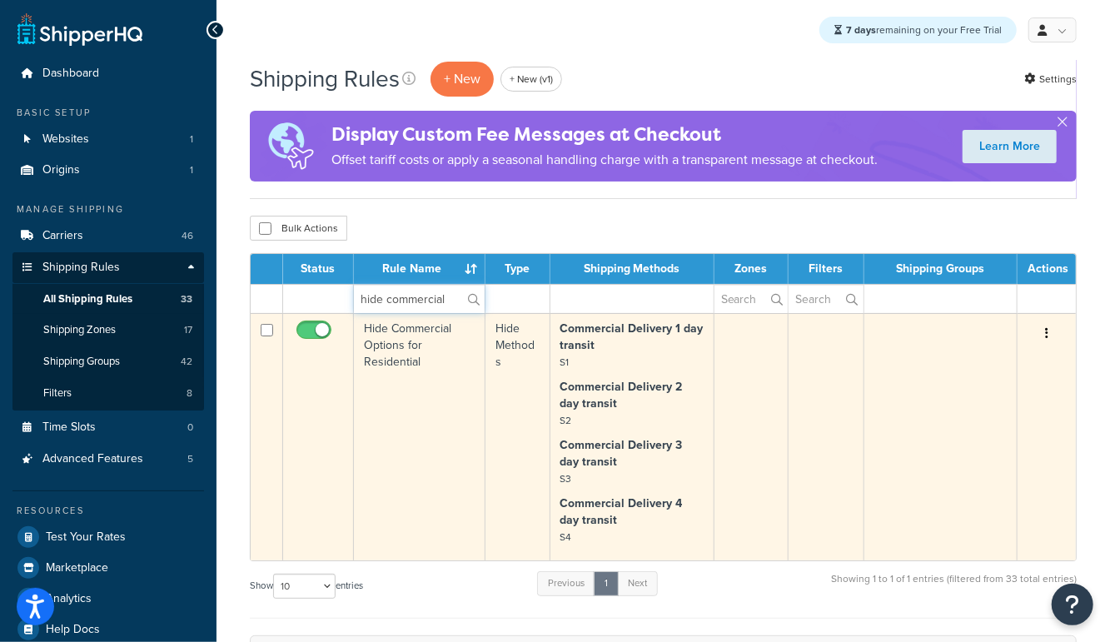
type input "hide commercial"
click at [407, 417] on td "Hide Commercial Options for Residential" at bounding box center [420, 436] width 132 height 247
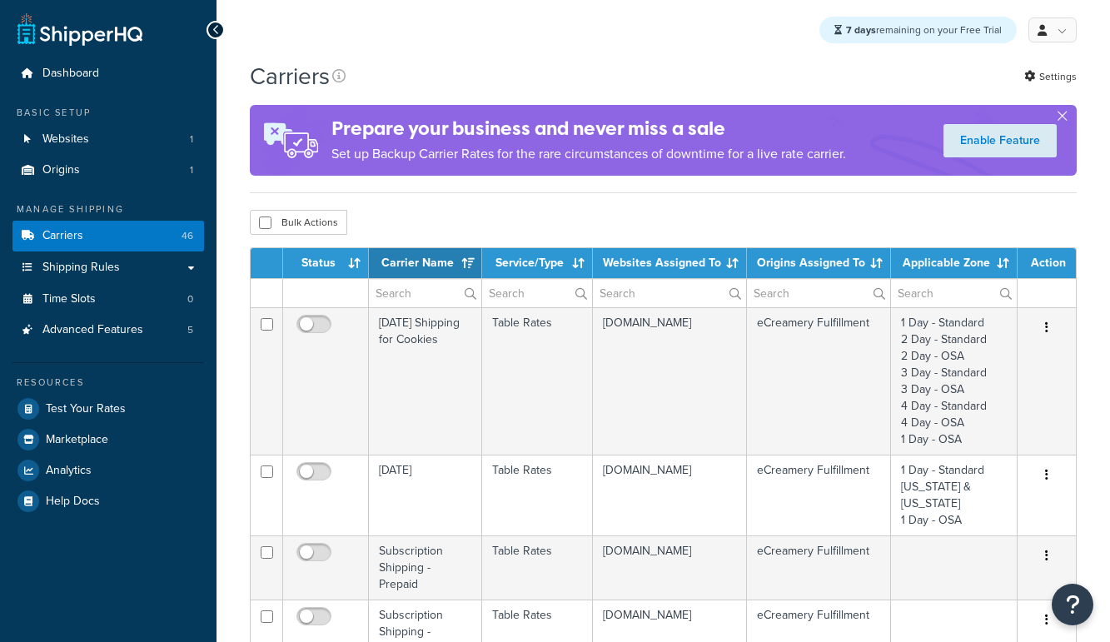
select select "15"
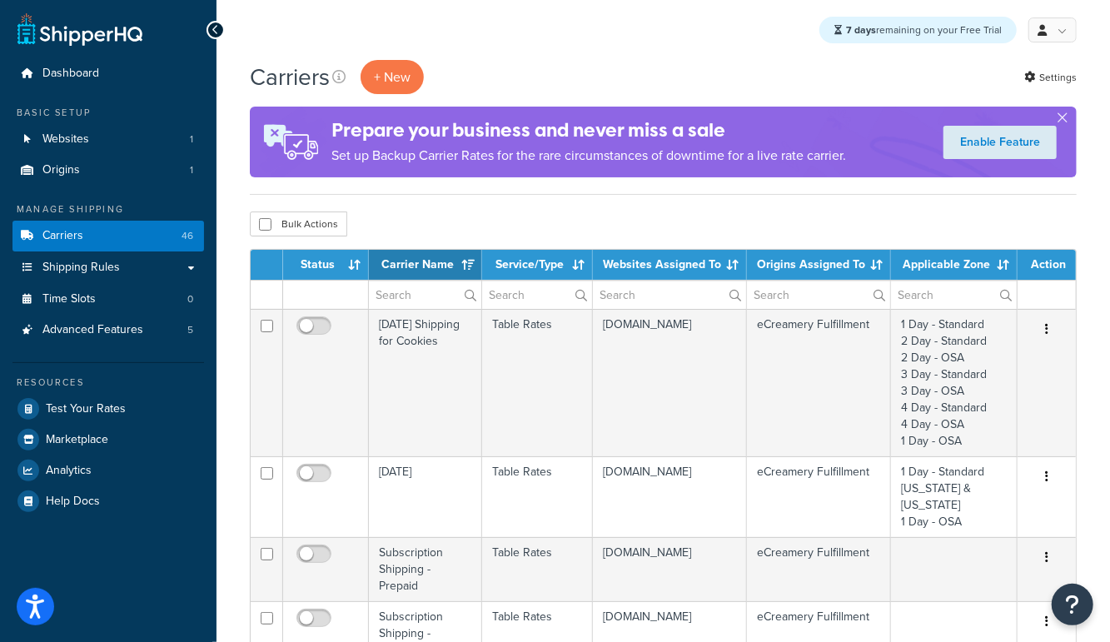
click at [440, 258] on th "Carrier Name" at bounding box center [425, 265] width 113 height 30
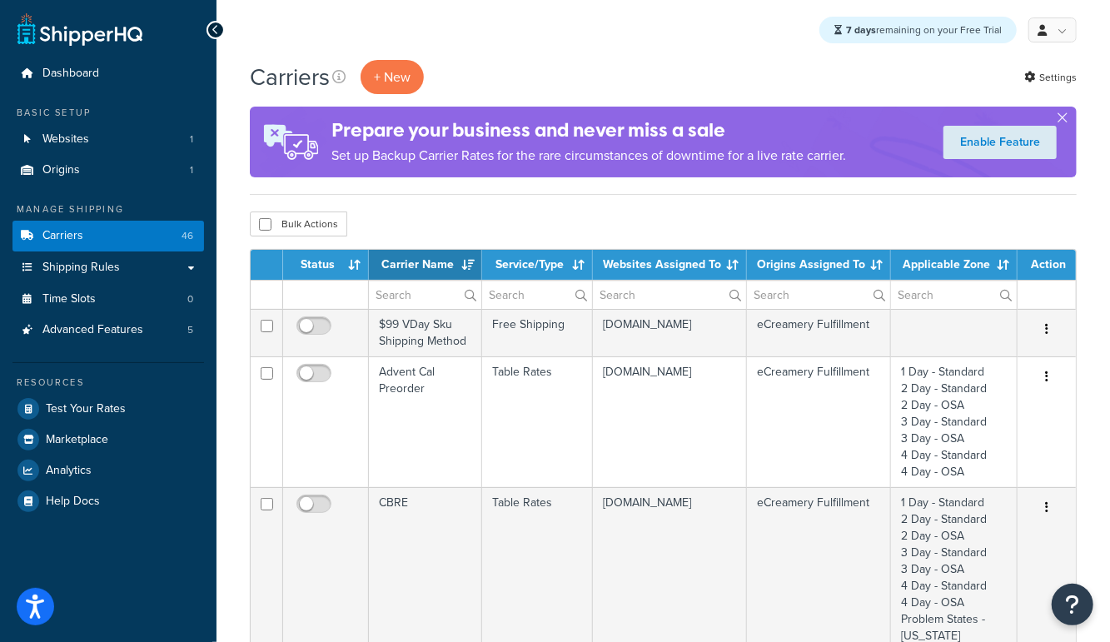
click at [440, 258] on th "Carrier Name" at bounding box center [425, 265] width 113 height 30
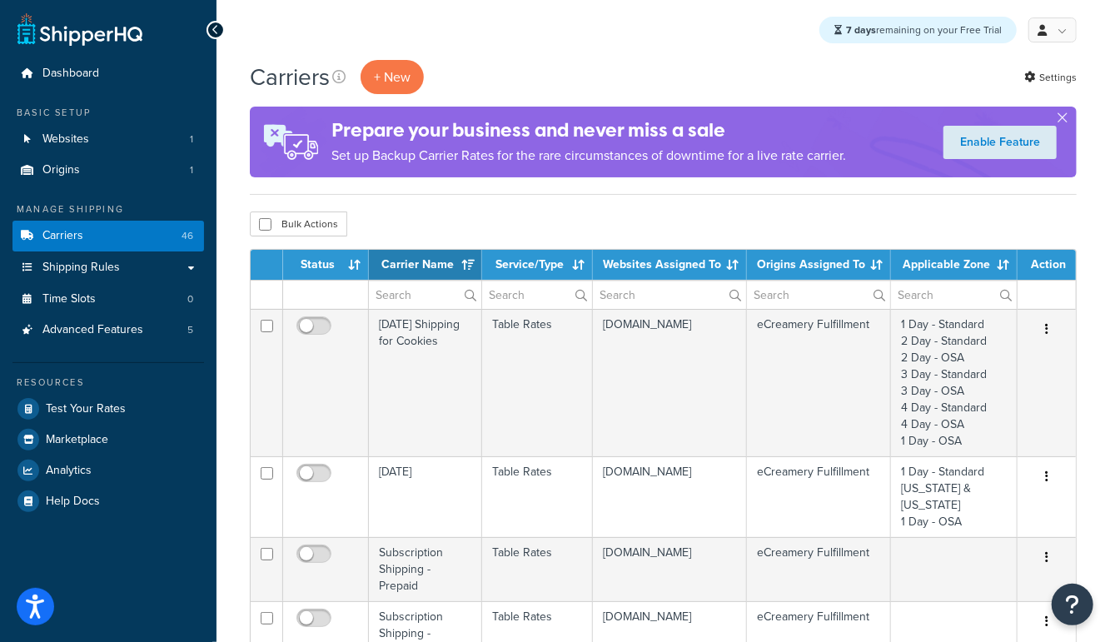
click at [440, 258] on th "Carrier Name" at bounding box center [425, 265] width 113 height 30
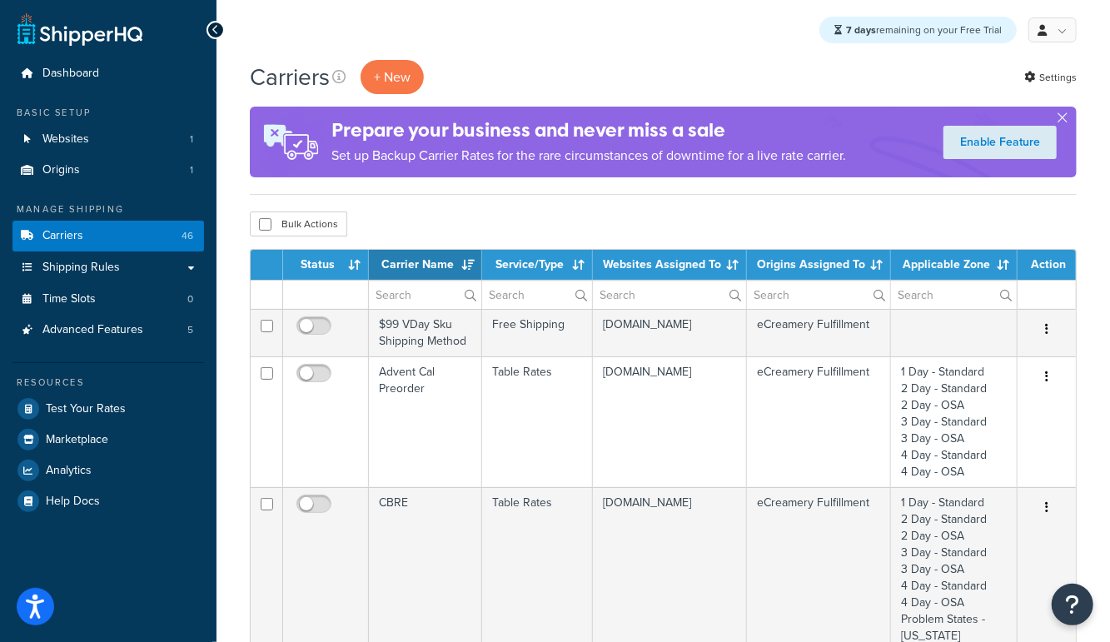
click at [331, 263] on th "Status" at bounding box center [326, 265] width 86 height 30
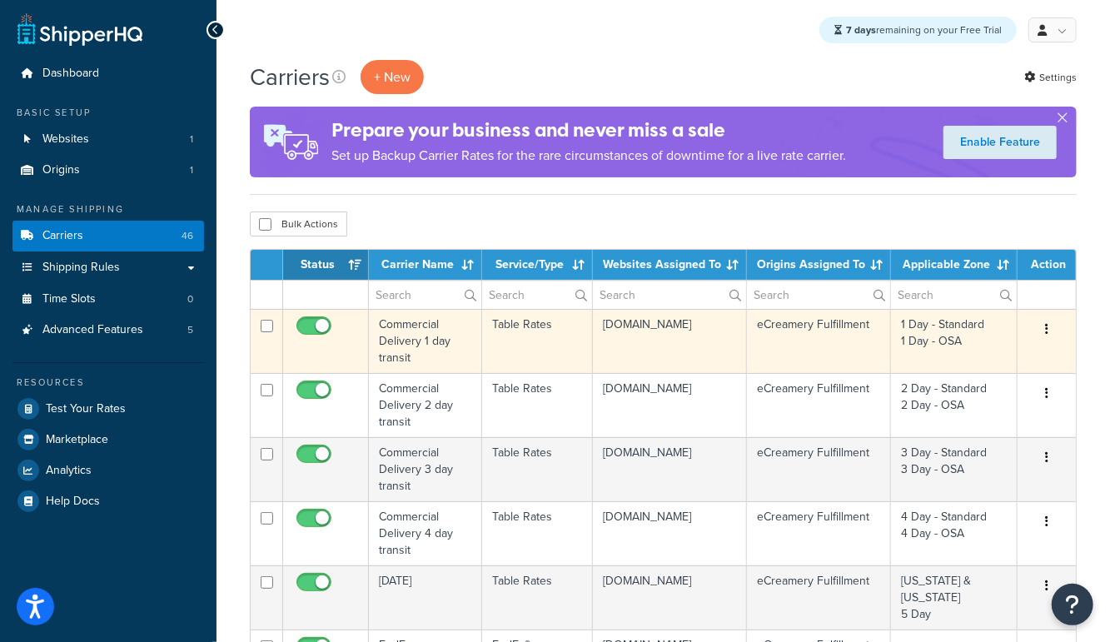
click at [423, 338] on td "Commercial Delivery 1 day transit" at bounding box center [425, 341] width 113 height 64
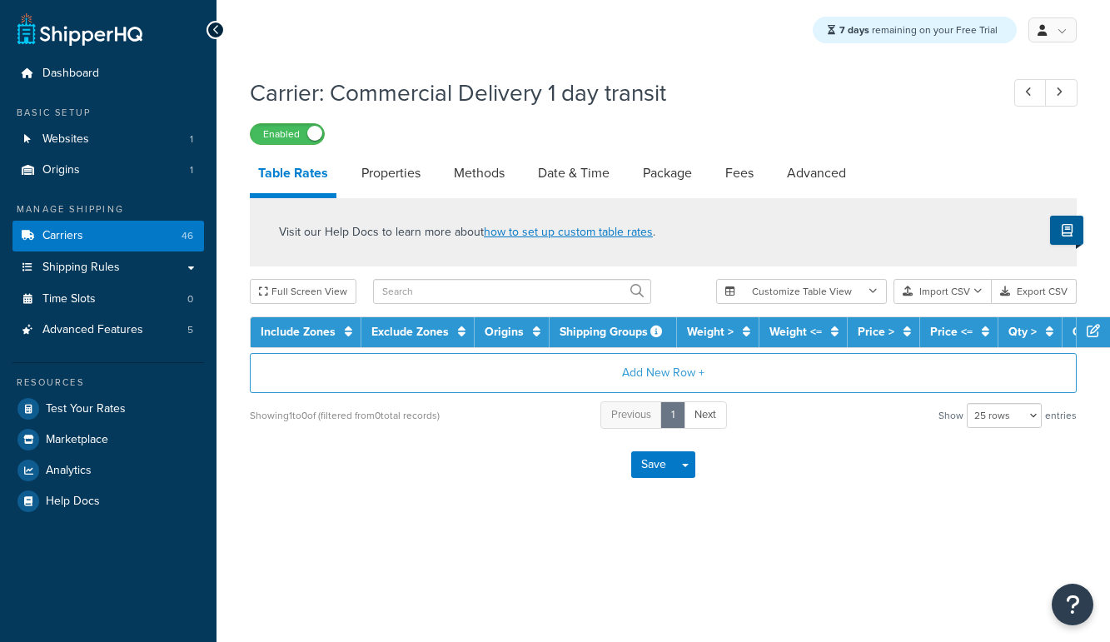
select select "25"
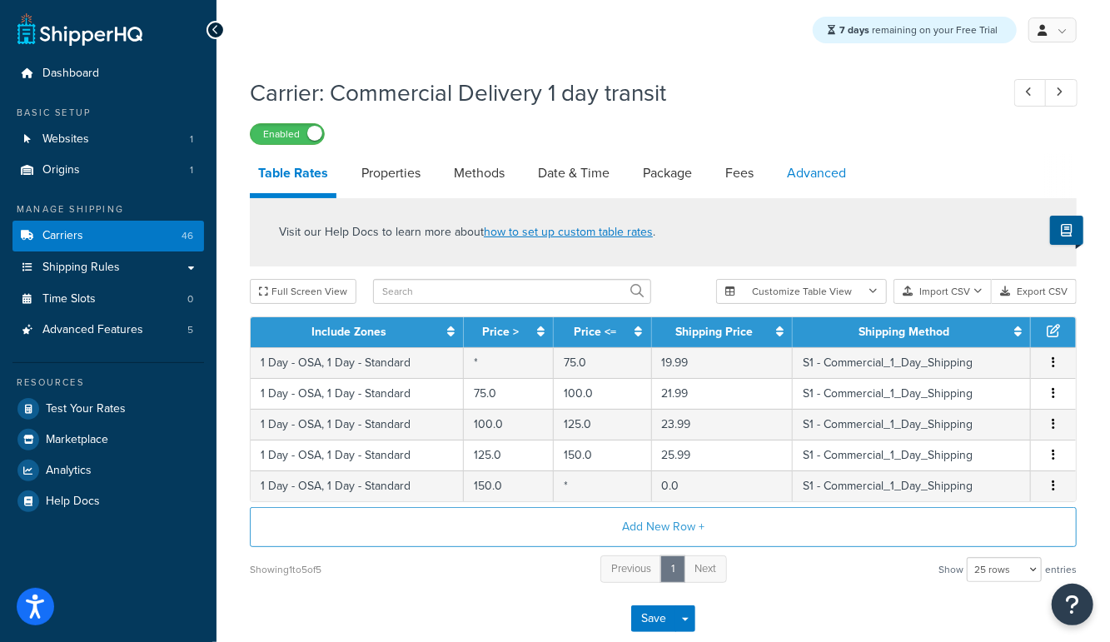
click at [792, 163] on link "Advanced" at bounding box center [816, 173] width 76 height 40
select select "false"
select select "residential"
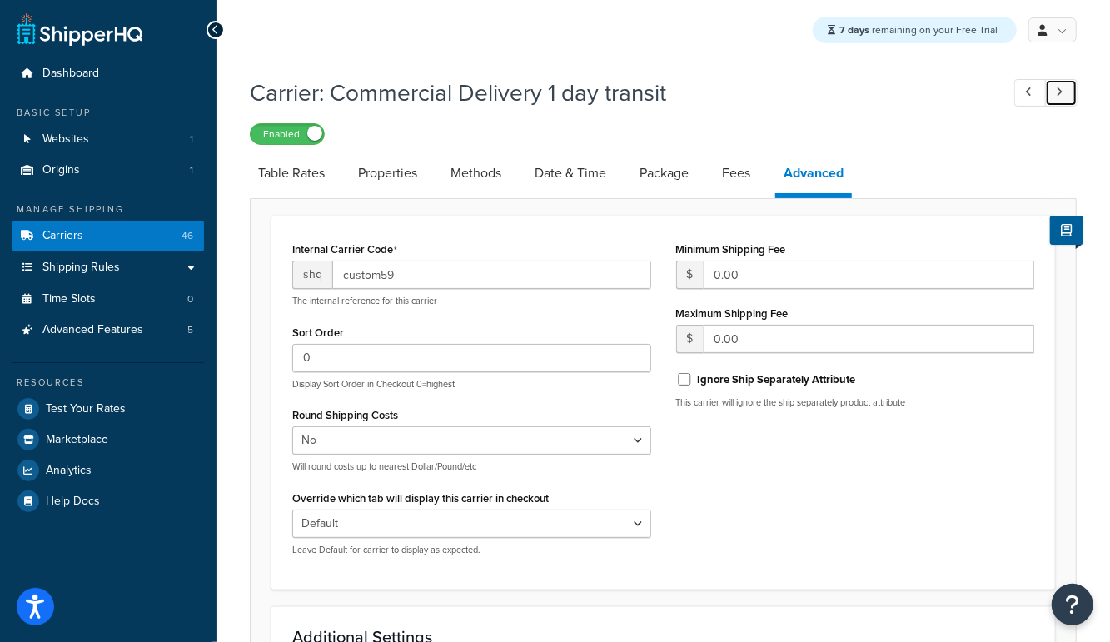
click at [1060, 97] on icon at bounding box center [1059, 92] width 7 height 11
click at [1061, 90] on icon at bounding box center [1059, 92] width 7 height 11
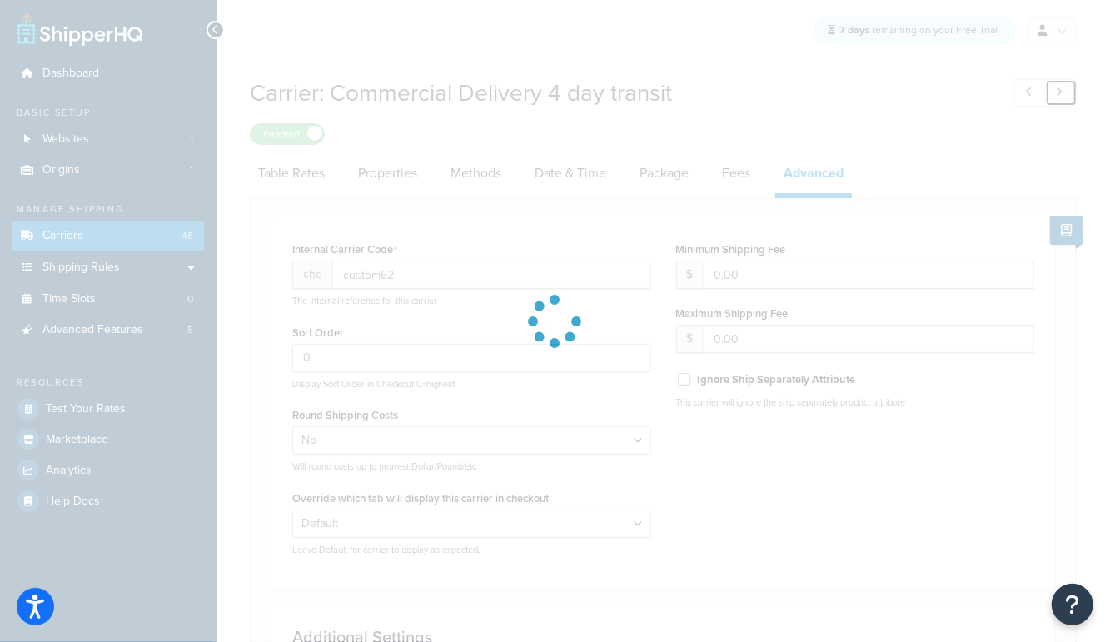
type input "custom5"
checkbox input "false"
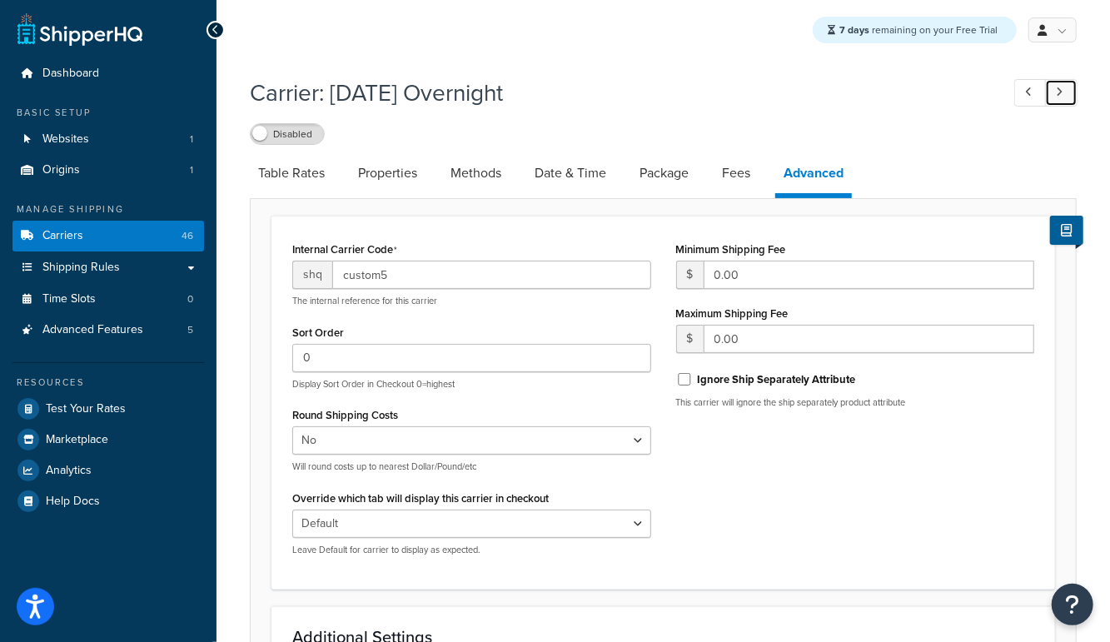
click at [1061, 90] on icon at bounding box center [1059, 92] width 7 height 11
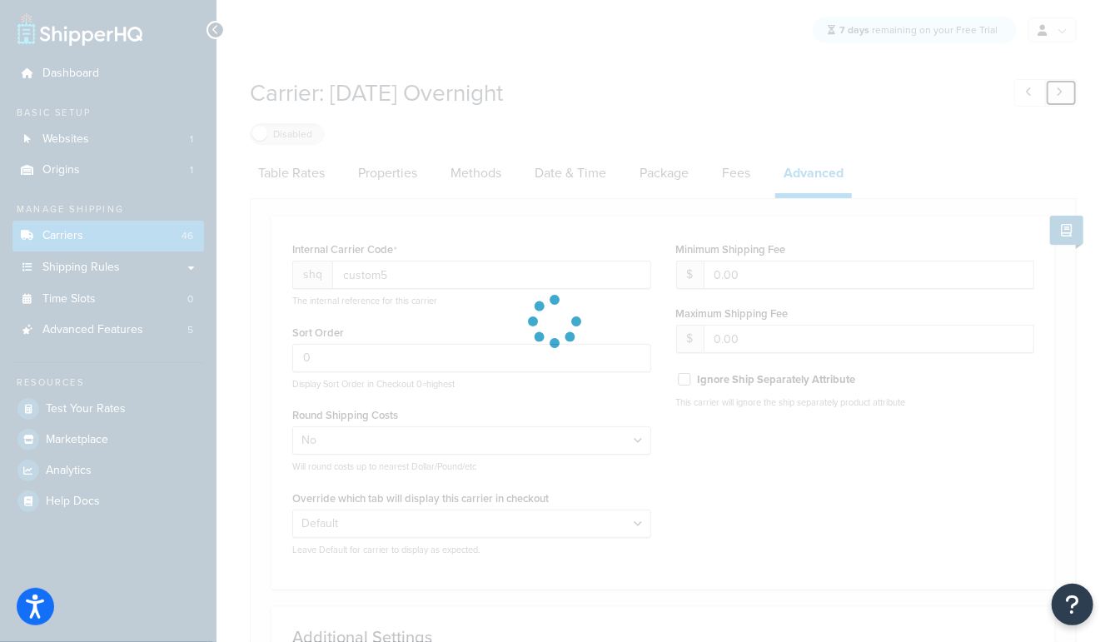
type input "custom4"
checkbox input "true"
select select "residential"
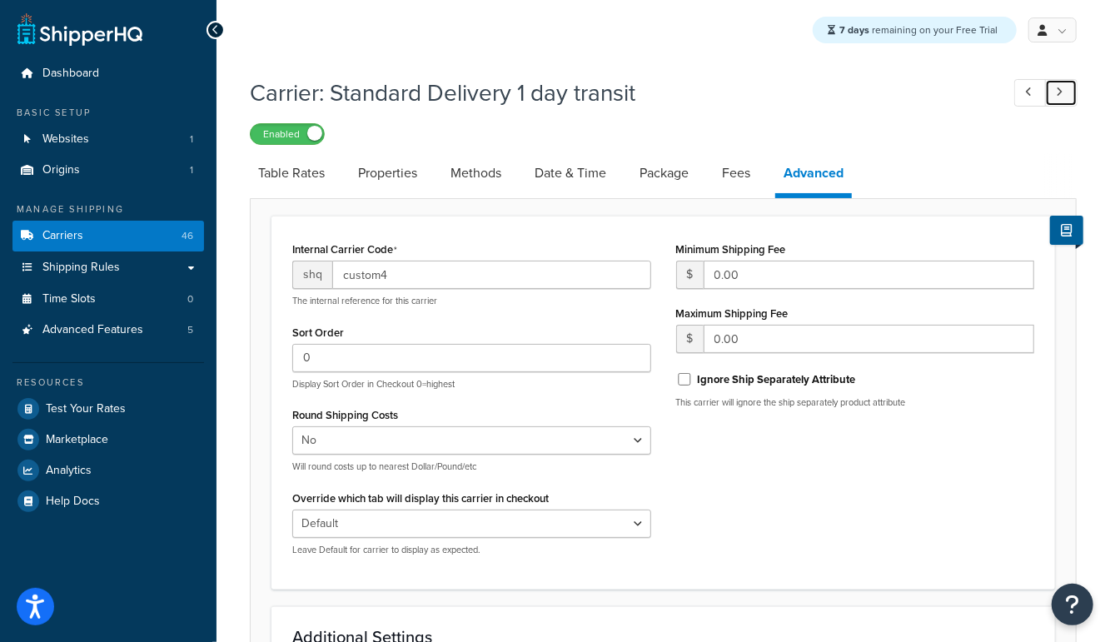
click at [1061, 90] on icon at bounding box center [1059, 92] width 7 height 11
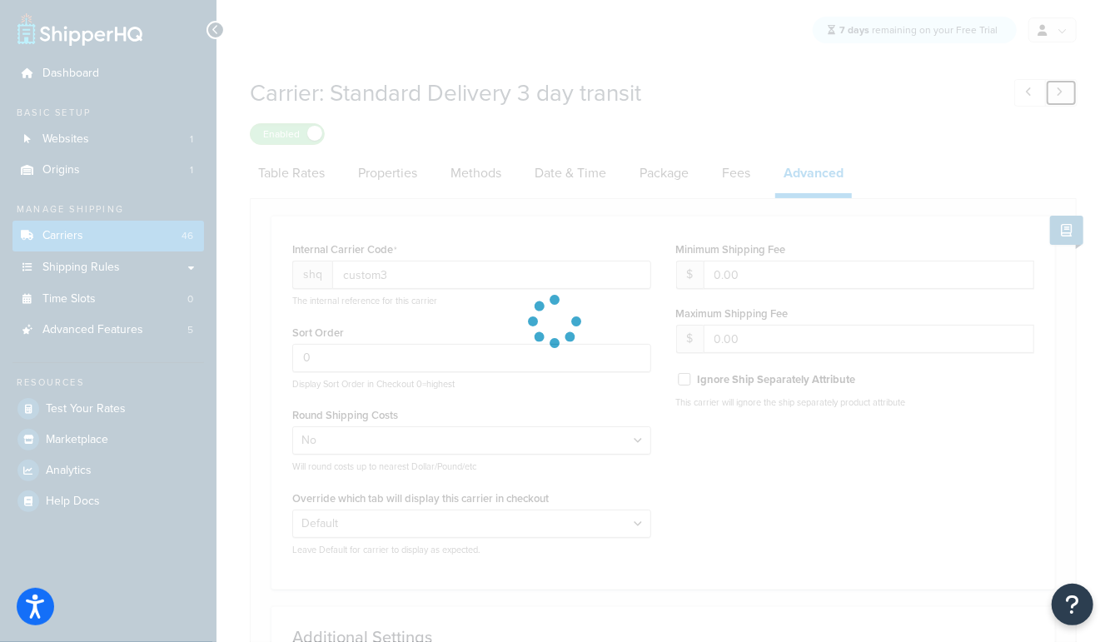
type input "custom6"
checkbox input "false"
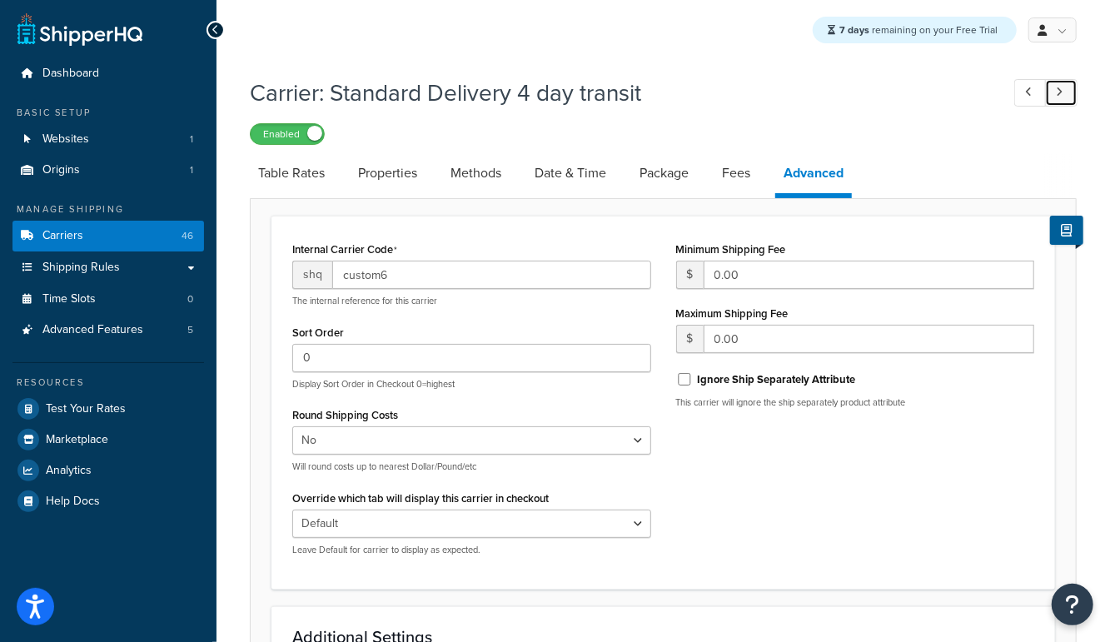
click at [1061, 90] on icon at bounding box center [1059, 92] width 7 height 11
click at [1062, 90] on icon at bounding box center [1059, 92] width 7 height 11
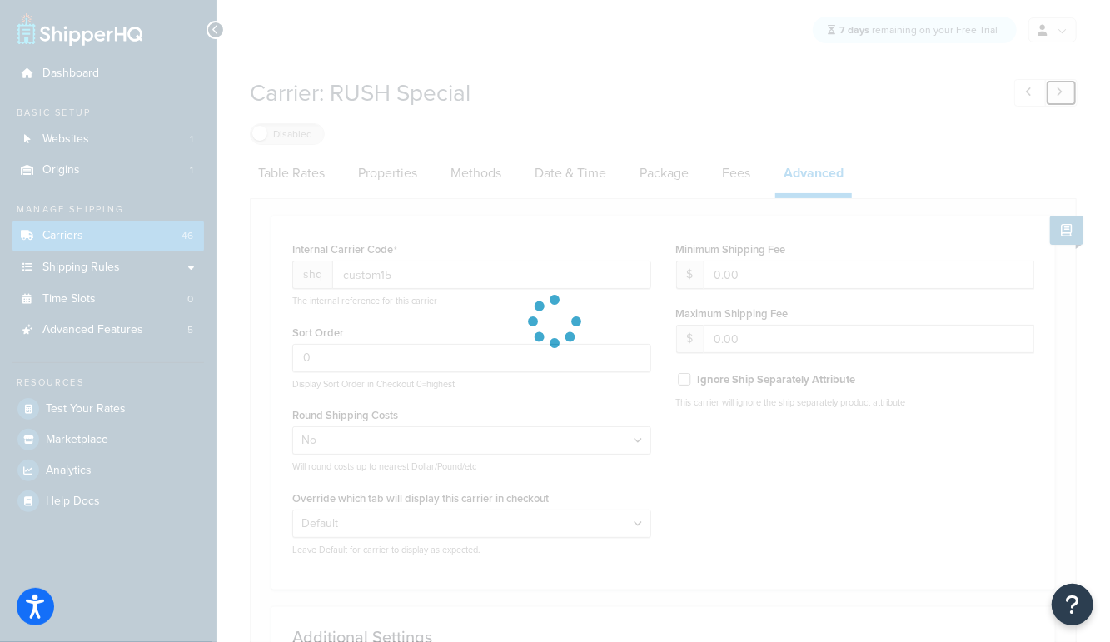
type input "custom16"
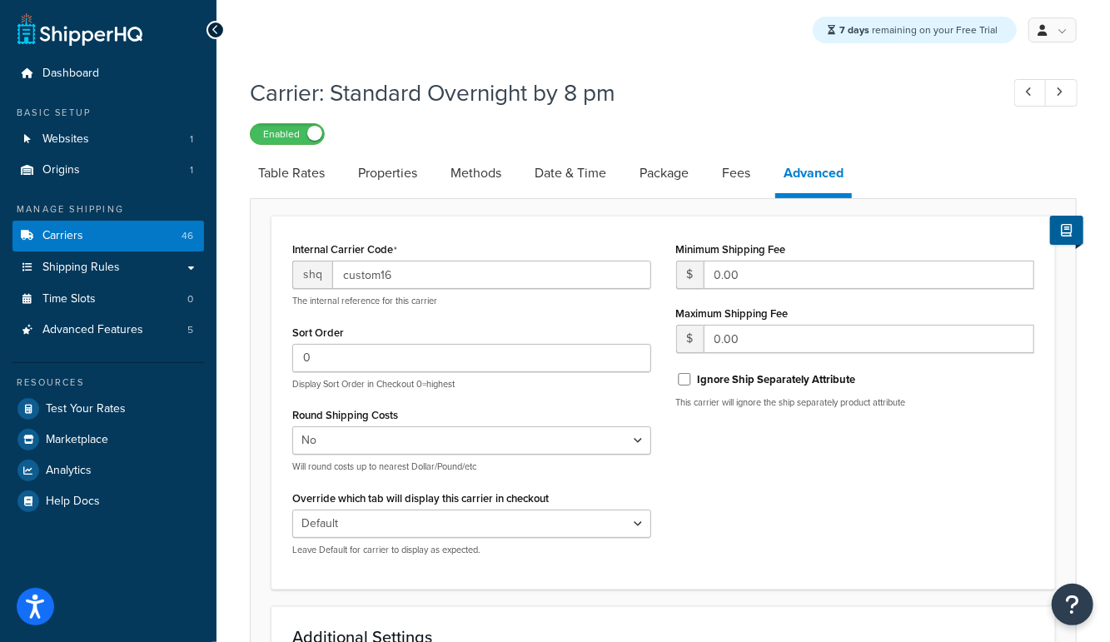
click at [724, 67] on div "7 days remaining on your Free Trial My Profile Billing Global Settings Contact …" at bounding box center [662, 463] width 893 height 926
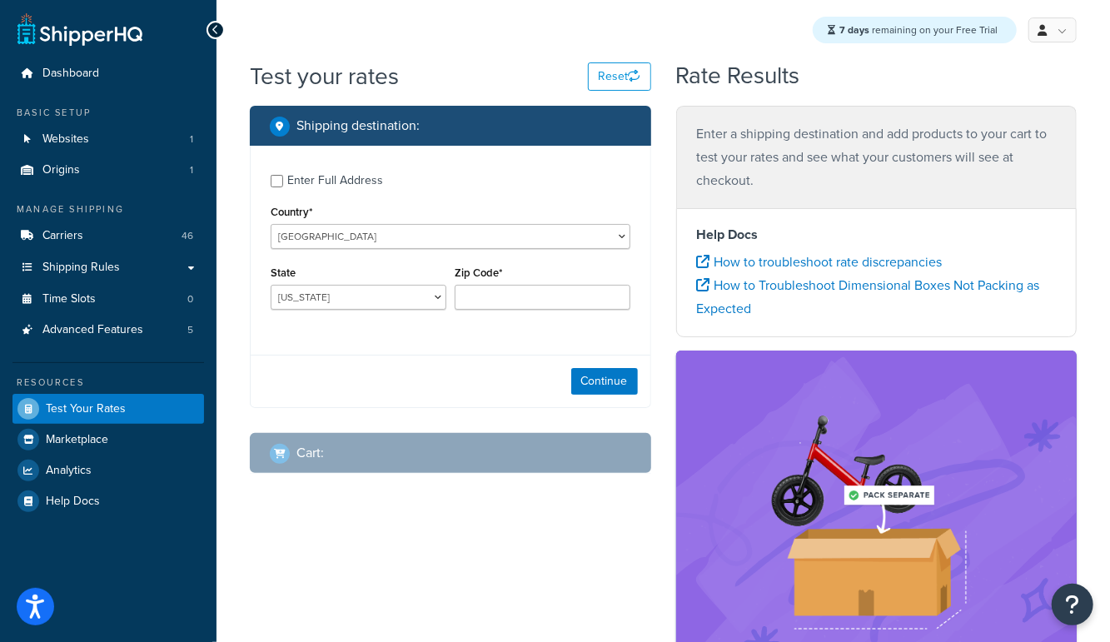
click at [318, 179] on div "Enter Full Address" at bounding box center [335, 180] width 96 height 23
click at [283, 179] on input "Enter Full Address" at bounding box center [277, 181] width 12 height 12
checkbox input "true"
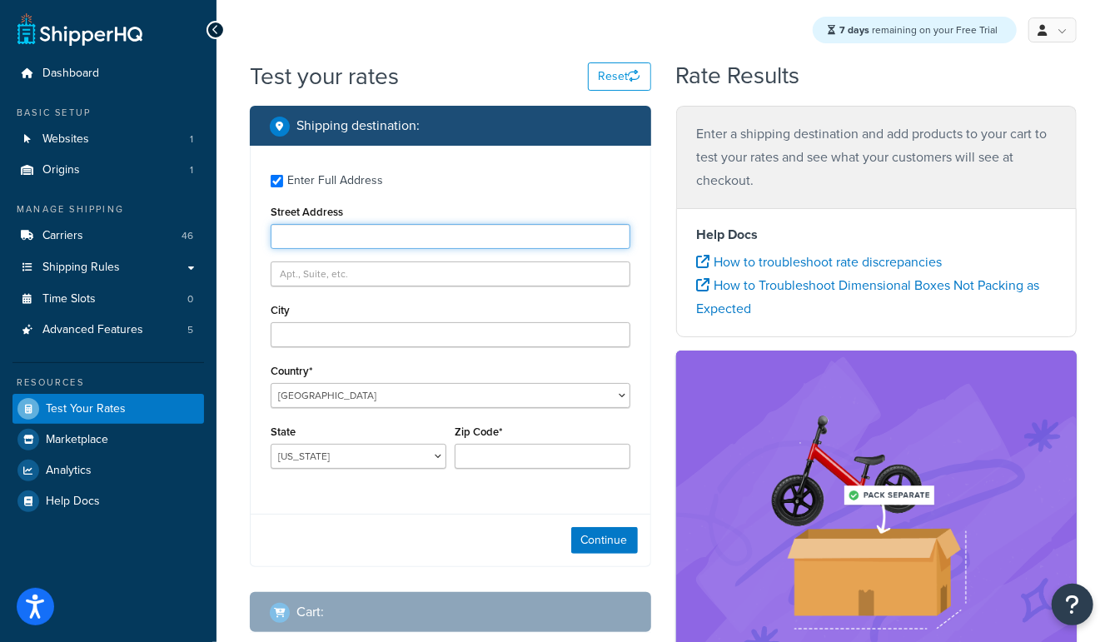
drag, startPoint x: 291, startPoint y: 241, endPoint x: 331, endPoint y: 200, distance: 57.7
click at [291, 241] on input "Street Address" at bounding box center [451, 236] width 360 height 25
click at [289, 237] on input "Street Address" at bounding box center [451, 236] width 360 height 25
type input "127 marginal way"
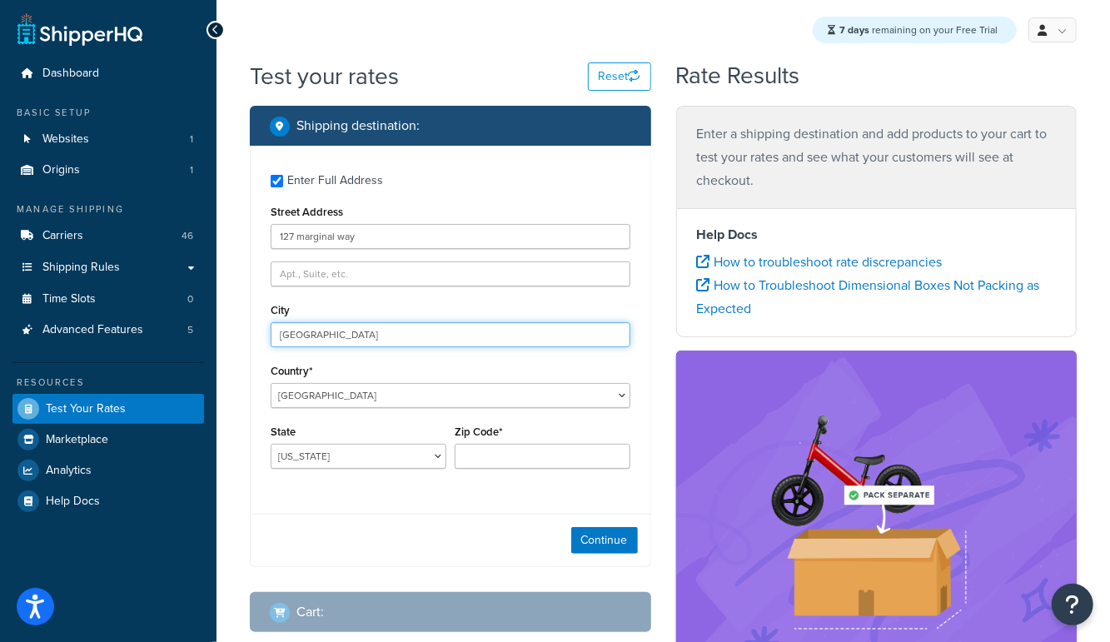
type input "[GEOGRAPHIC_DATA]"
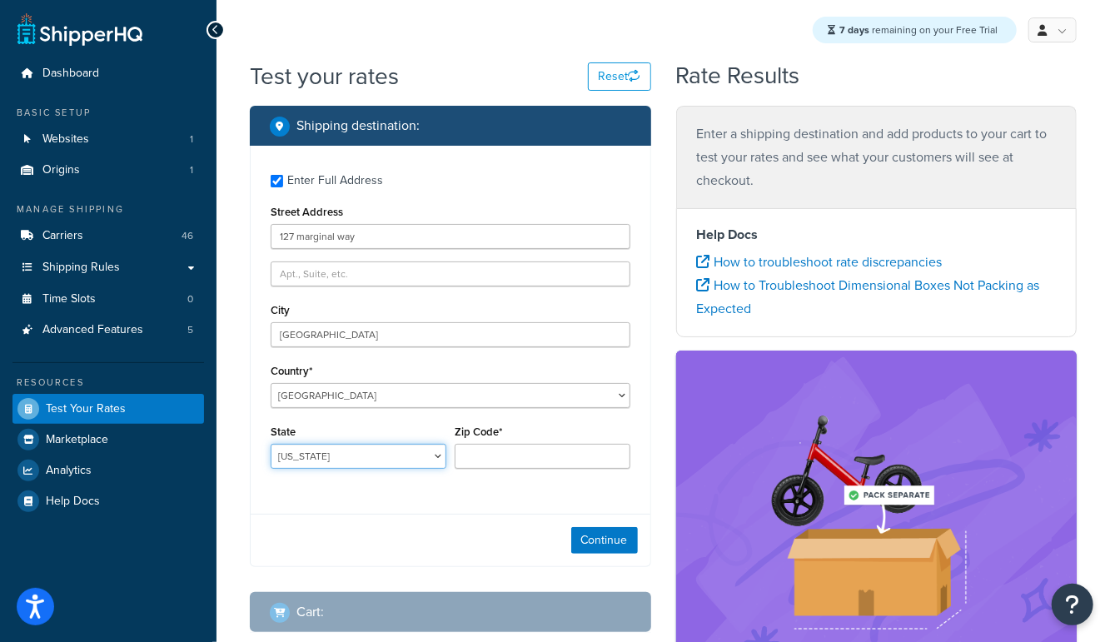
select select "ME"
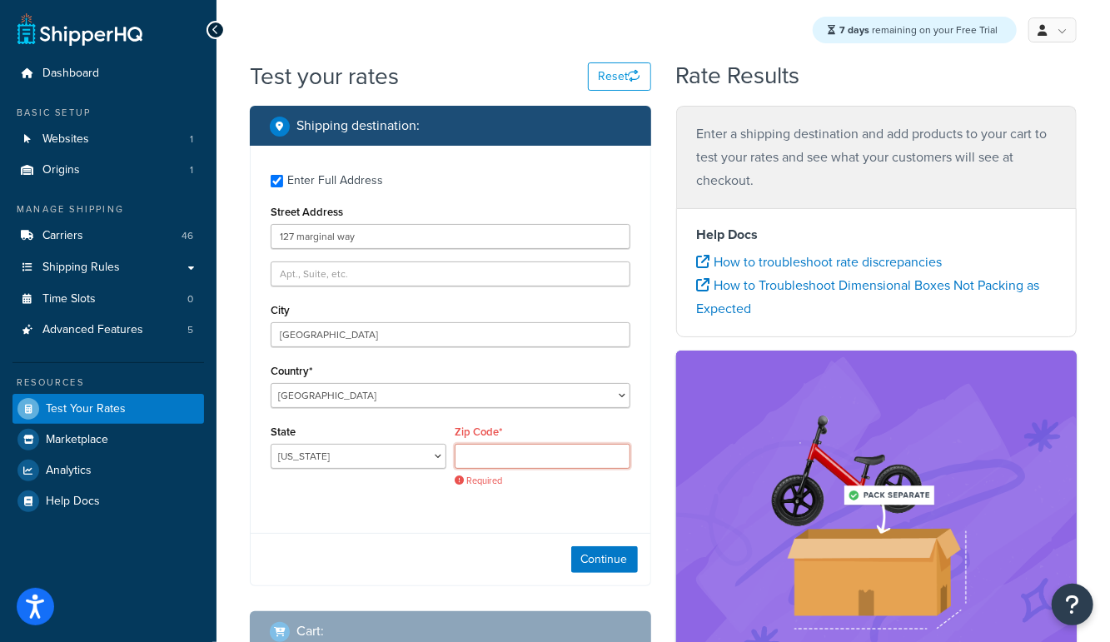
click at [480, 454] on input "Zip Code*" at bounding box center [543, 456] width 176 height 25
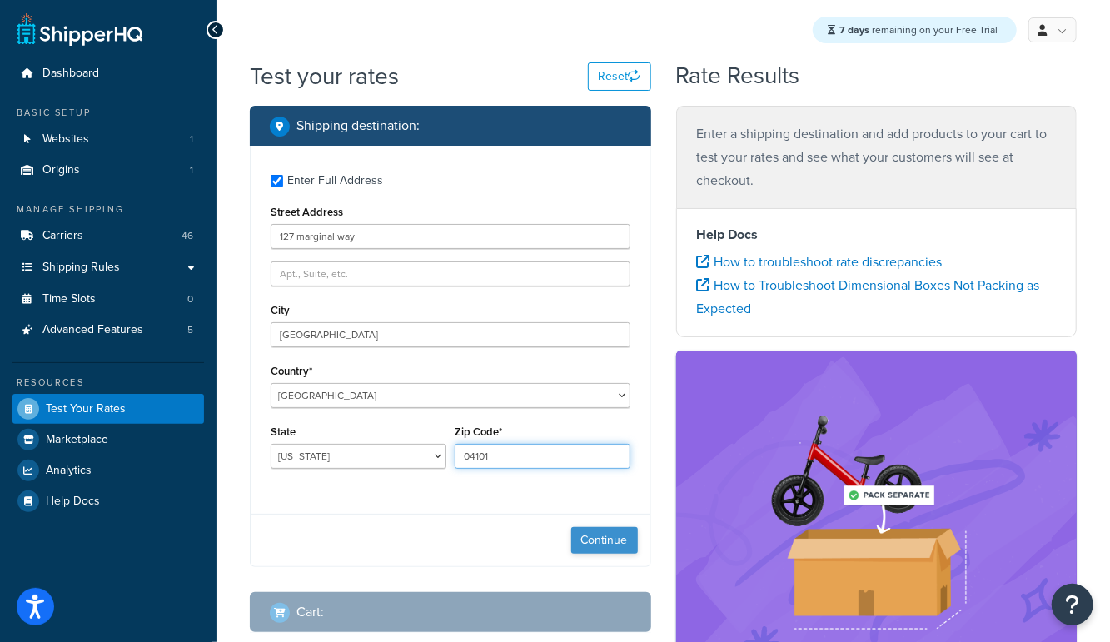
type input "04101"
click at [585, 539] on button "Continue" at bounding box center [604, 540] width 67 height 27
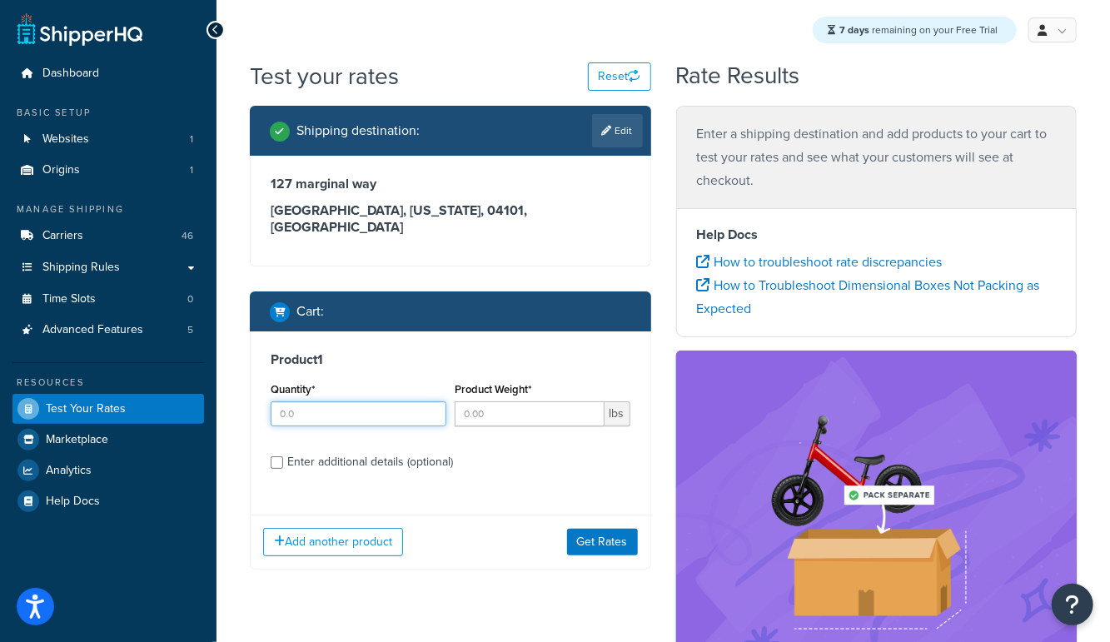
click at [356, 401] on input "Quantity*" at bounding box center [359, 413] width 176 height 25
type input "1"
click at [525, 401] on input "Product Weight*" at bounding box center [530, 413] width 150 height 25
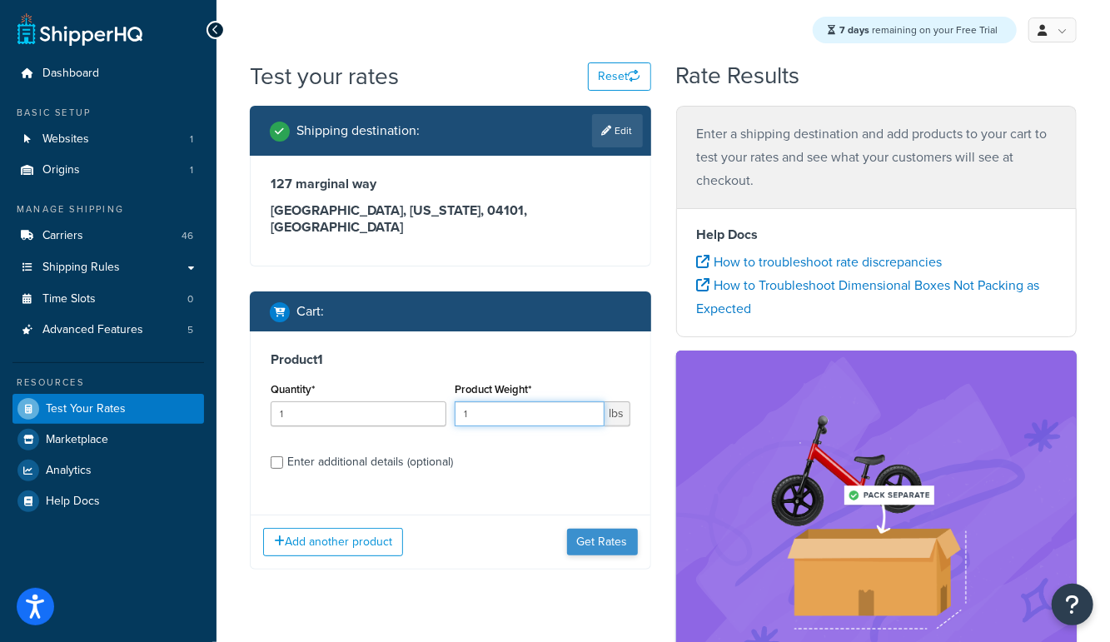
type input "1"
click at [601, 530] on button "Get Rates" at bounding box center [602, 542] width 71 height 27
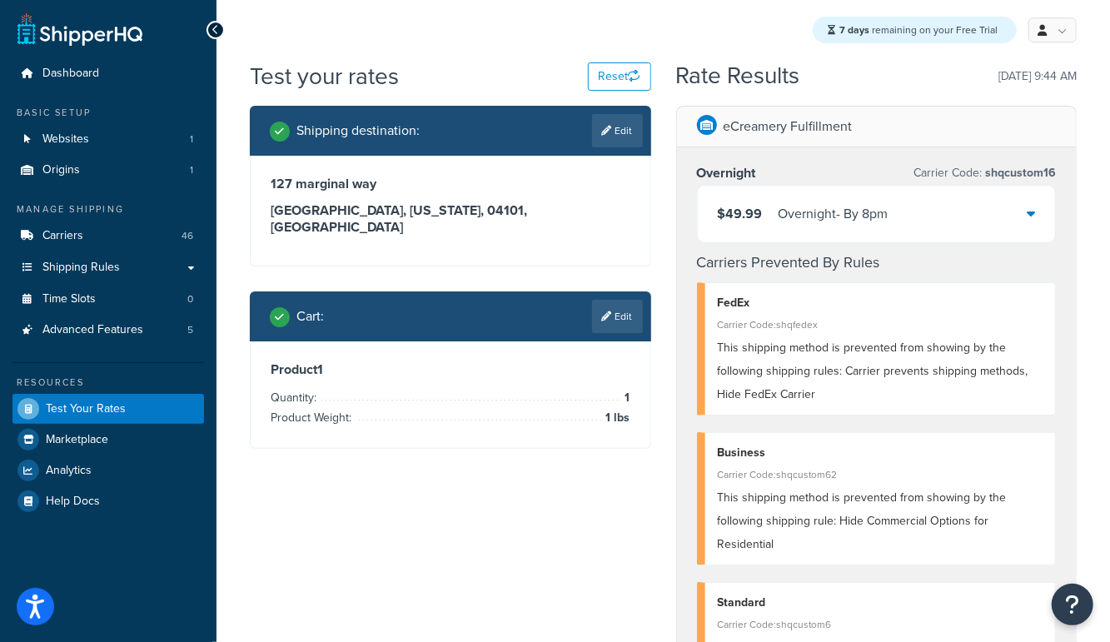
click at [782, 221] on div "Overnight - By 8pm" at bounding box center [833, 213] width 110 height 23
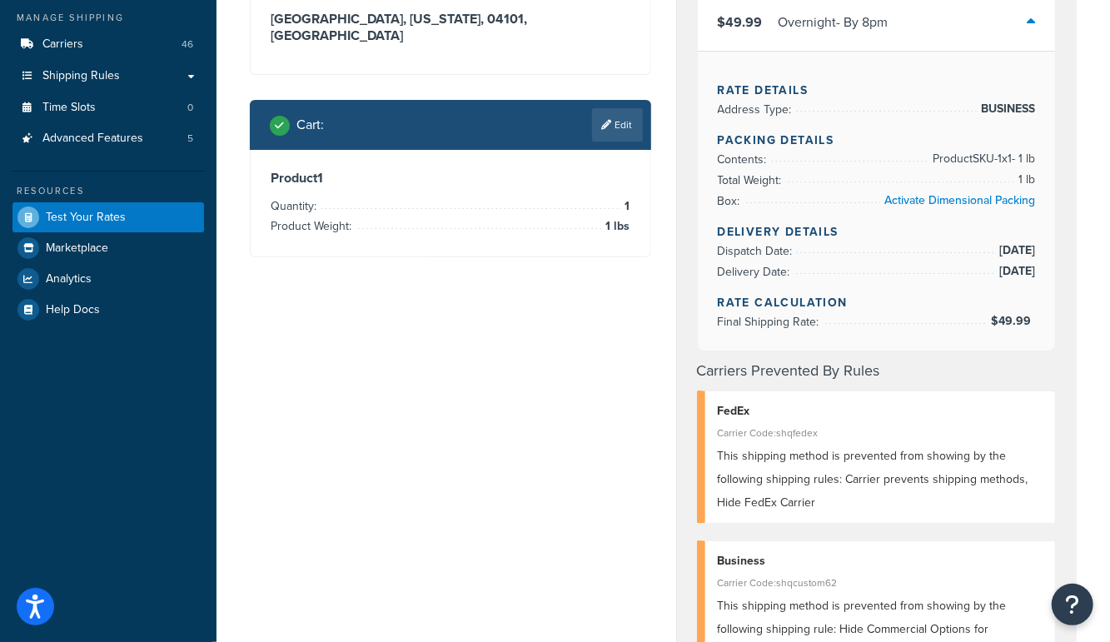
scroll to position [200, 0]
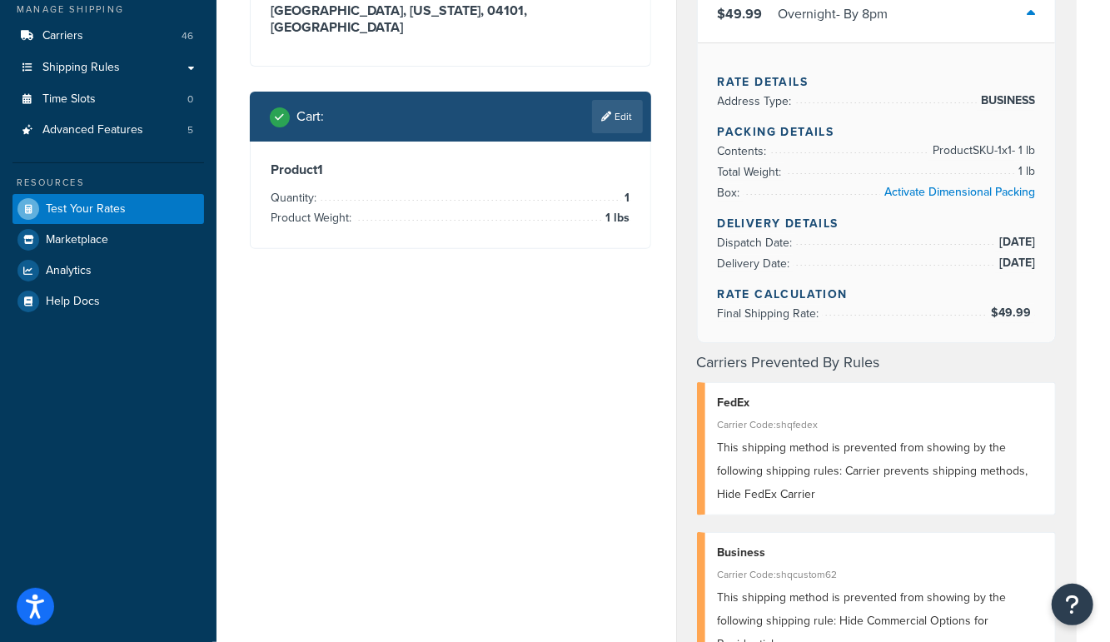
click at [634, 107] on link "Edit" at bounding box center [617, 116] width 51 height 33
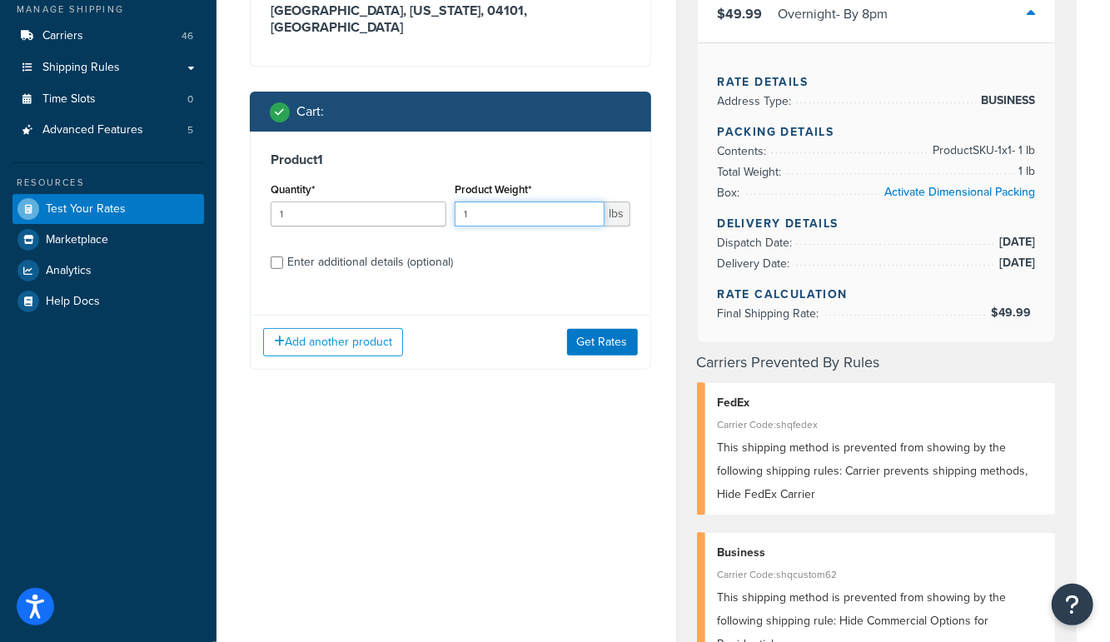
drag, startPoint x: 441, startPoint y: 200, endPoint x: 311, endPoint y: 192, distance: 130.9
click at [311, 192] on div "Quantity* 1 Product Weight* 1 lbs" at bounding box center [450, 208] width 368 height 61
type input "2"
click at [592, 334] on button "Get Rates" at bounding box center [602, 342] width 71 height 27
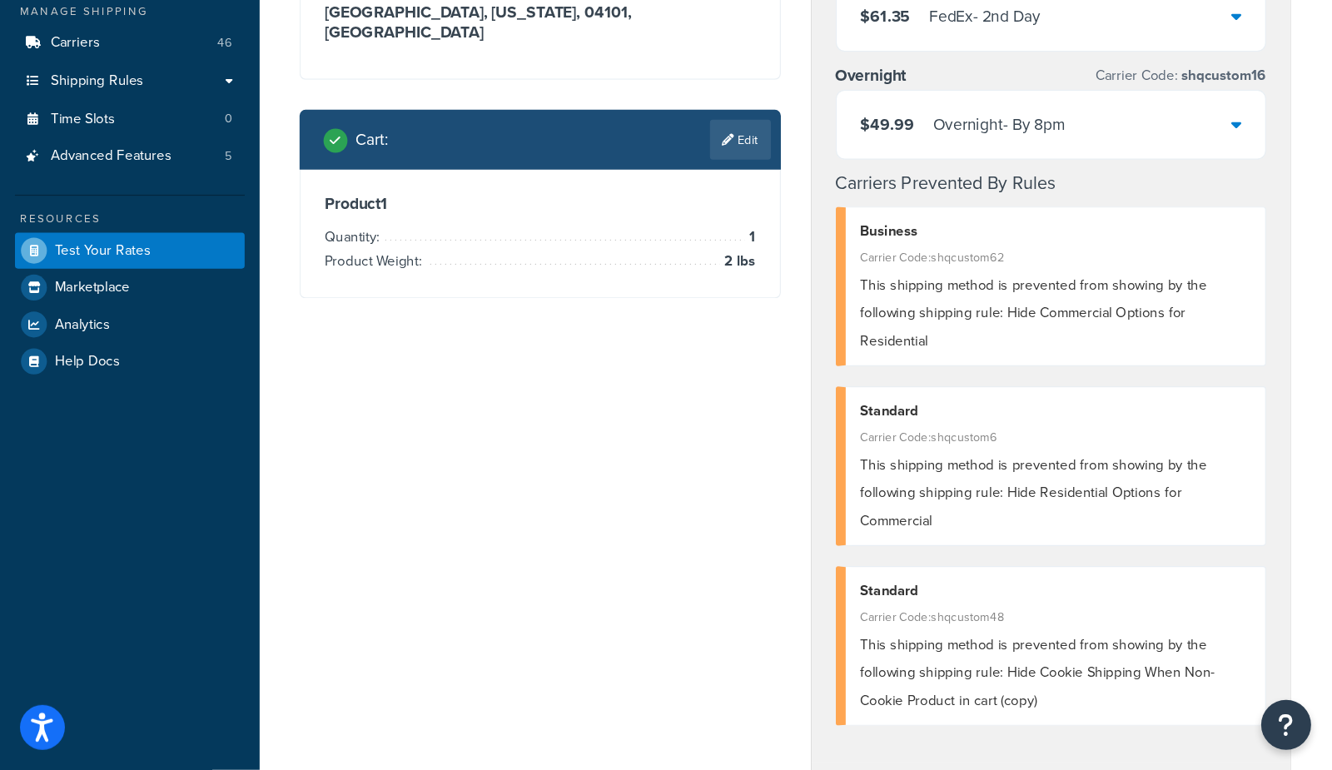
scroll to position [0, 0]
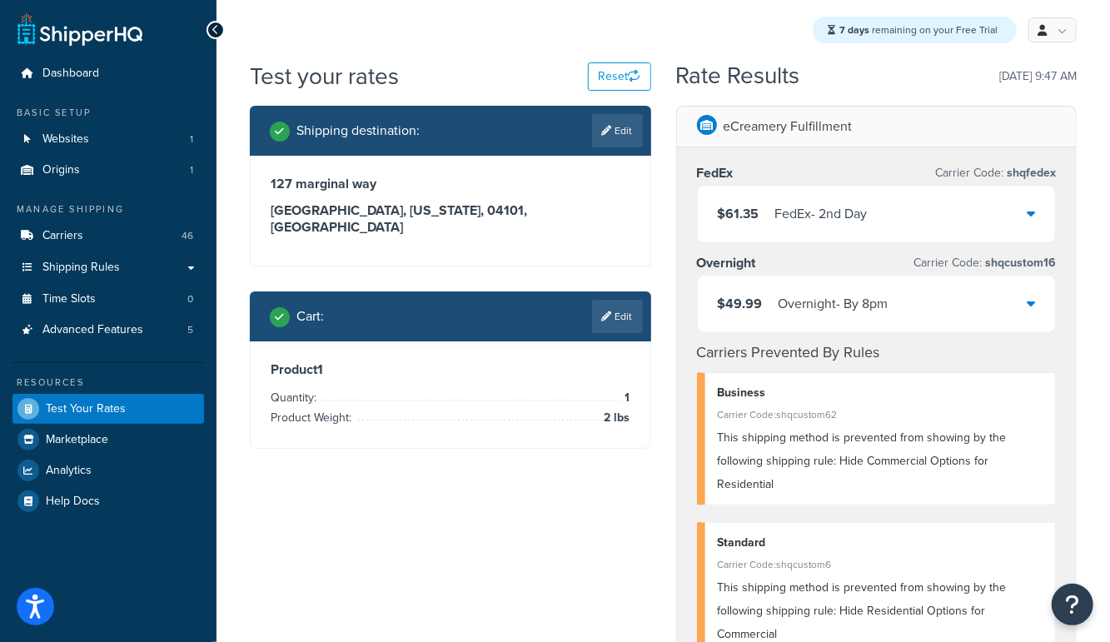
click at [814, 213] on div "FedEx - 2nd Day" at bounding box center [821, 213] width 92 height 23
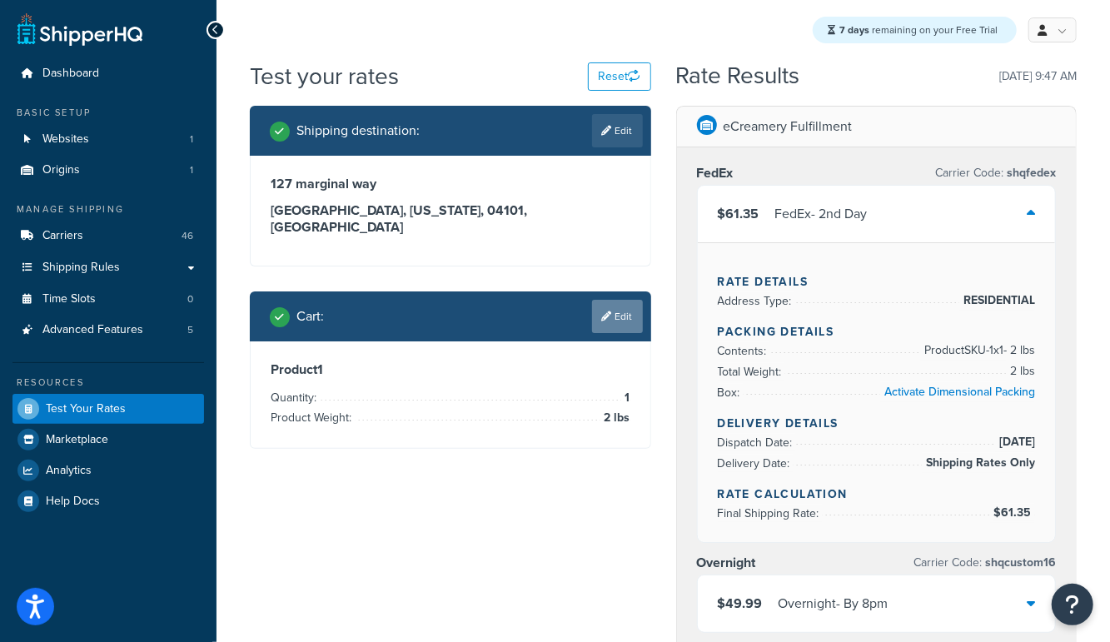
click at [622, 300] on link "Edit" at bounding box center [617, 316] width 51 height 33
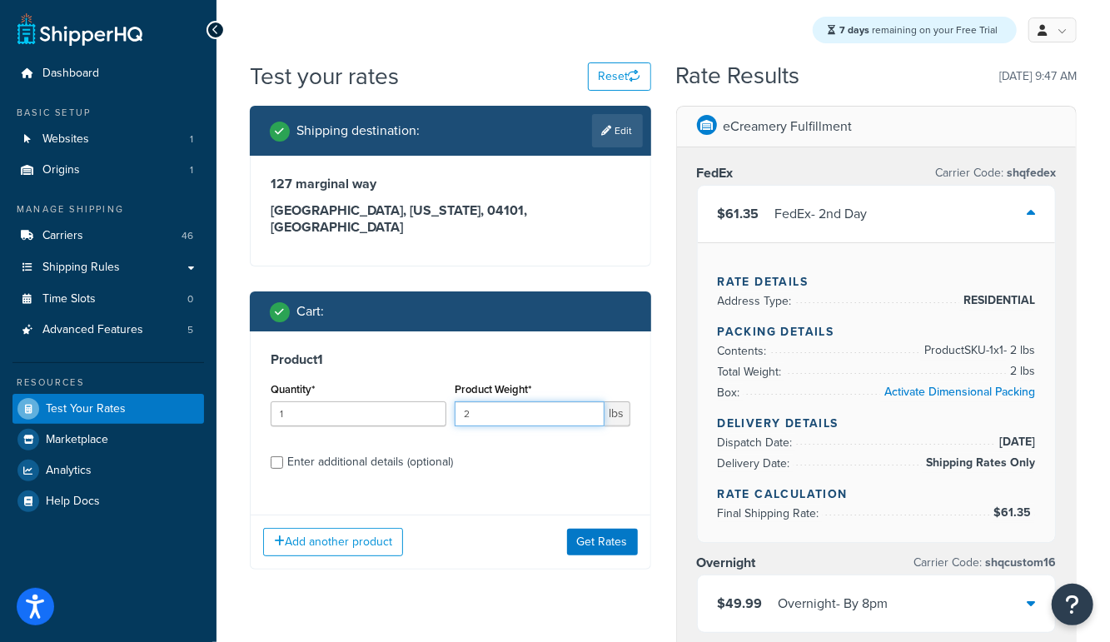
drag, startPoint x: 439, startPoint y: 405, endPoint x: 390, endPoint y: 405, distance: 48.3
click at [390, 405] on div "Quantity* 1 Product Weight* 2 lbs" at bounding box center [450, 408] width 368 height 61
drag, startPoint x: 524, startPoint y: 402, endPoint x: 372, endPoint y: 428, distance: 153.7
click at [325, 391] on div "Quantity* 1 Product Weight* 2 lbs" at bounding box center [450, 408] width 368 height 61
type input "3"
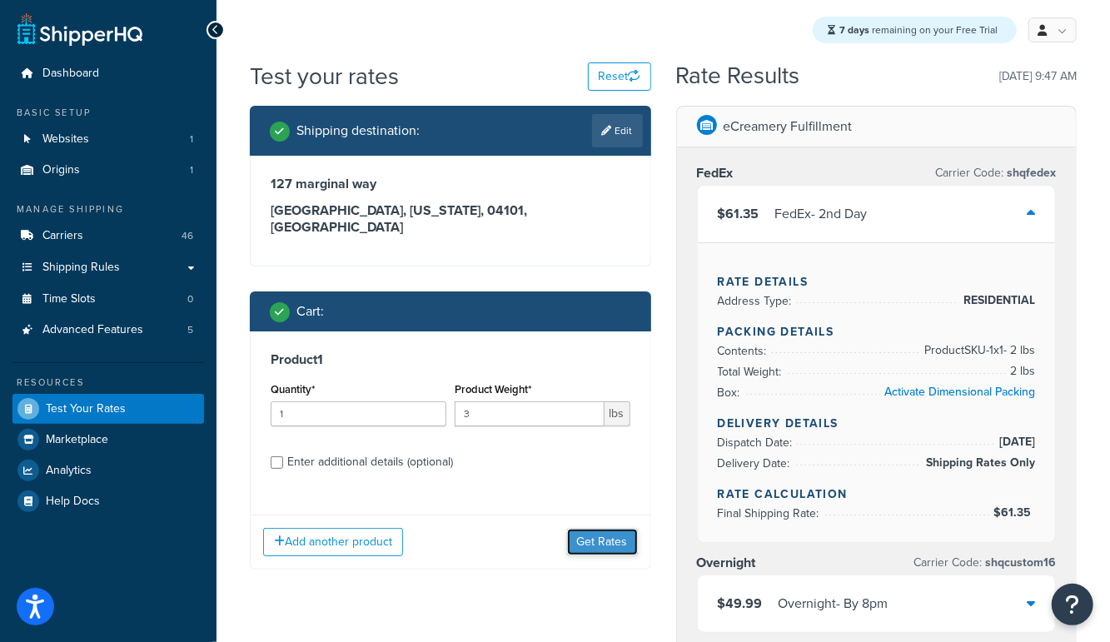
click at [600, 529] on button "Get Rates" at bounding box center [602, 542] width 71 height 27
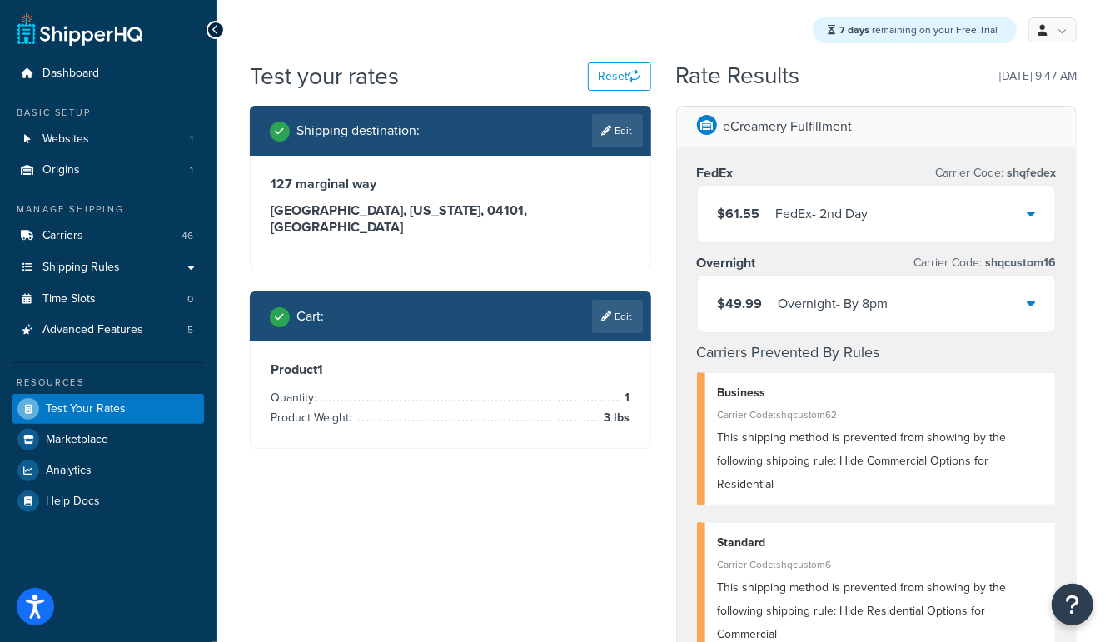
click at [844, 218] on div "FedEx - 2nd Day" at bounding box center [822, 213] width 92 height 23
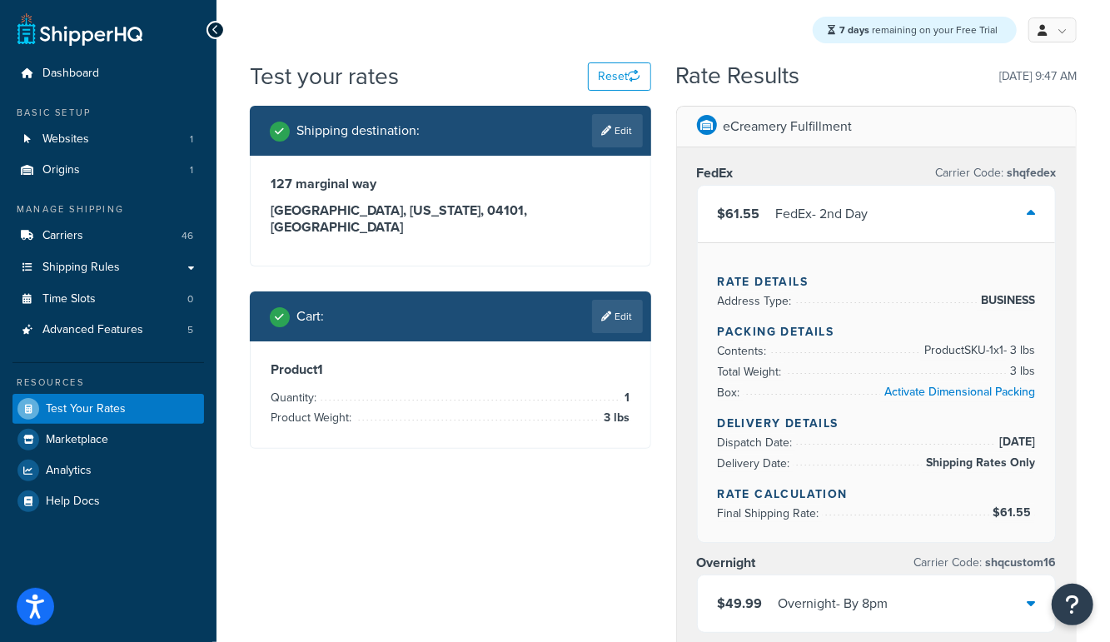
click at [492, 49] on div "7 days remaining on your Free Trial My Profile Billing Global Settings Contact …" at bounding box center [662, 30] width 893 height 60
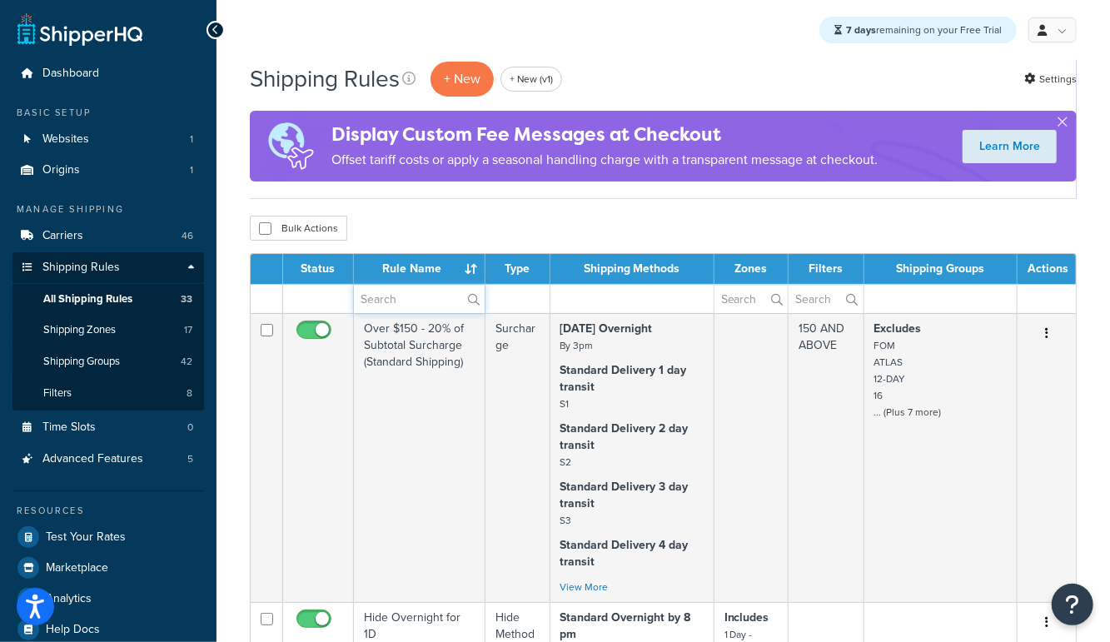
click at [400, 294] on input "text" at bounding box center [419, 299] width 131 height 28
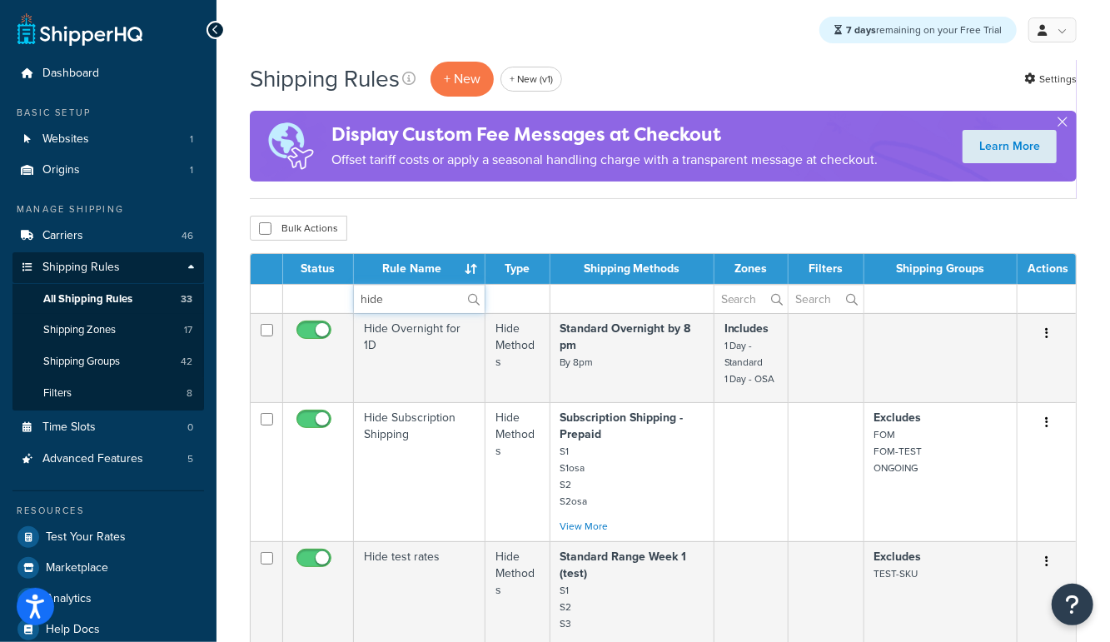
type input "hide"
click at [415, 226] on div "Bulk Actions Duplicate [GEOGRAPHIC_DATA]" at bounding box center [663, 228] width 827 height 25
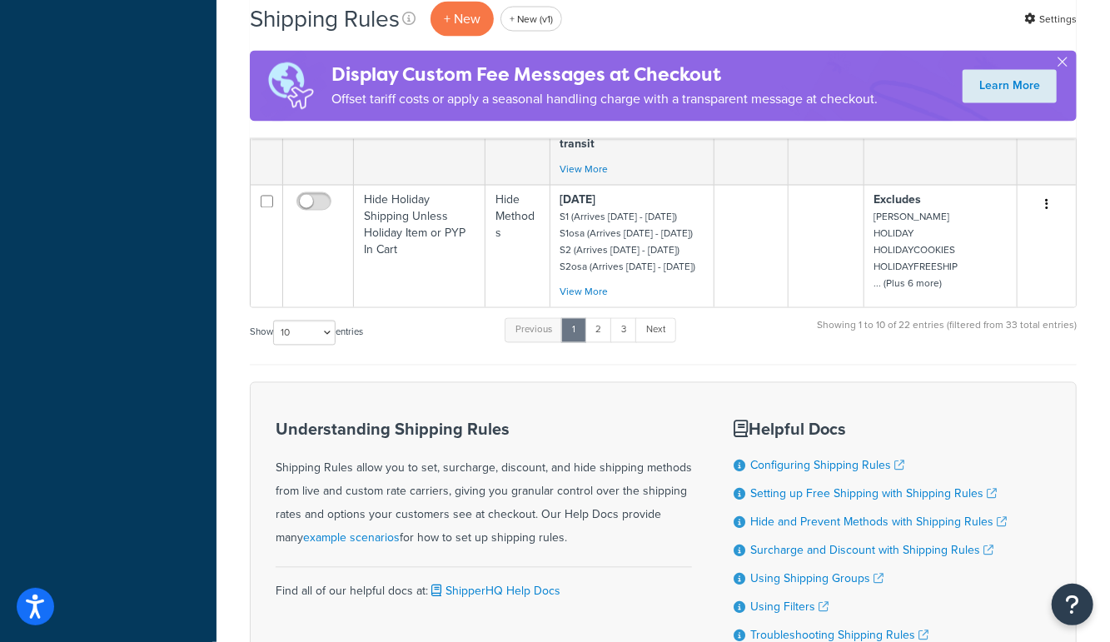
scroll to position [1577, 0]
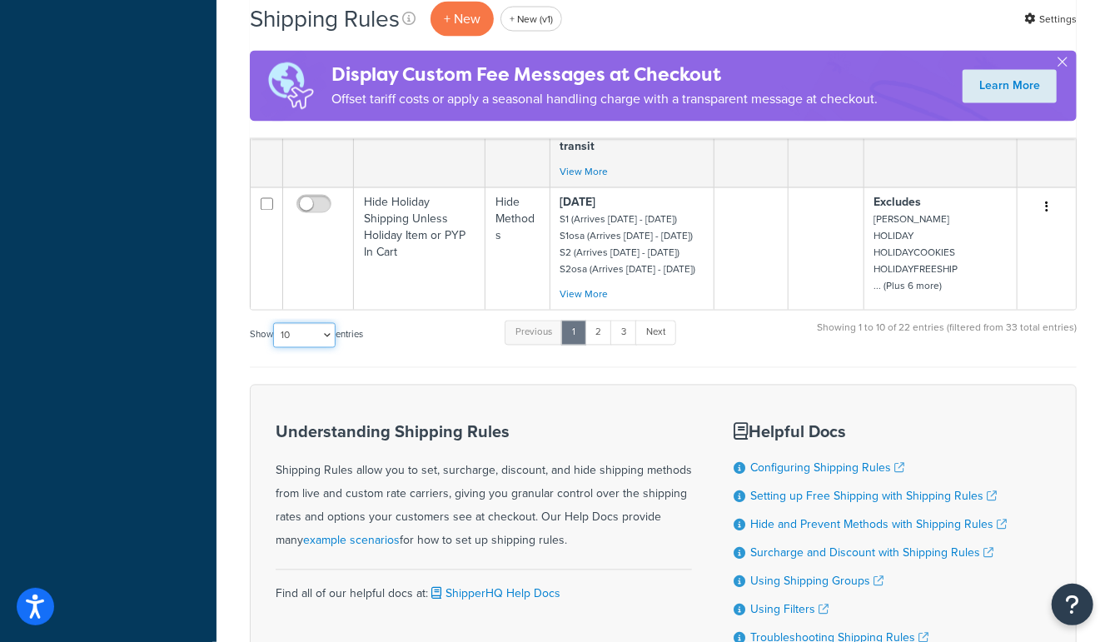
click at [296, 336] on select "10 15 25 50 100 1000" at bounding box center [304, 335] width 62 height 25
select select "100"
click at [275, 323] on select "10 15 25 50 100 1000" at bounding box center [304, 335] width 62 height 25
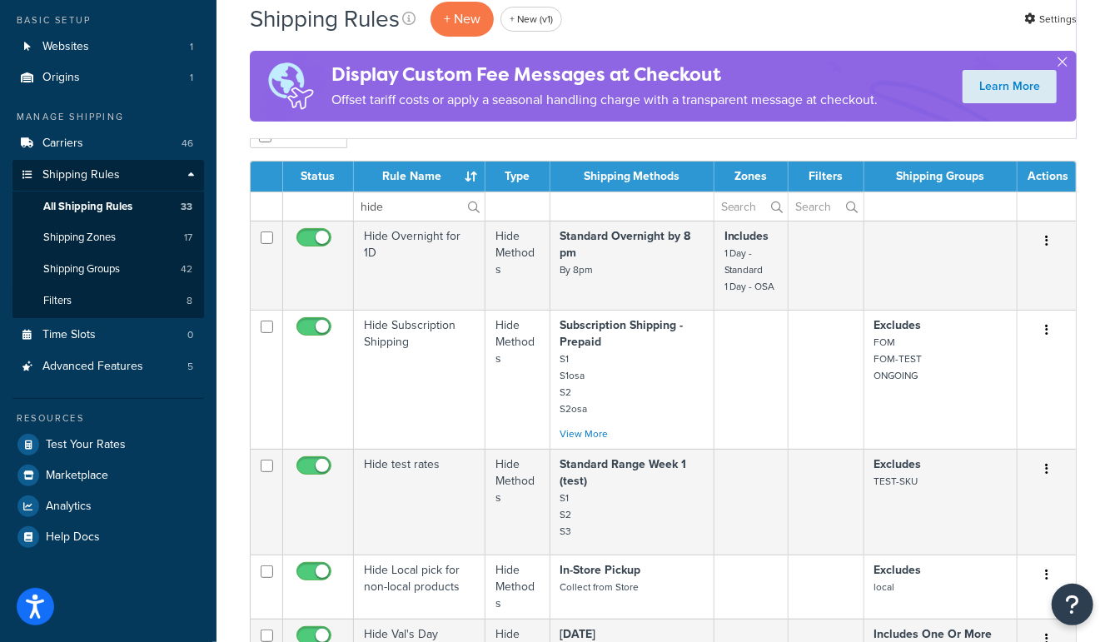
scroll to position [0, 0]
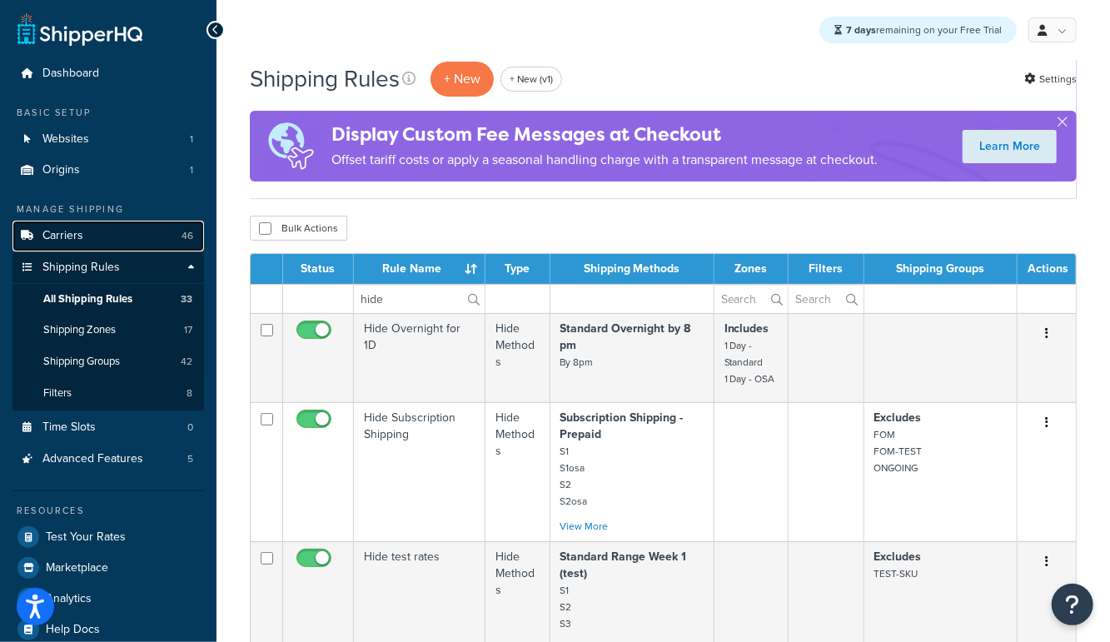
click at [75, 238] on span "Carriers" at bounding box center [62, 236] width 41 height 14
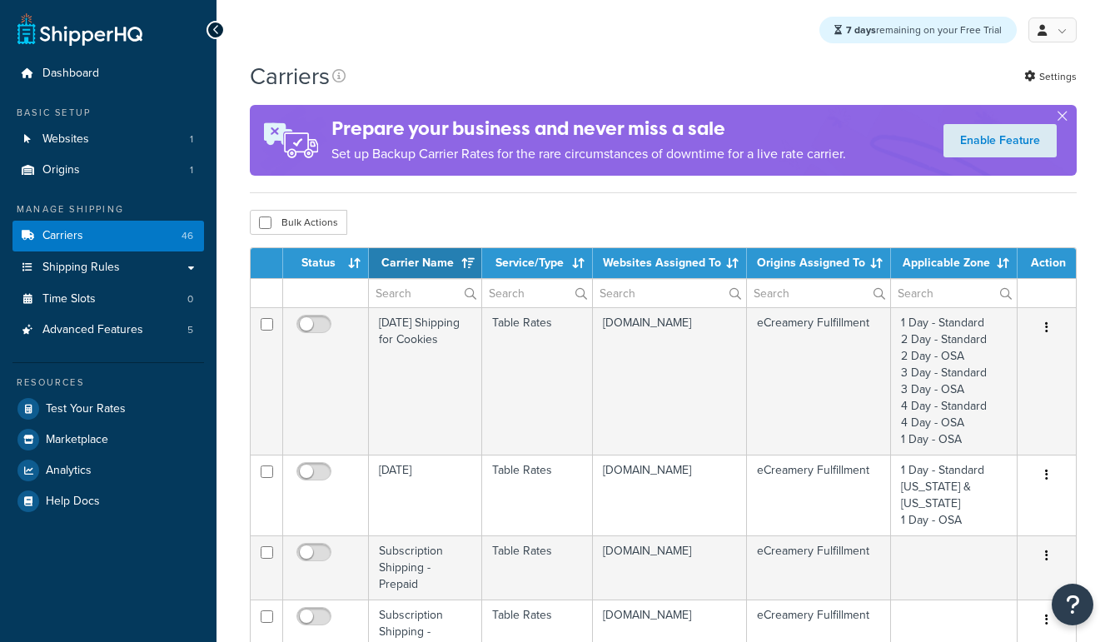
select select "15"
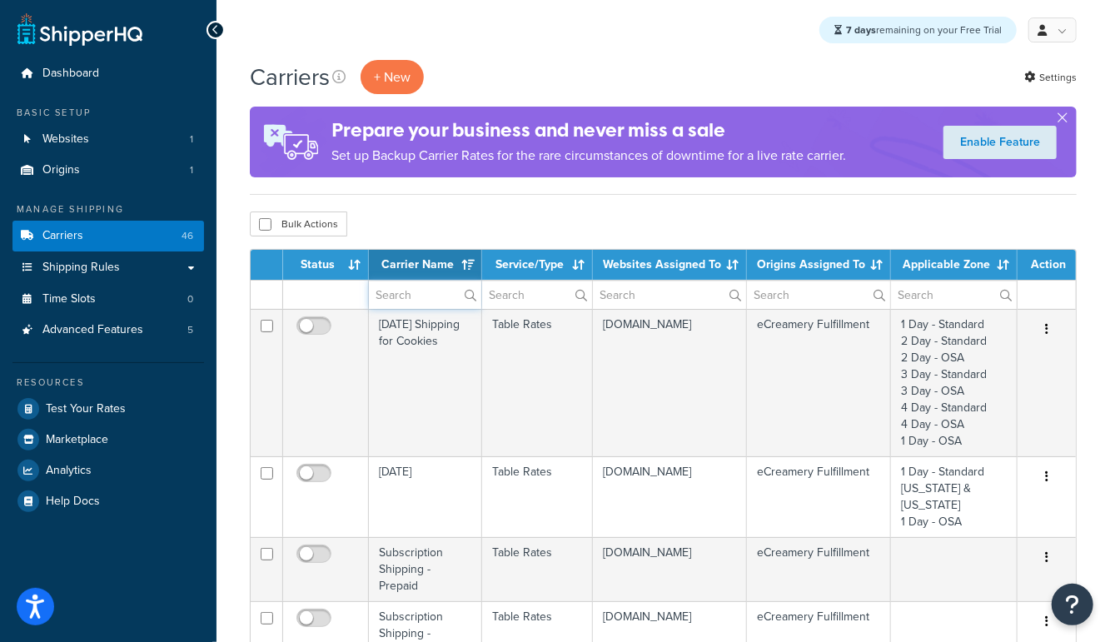
click at [416, 292] on input "text" at bounding box center [425, 295] width 112 height 28
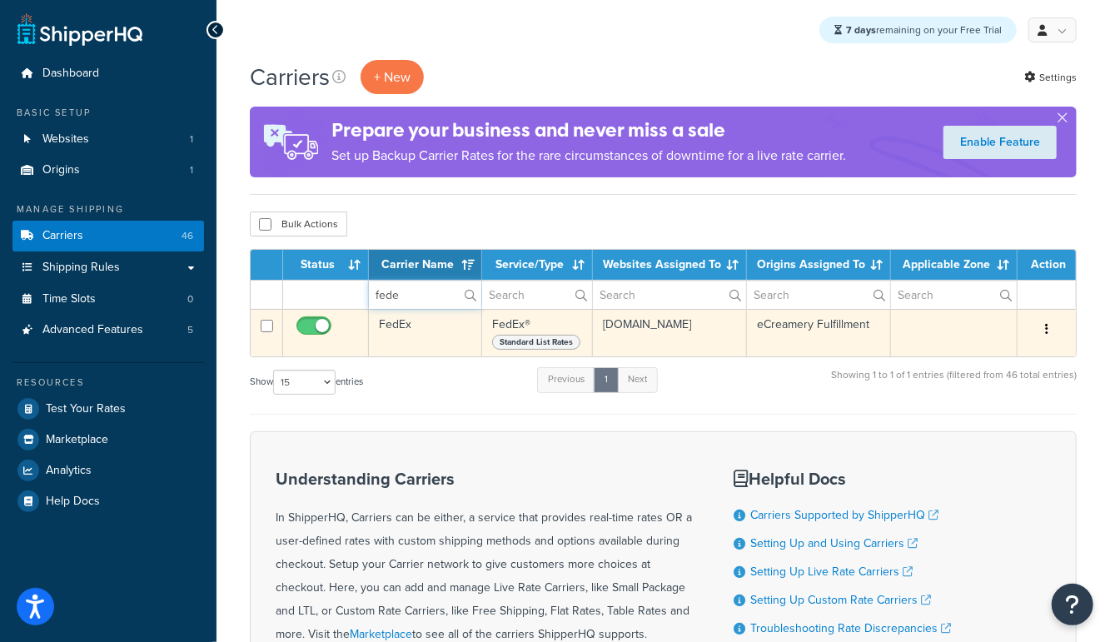
type input "fede"
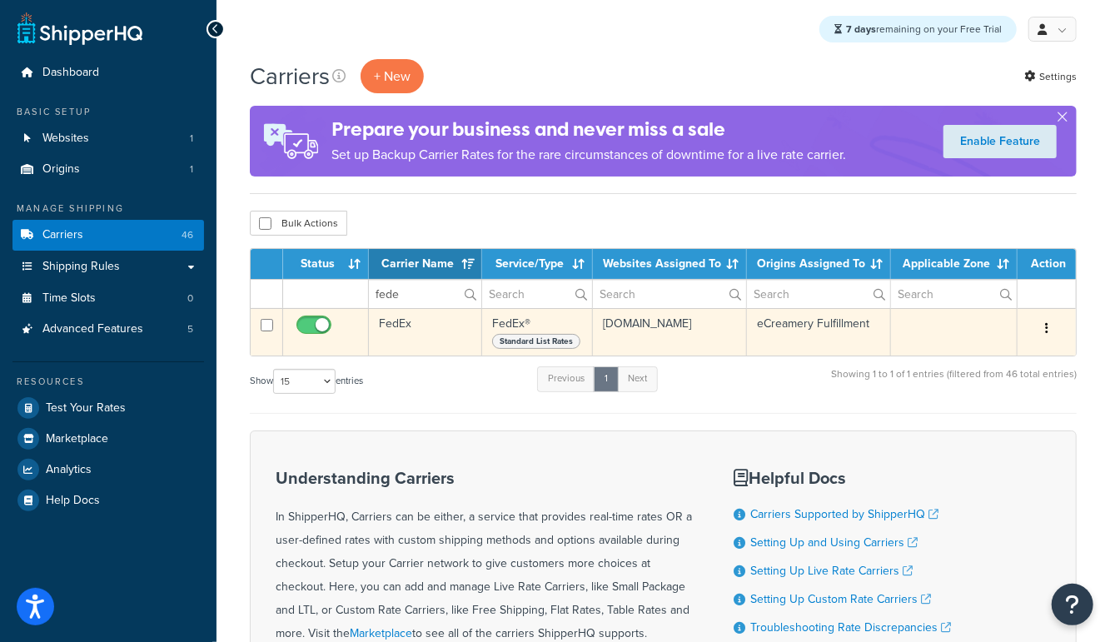
click at [419, 344] on td "FedEx" at bounding box center [425, 331] width 113 height 47
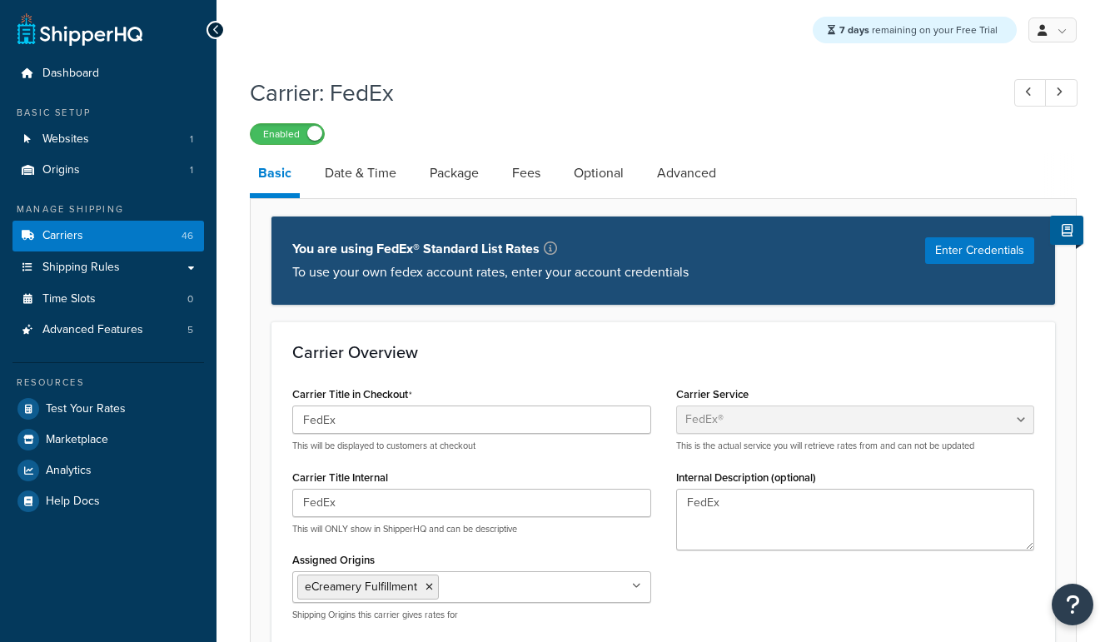
select select "fedEx"
select select "REGULAR_PICKUP"
select select "YOUR_PACKAGING"
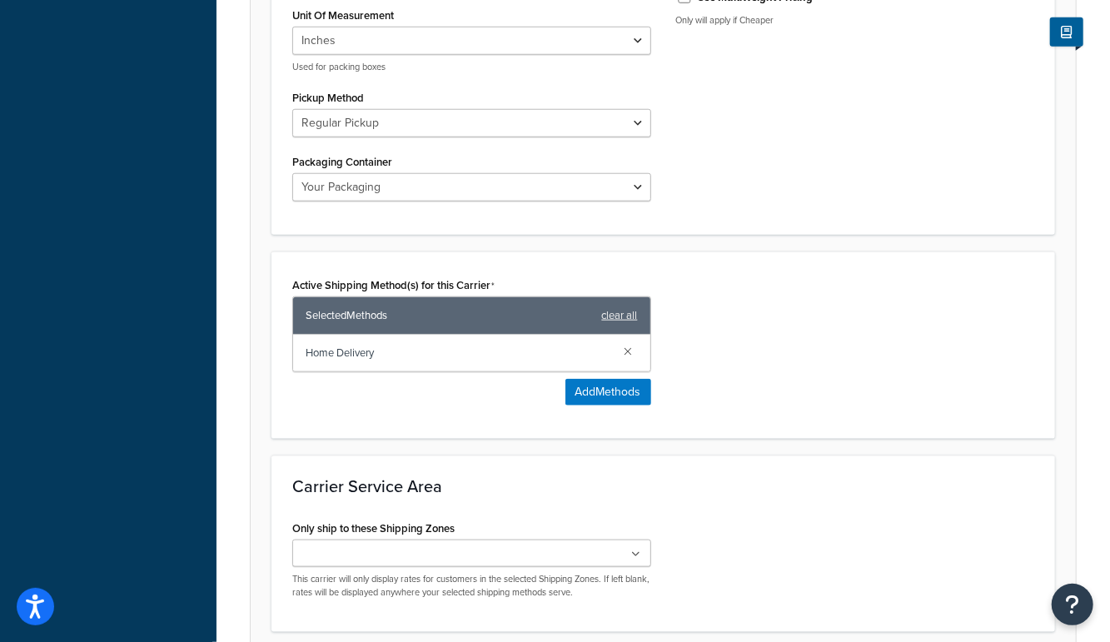
scroll to position [893, 0]
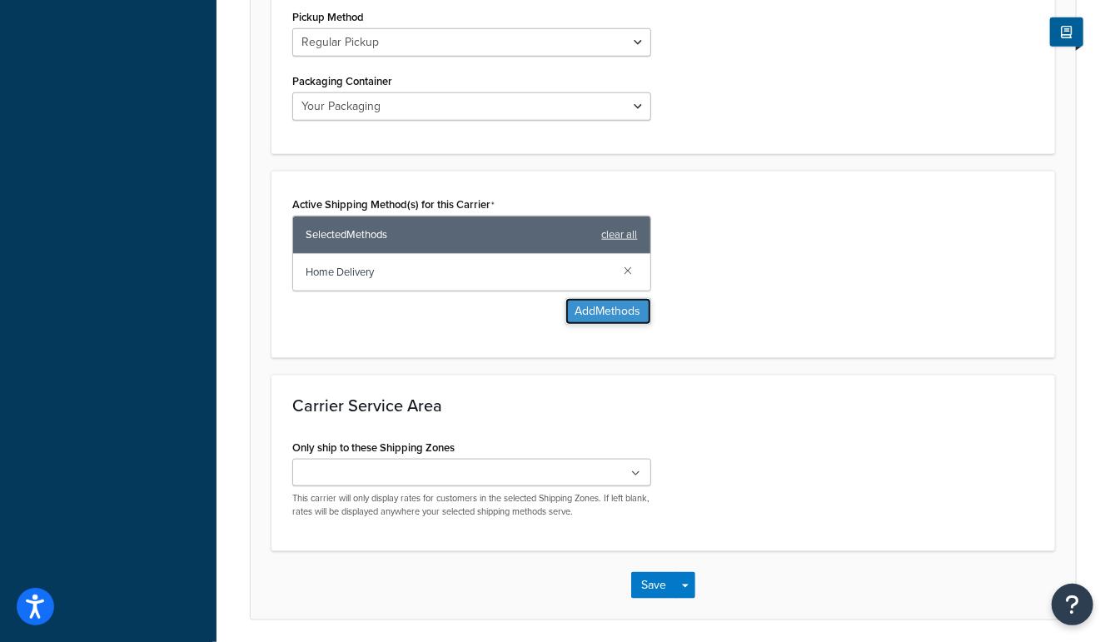
click at [602, 311] on button "Add Methods" at bounding box center [608, 311] width 86 height 27
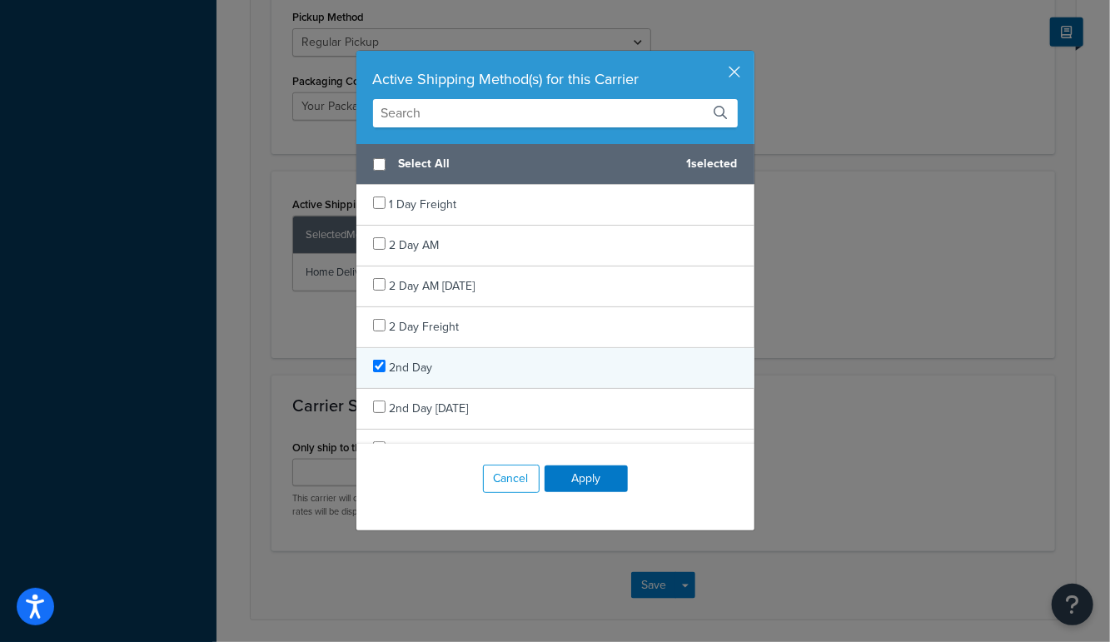
checkbox input "true"
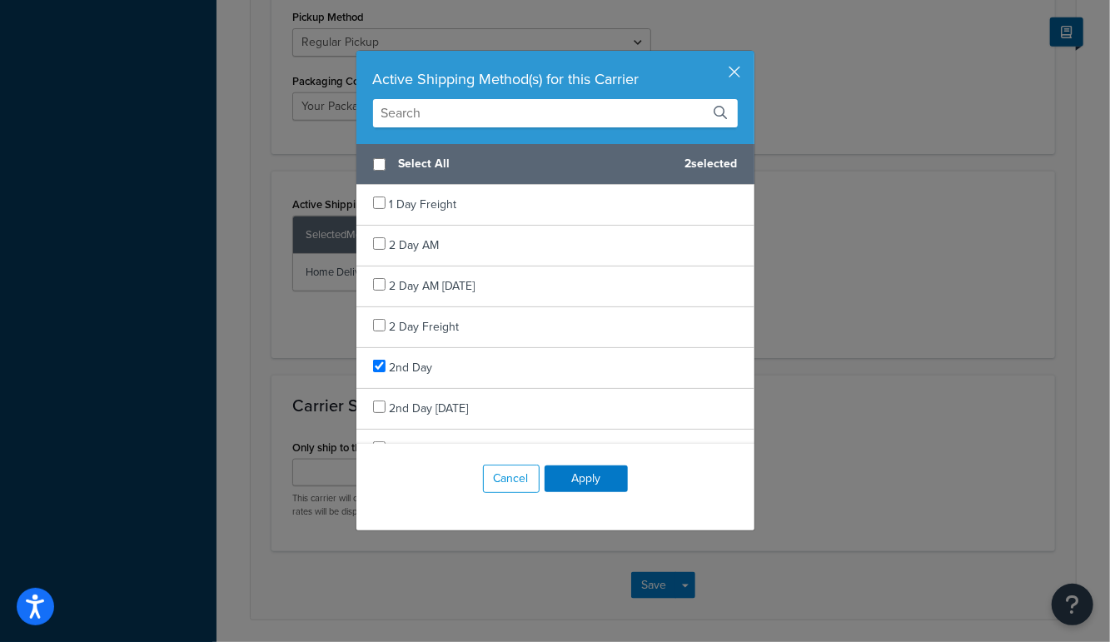
drag, startPoint x: 446, startPoint y: 361, endPoint x: 565, endPoint y: 443, distance: 144.3
click at [447, 361] on div "2nd Day" at bounding box center [555, 368] width 398 height 41
click at [594, 474] on button "Apply" at bounding box center [586, 478] width 83 height 27
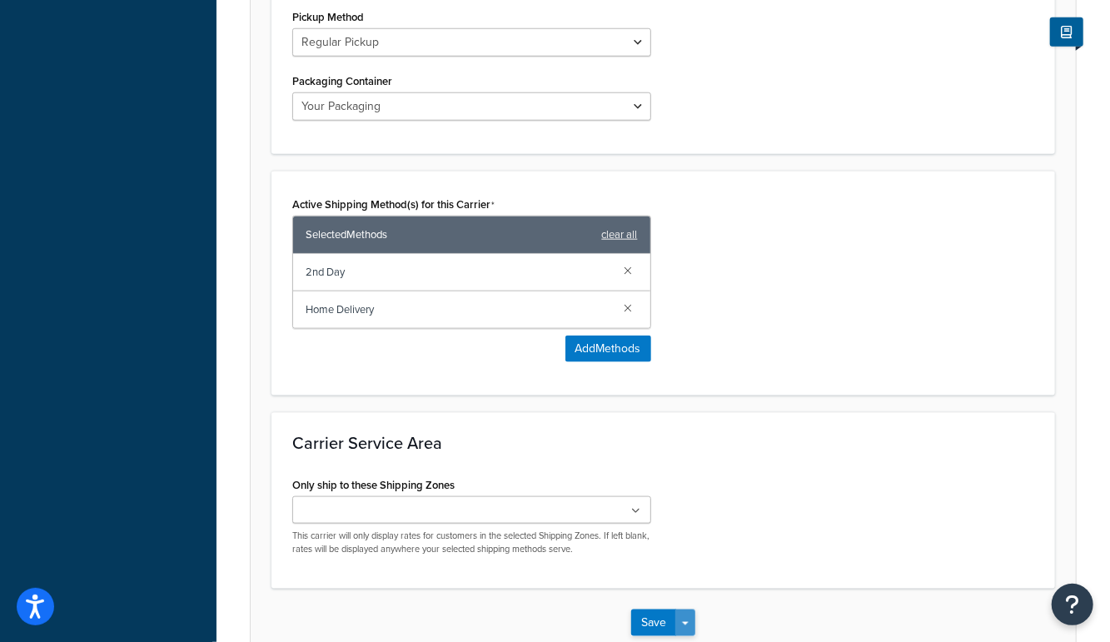
click at [684, 623] on button "Save Dropdown" at bounding box center [685, 622] width 20 height 27
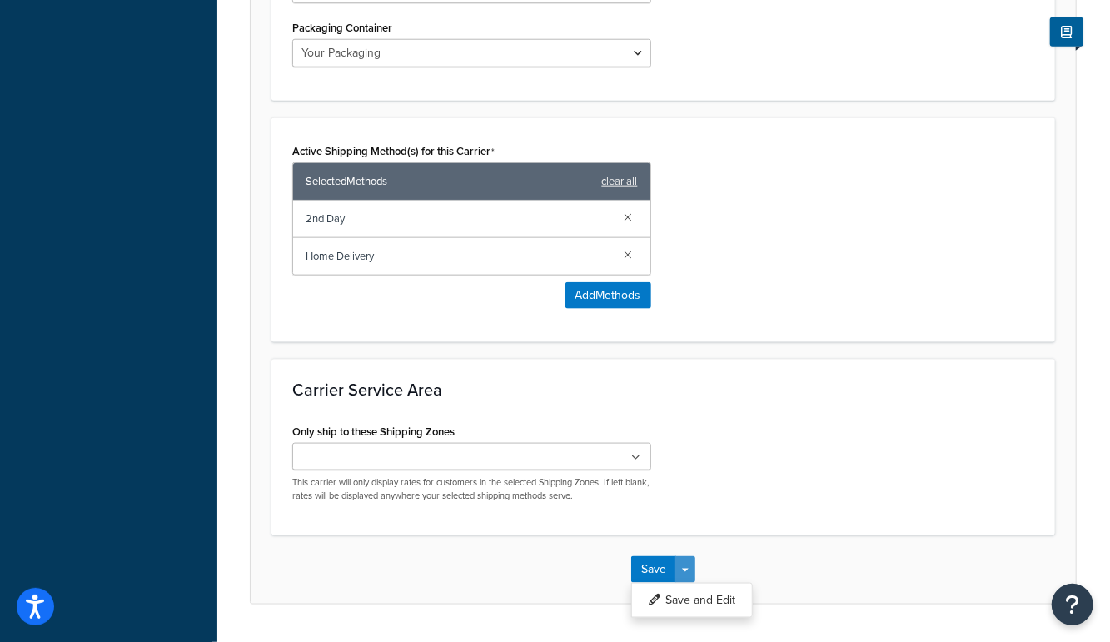
scroll to position [963, 0]
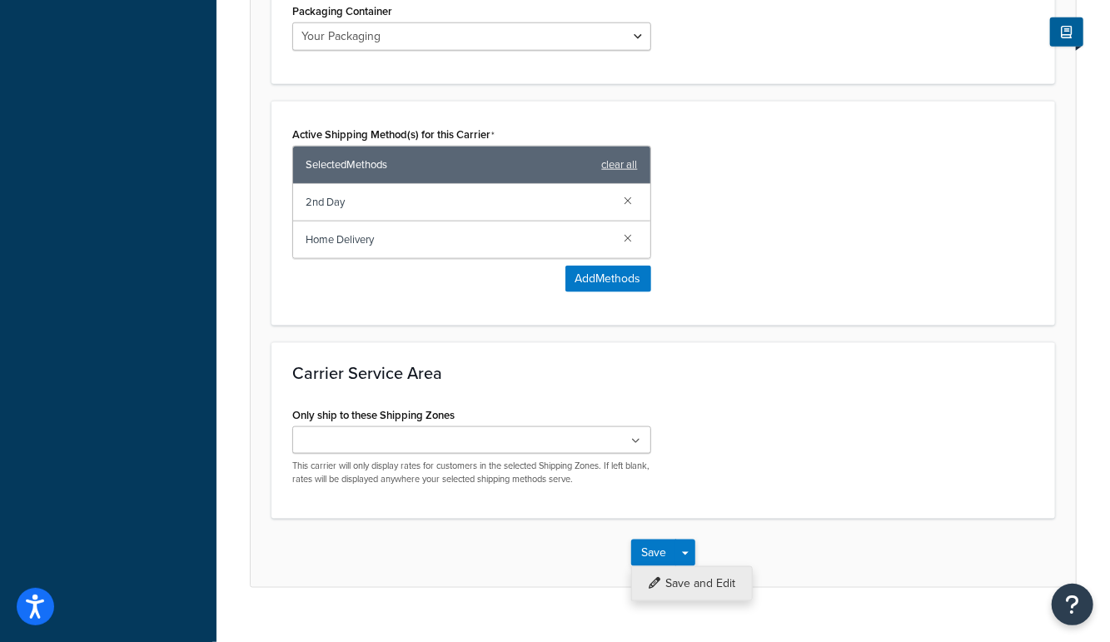
click at [694, 570] on button "Save and Edit" at bounding box center [692, 583] width 122 height 35
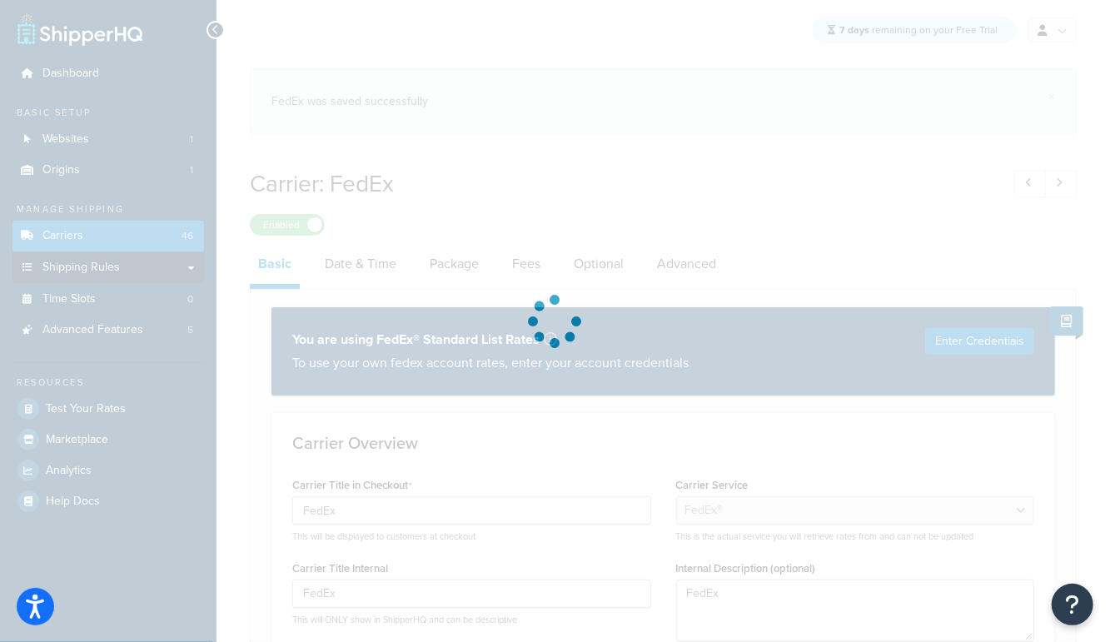
select select "fedEx"
select select "REGULAR_PICKUP"
select select "YOUR_PACKAGING"
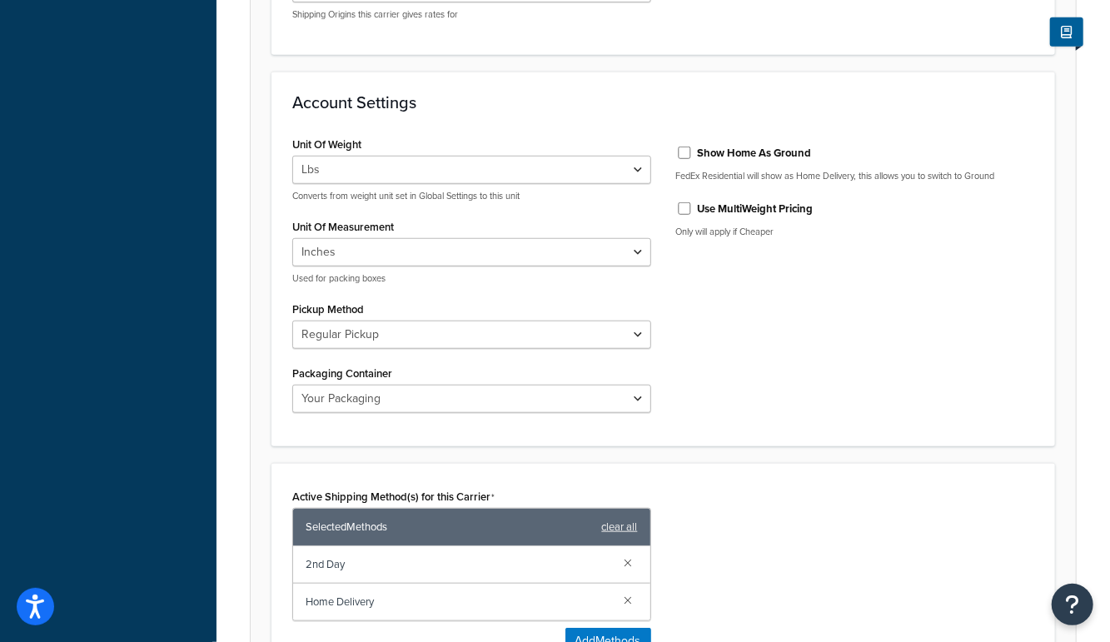
scroll to position [985, 0]
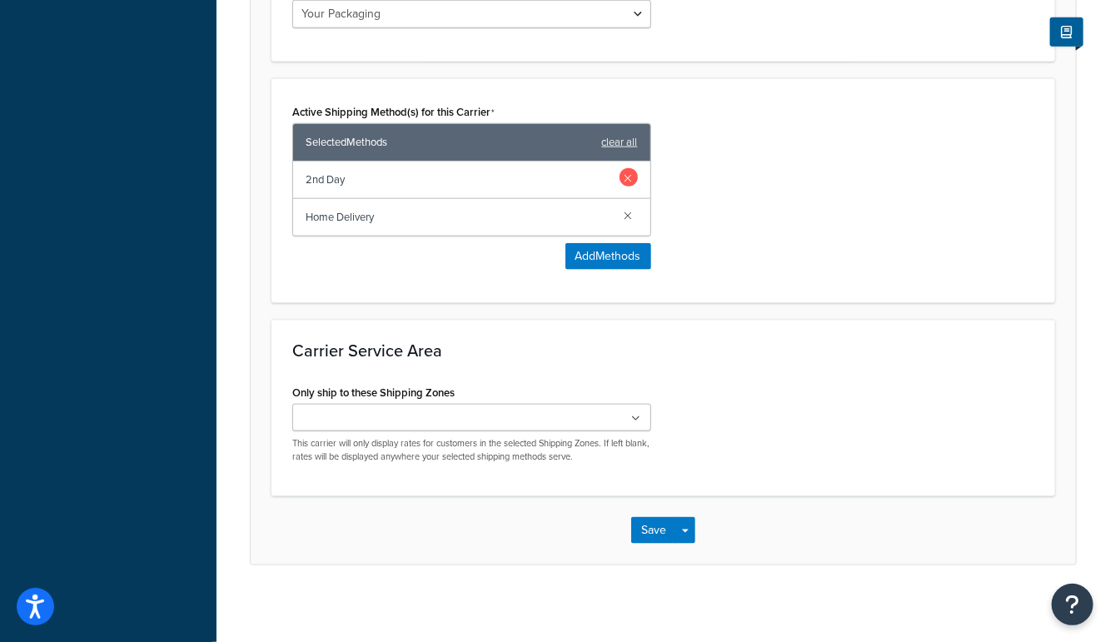
click at [627, 211] on link at bounding box center [628, 215] width 18 height 18
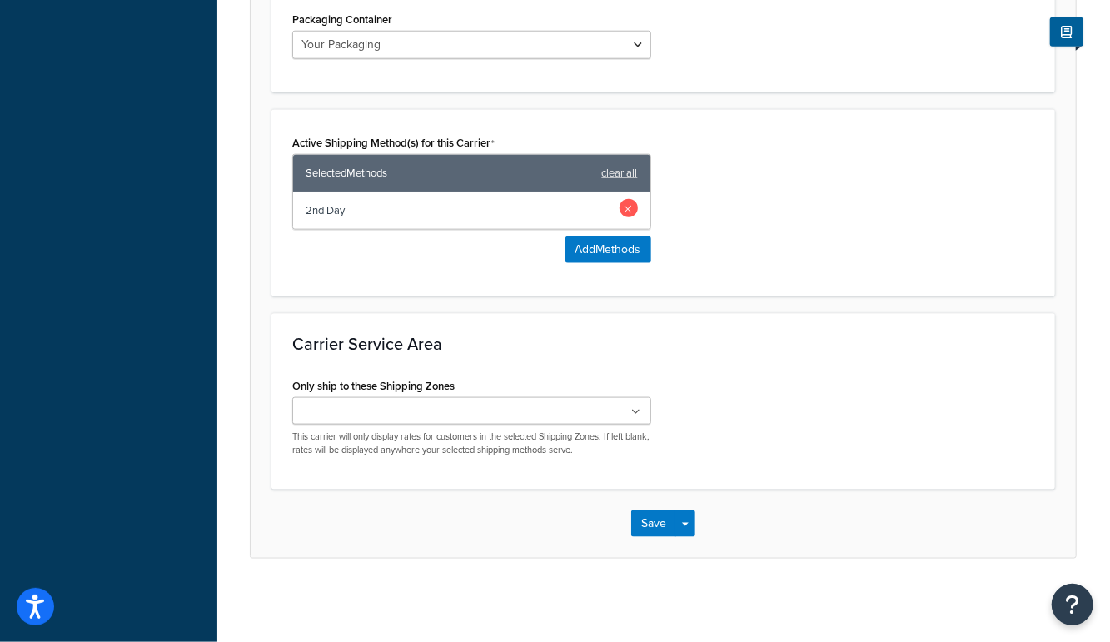
scroll to position [948, 0]
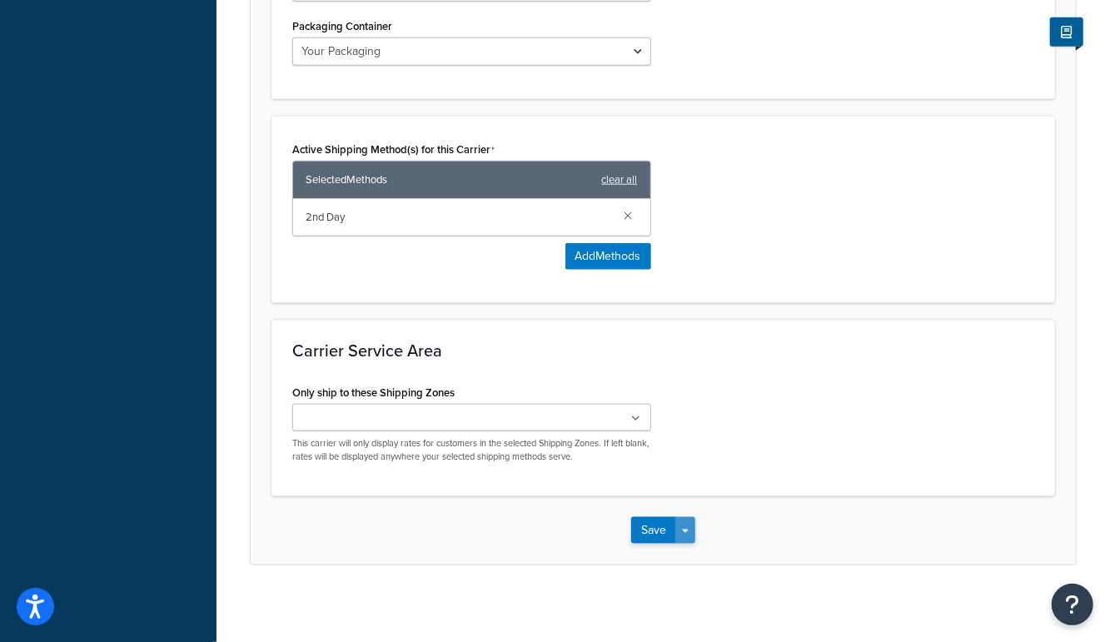
click at [689, 525] on button "Save Dropdown" at bounding box center [685, 530] width 20 height 27
drag, startPoint x: 687, startPoint y: 551, endPoint x: 716, endPoint y: 395, distance: 158.4
click at [687, 550] on button "Save and Edit" at bounding box center [692, 561] width 122 height 35
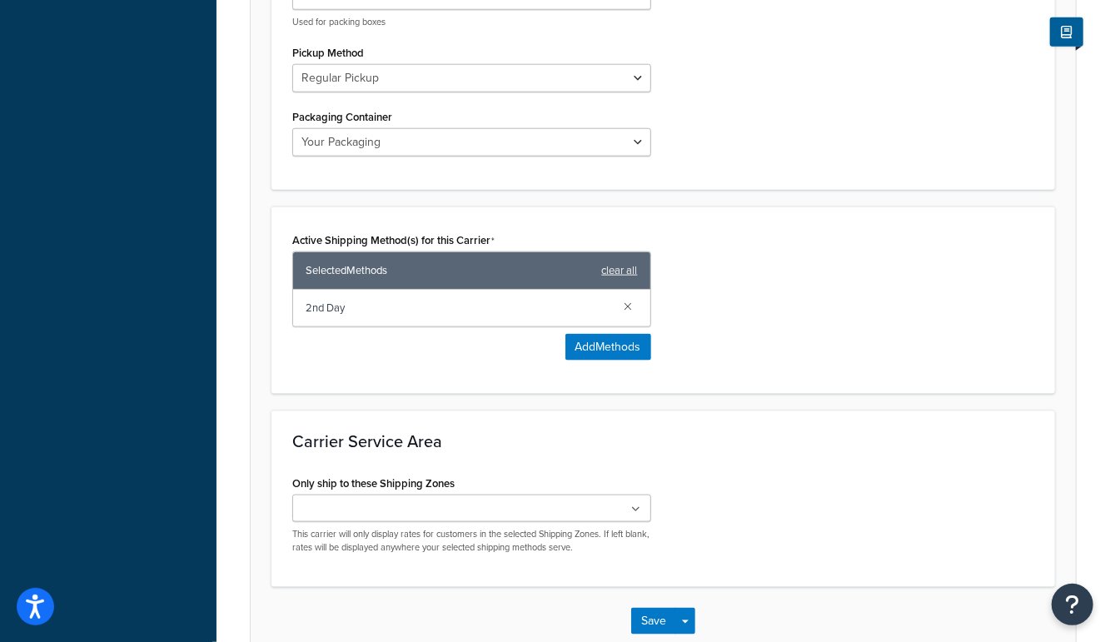
scroll to position [0, 0]
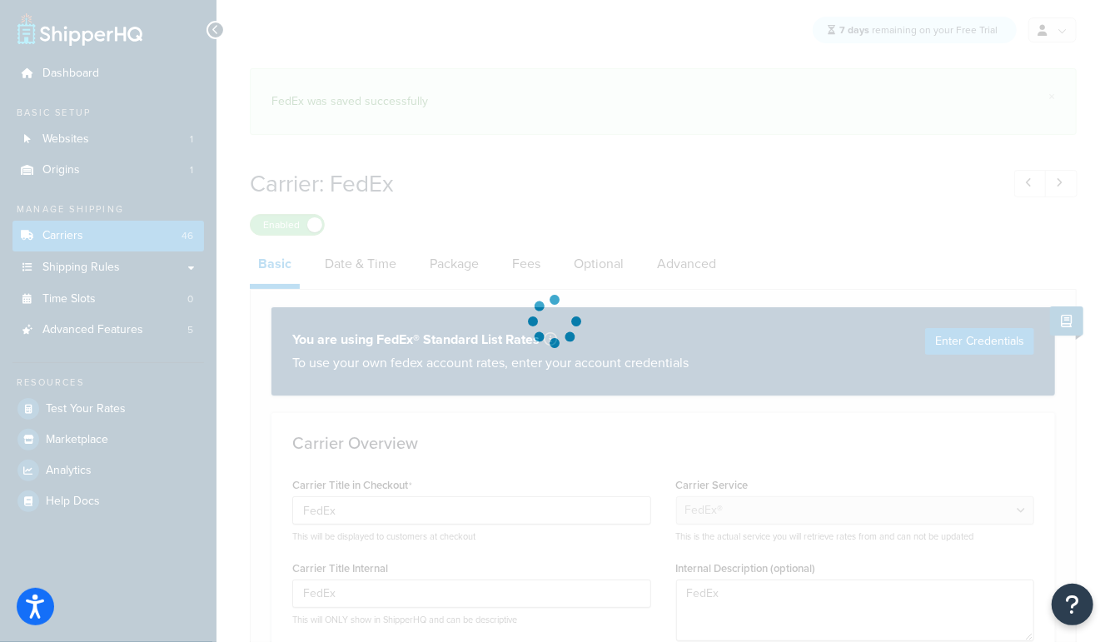
select select "fedEx"
select select "REGULAR_PICKUP"
select select "YOUR_PACKAGING"
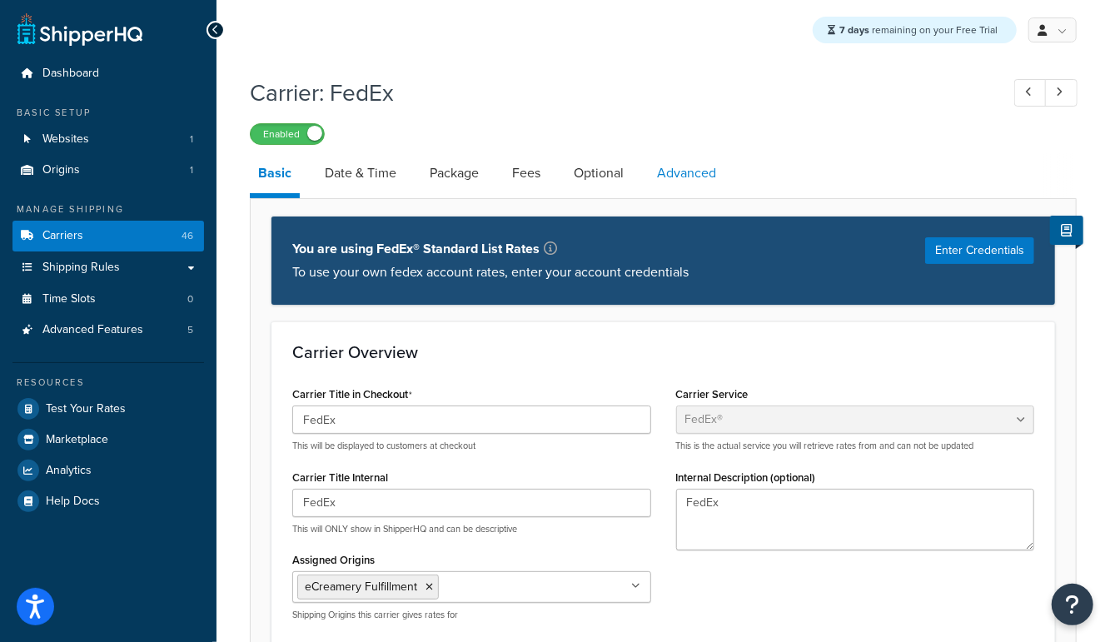
click at [689, 178] on link "Advanced" at bounding box center [687, 173] width 76 height 40
select select "false"
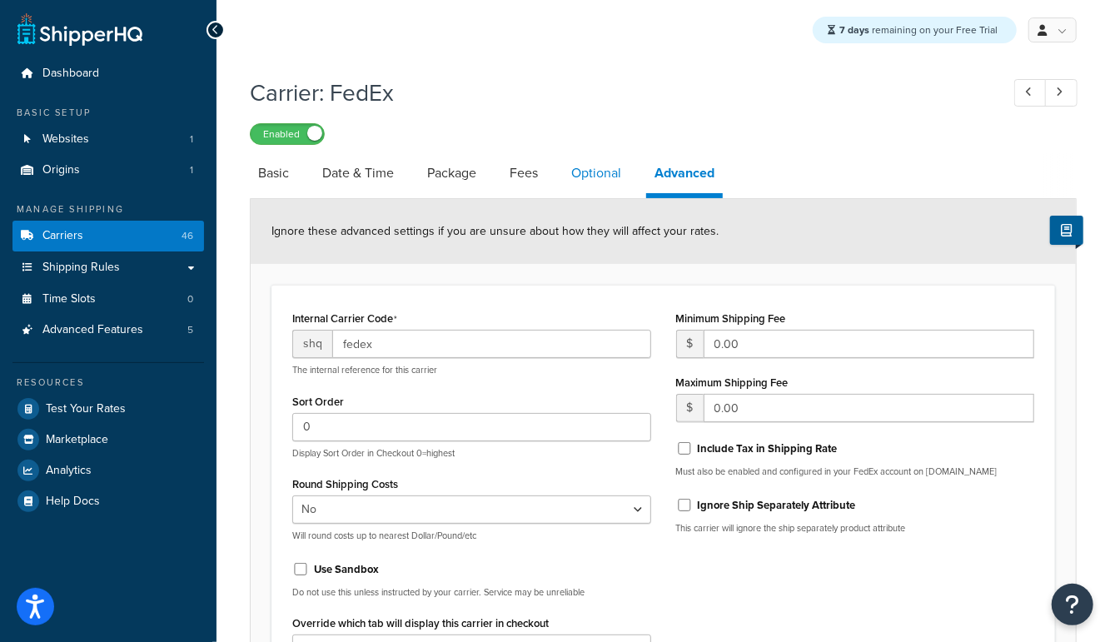
click at [605, 190] on link "Optional" at bounding box center [596, 173] width 67 height 40
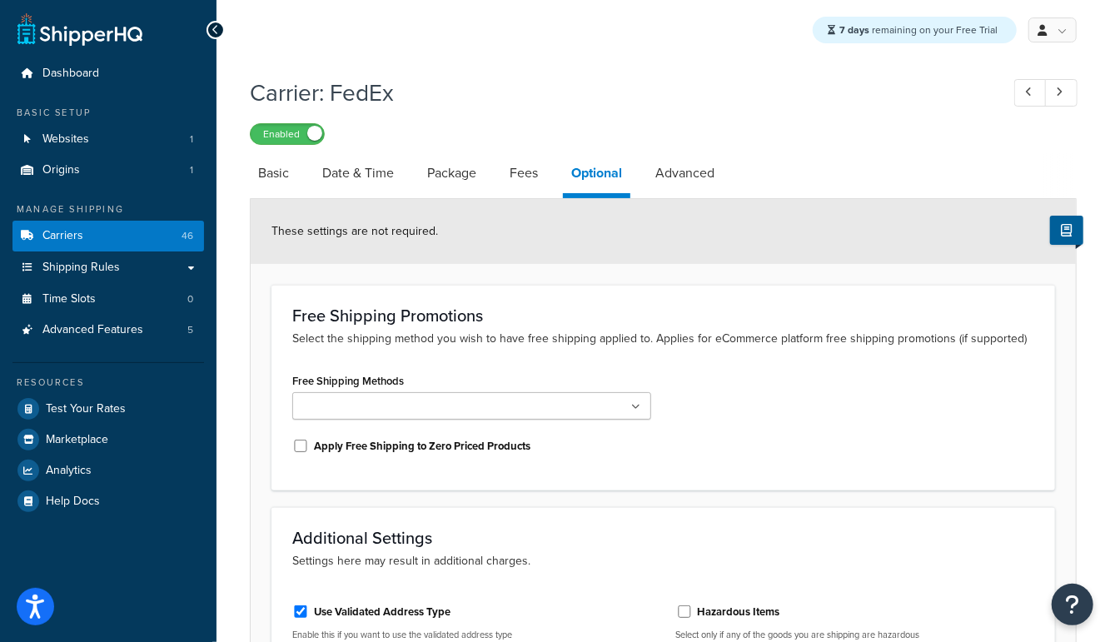
scroll to position [246, 0]
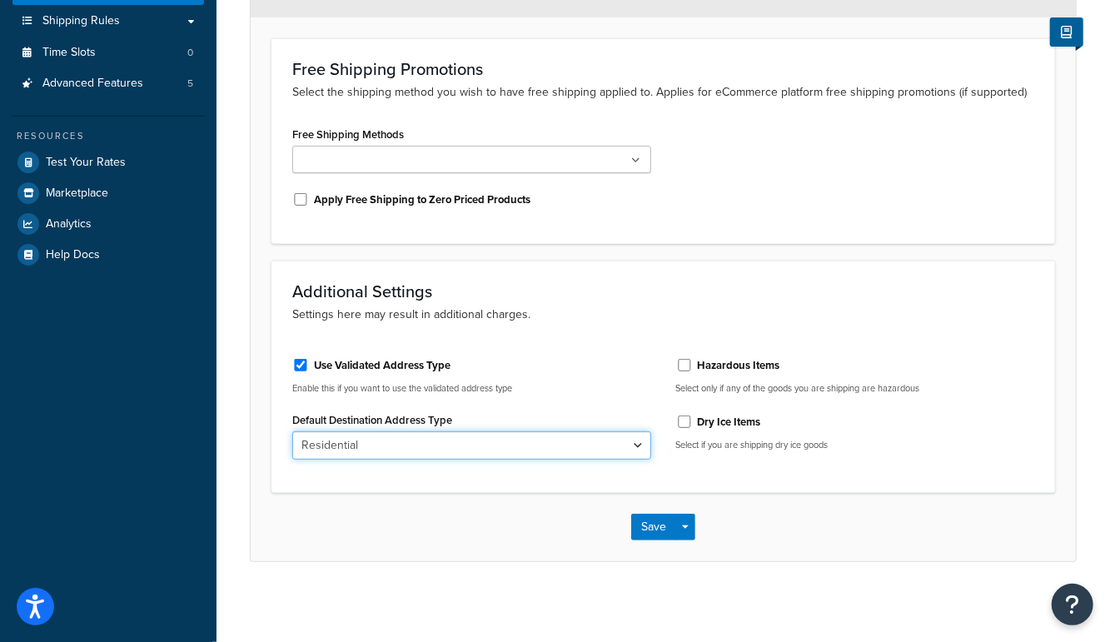
click at [347, 450] on select "Business Residential" at bounding box center [471, 445] width 359 height 28
select select "business"
click at [292, 431] on select "Business Residential" at bounding box center [471, 445] width 359 height 28
click at [686, 527] on button "Save Dropdown" at bounding box center [685, 527] width 20 height 27
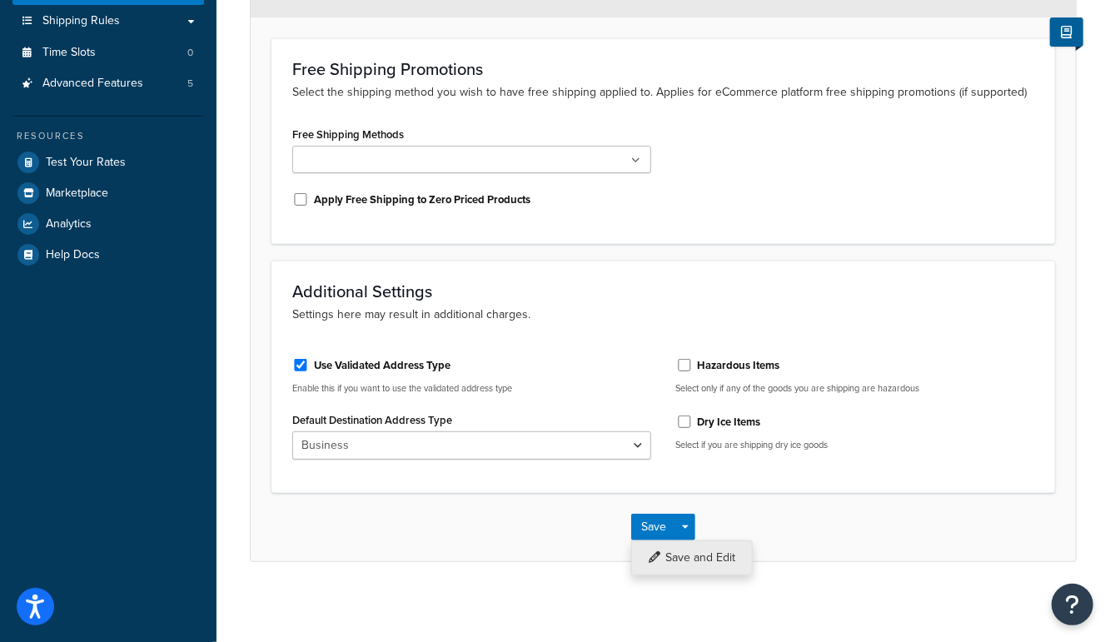
click at [692, 551] on button "Save and Edit" at bounding box center [692, 557] width 122 height 35
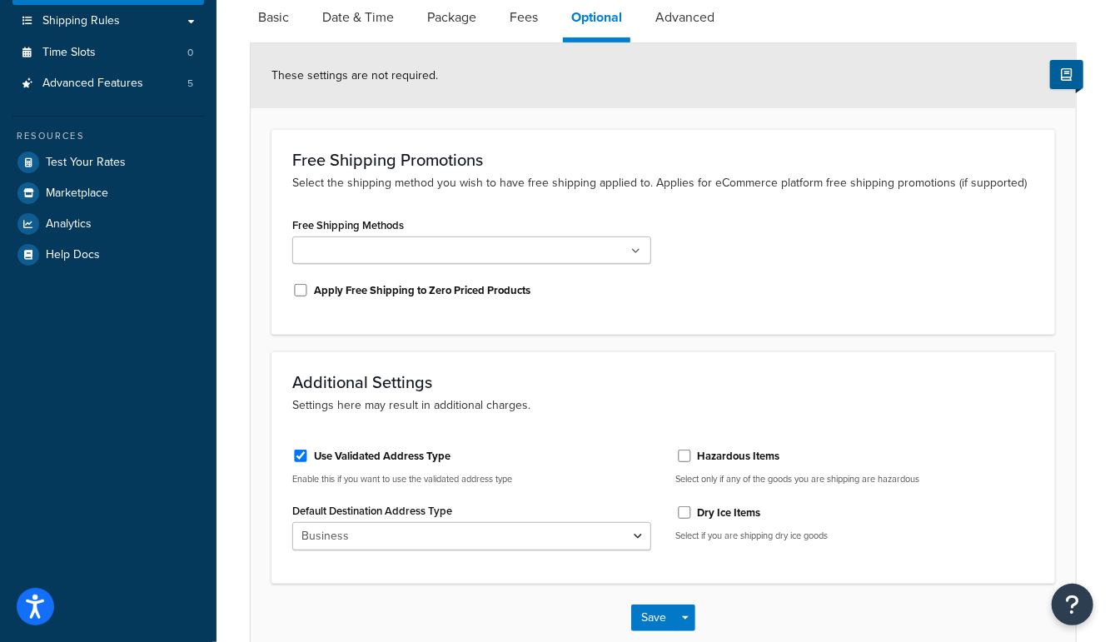
scroll to position [0, 0]
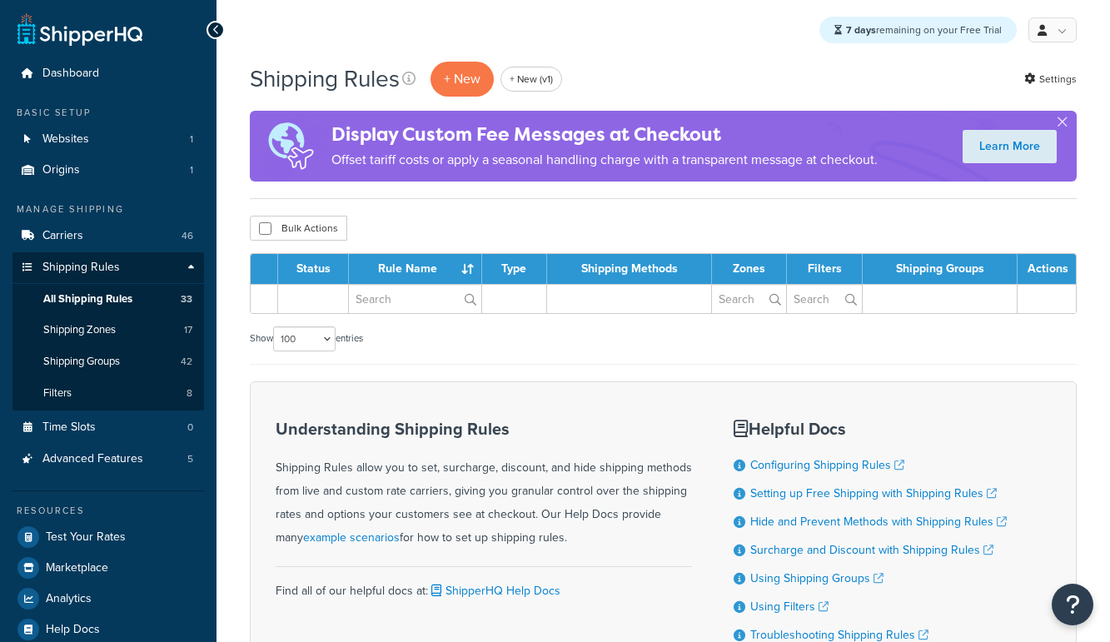
select select "100"
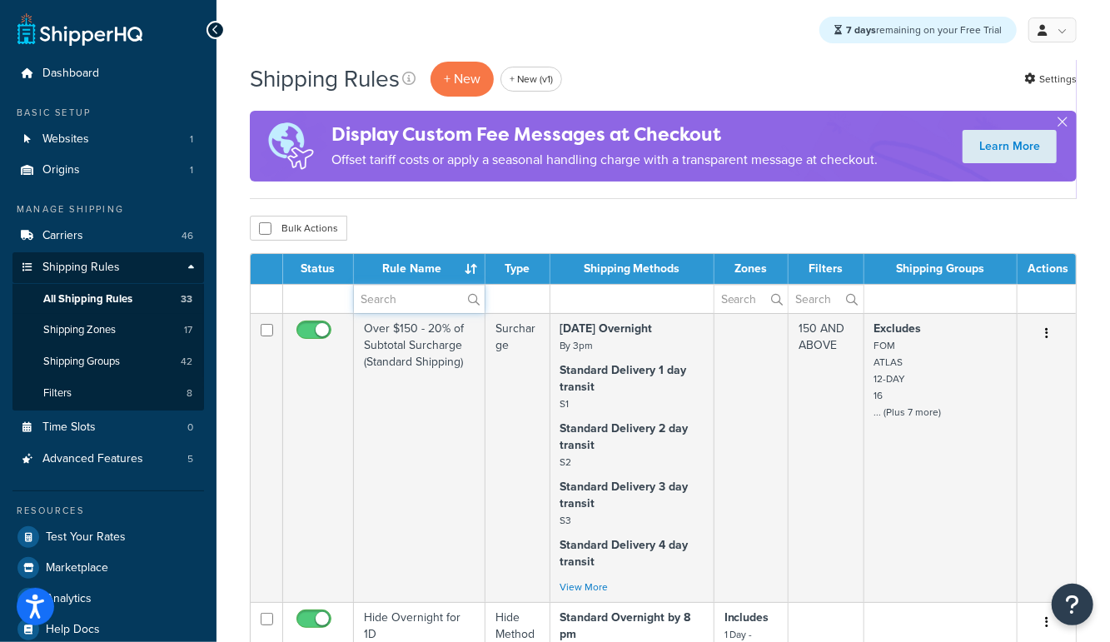
click at [405, 300] on input "text" at bounding box center [419, 299] width 131 height 28
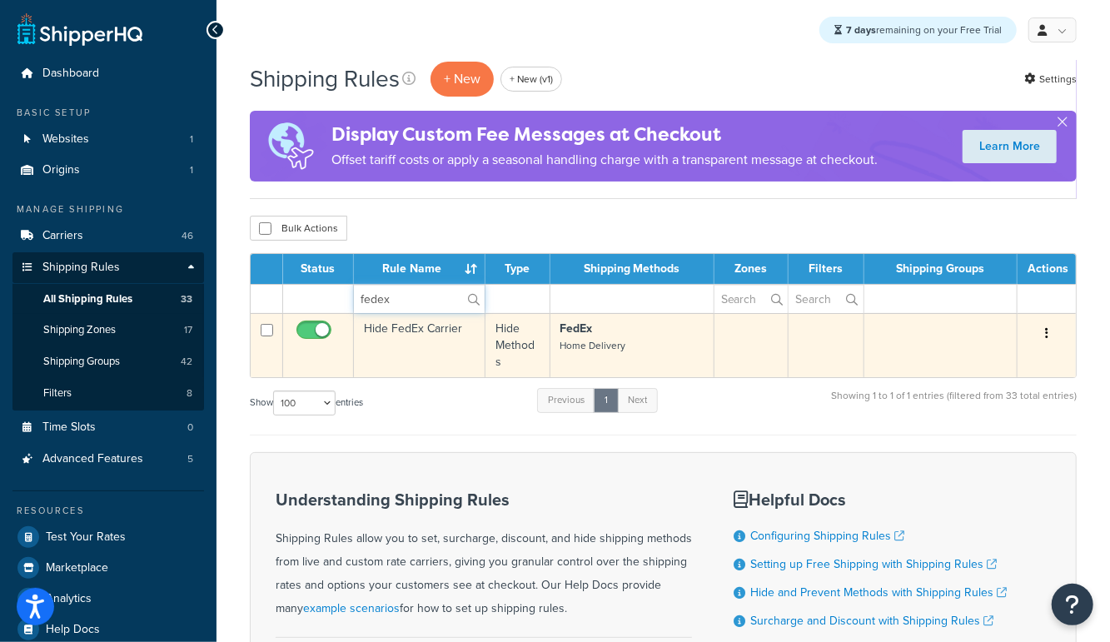
type input "fedex"
click at [405, 339] on td "Hide FedEx Carrier" at bounding box center [420, 345] width 132 height 64
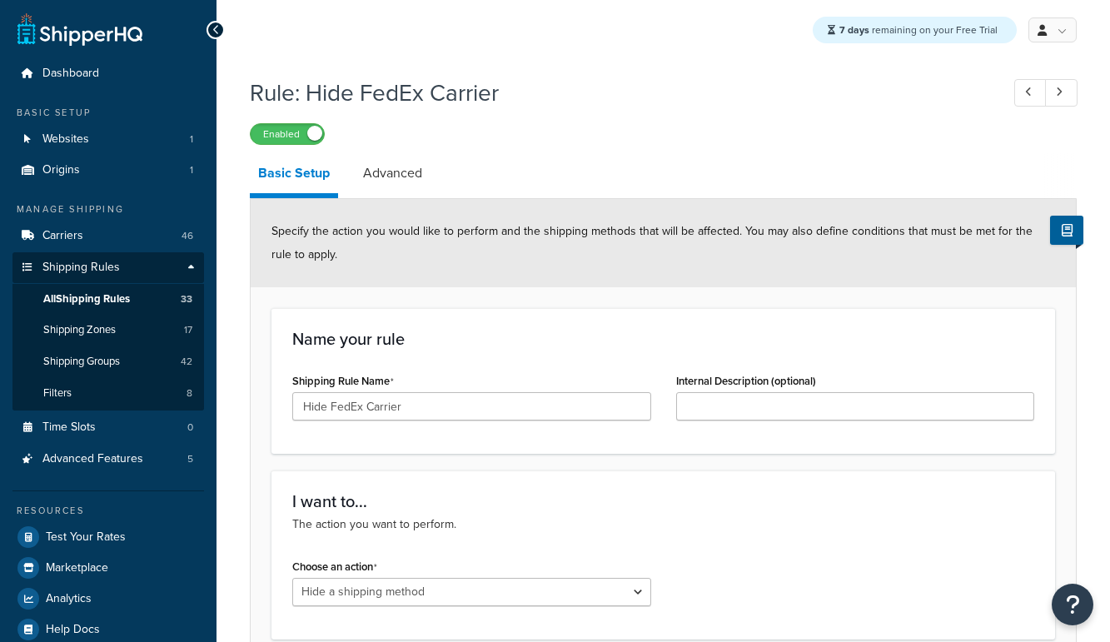
select select "HIDE"
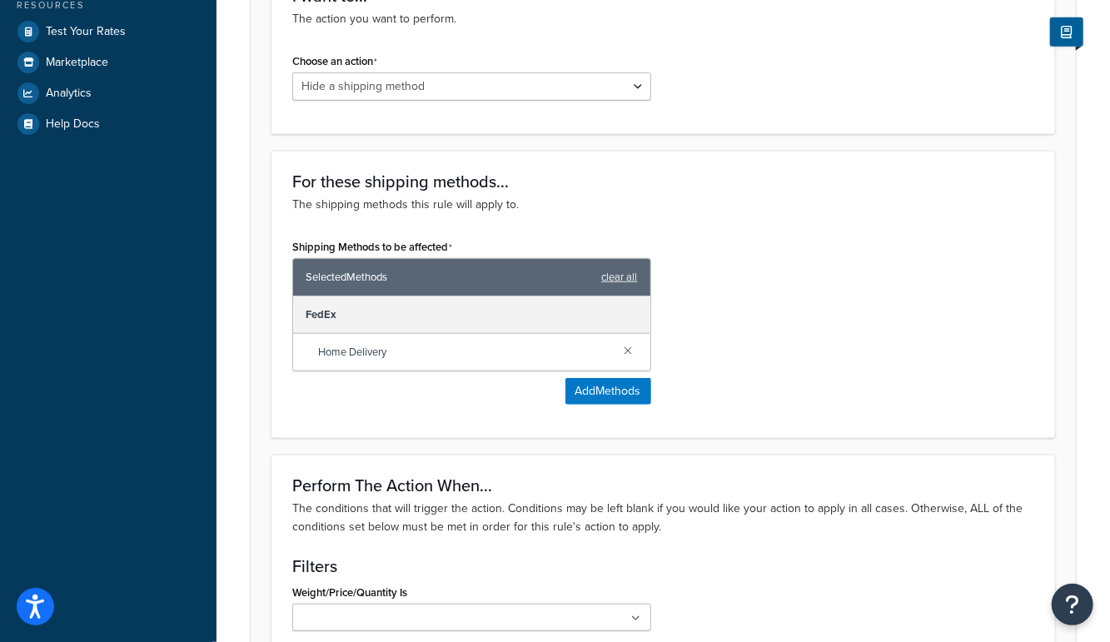
scroll to position [503, 0]
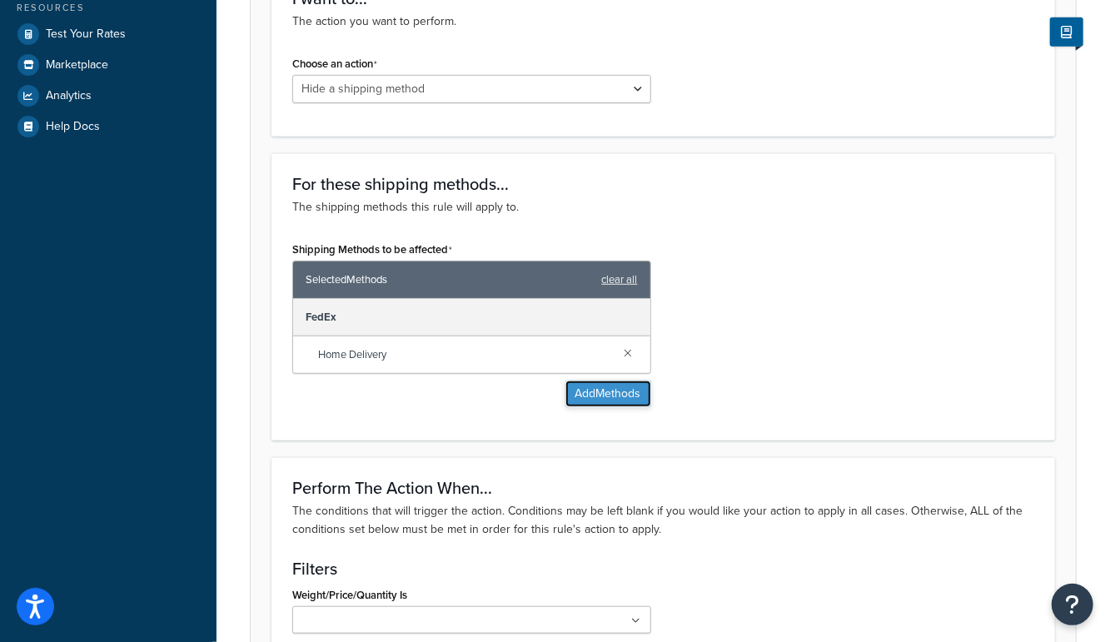
click at [600, 398] on button "Add Methods" at bounding box center [608, 394] width 86 height 27
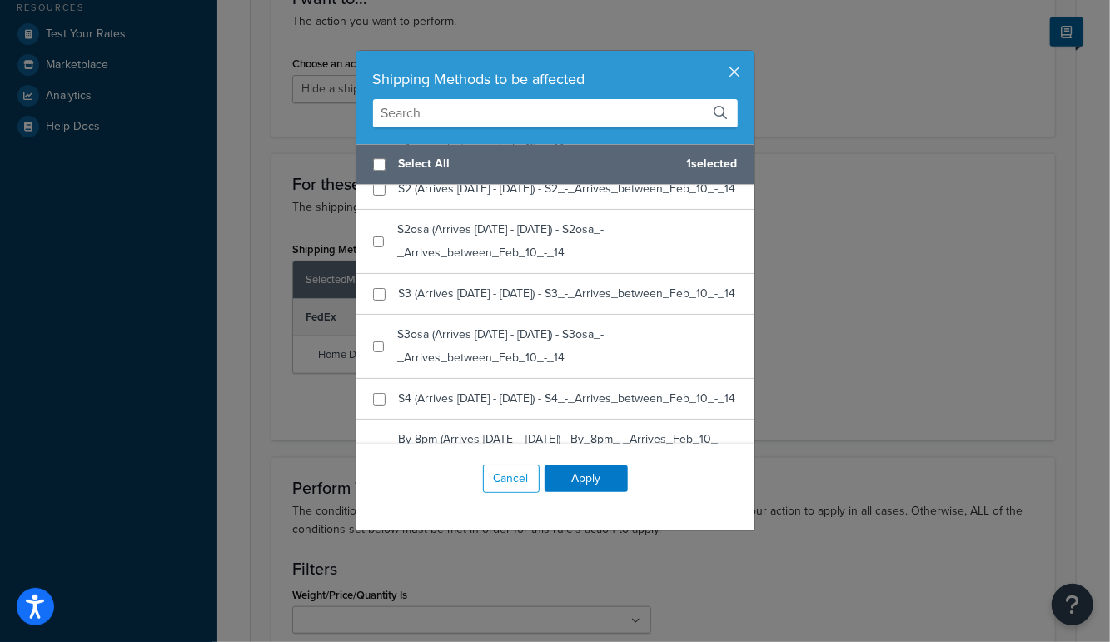
scroll to position [9349, 0]
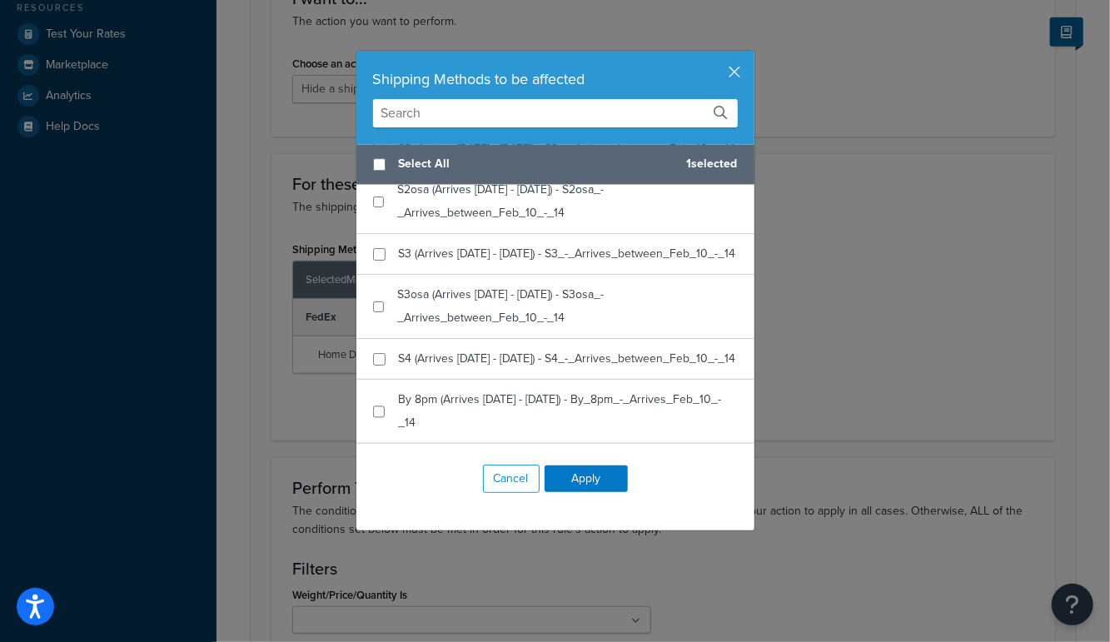
checkbox input "true"
click at [448, 562] on div "2nd Day" at bounding box center [555, 582] width 398 height 41
checkbox input "false"
click at [447, 611] on div "Home Delivery" at bounding box center [437, 622] width 77 height 23
click at [594, 475] on button "Apply" at bounding box center [586, 478] width 83 height 27
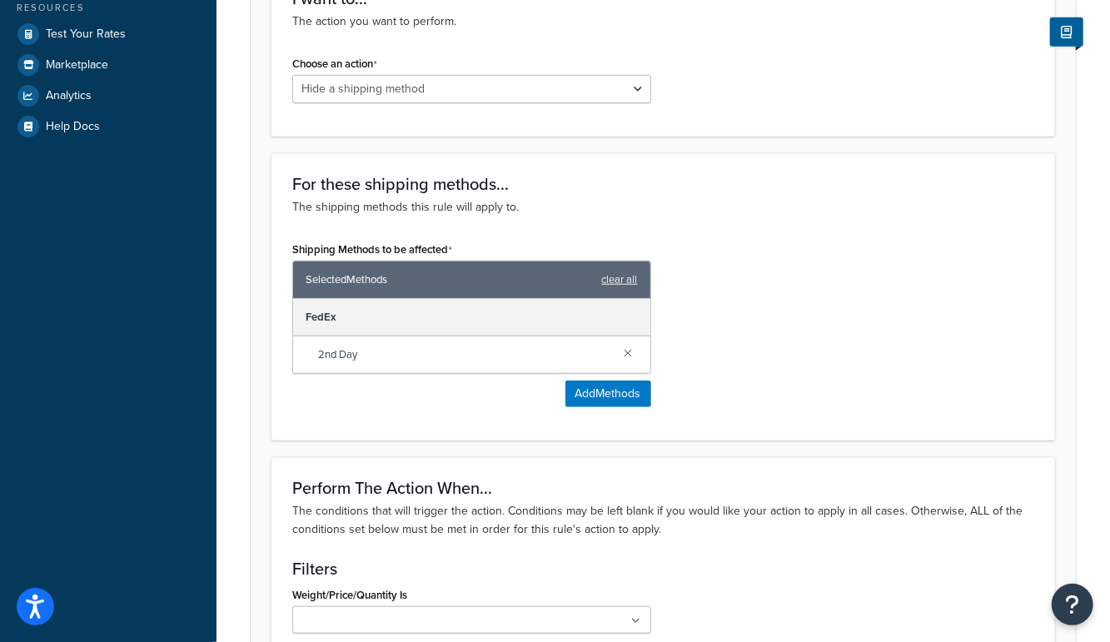
scroll to position [1016, 0]
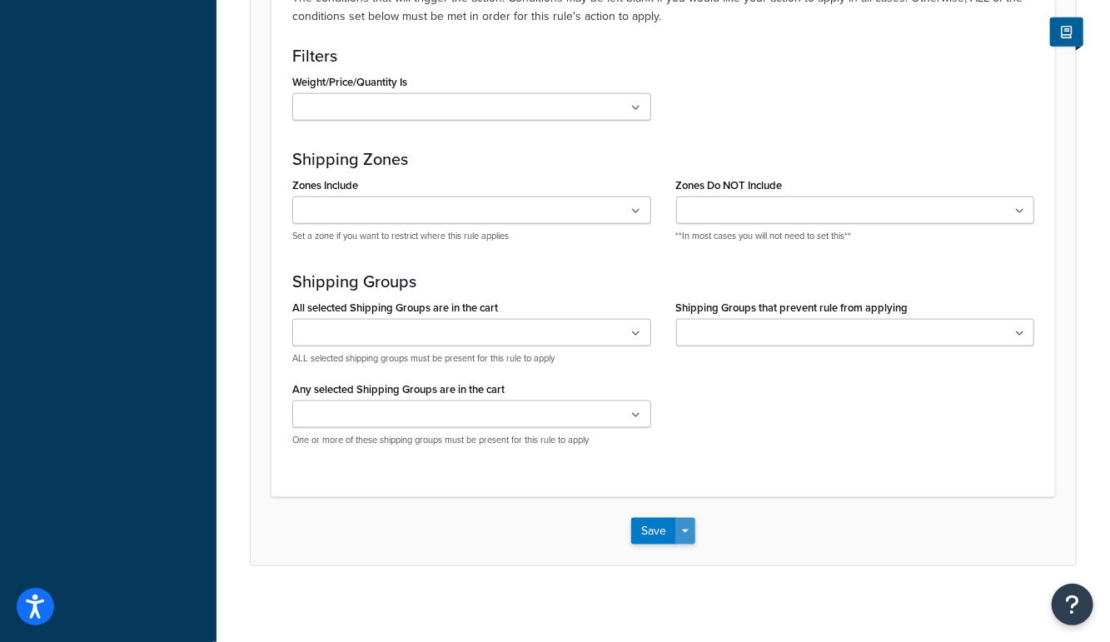
click at [688, 530] on span "button" at bounding box center [685, 531] width 7 height 3
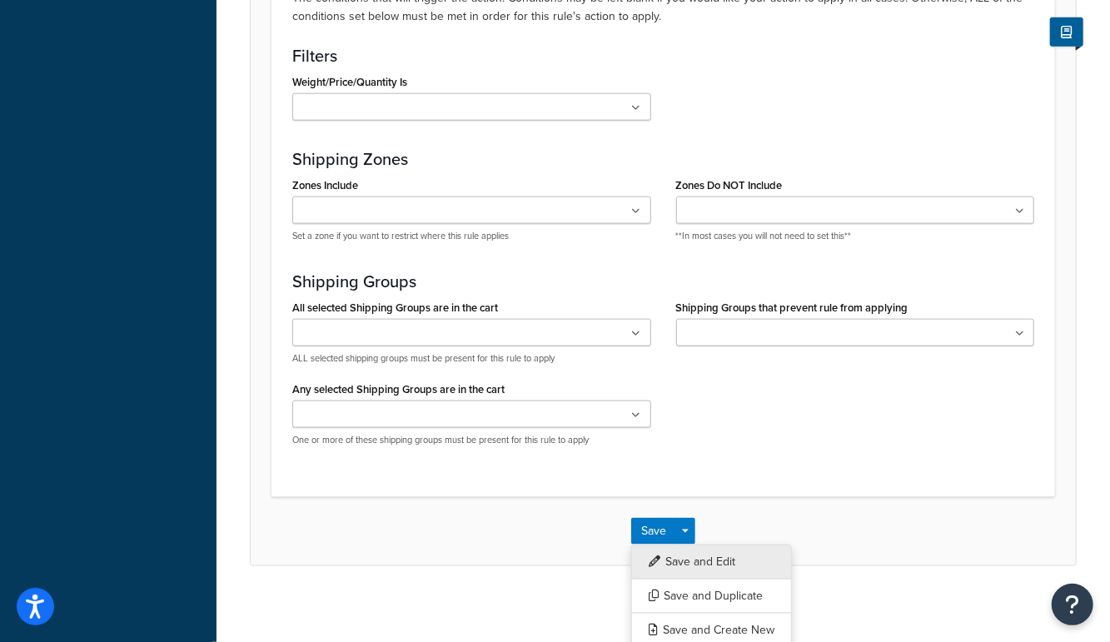
click at [684, 549] on button "Save and Edit" at bounding box center [711, 562] width 161 height 35
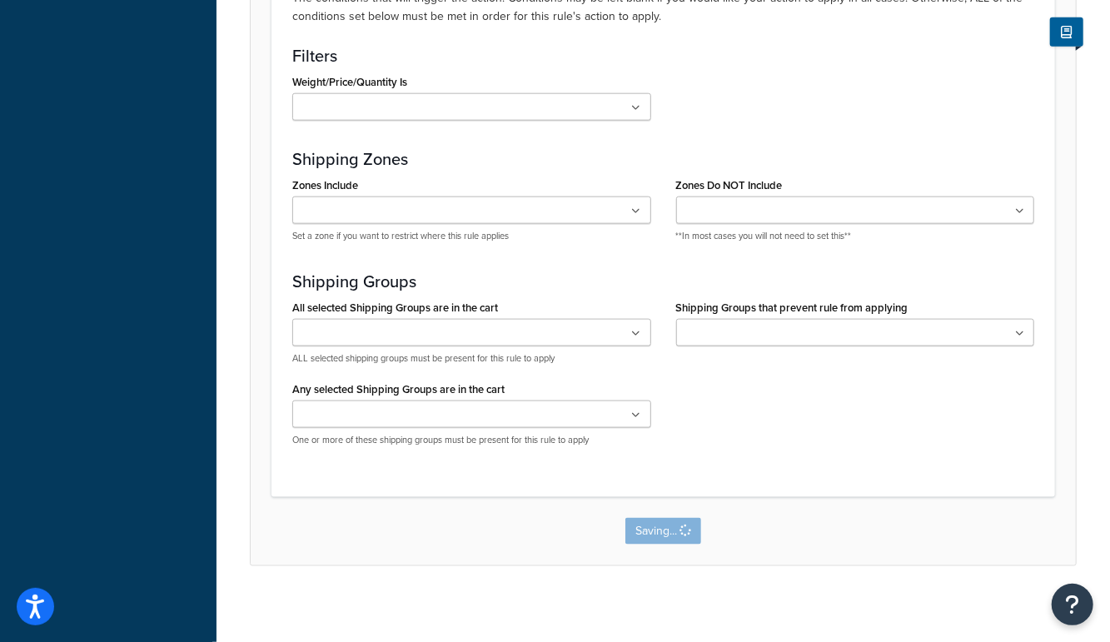
scroll to position [0, 0]
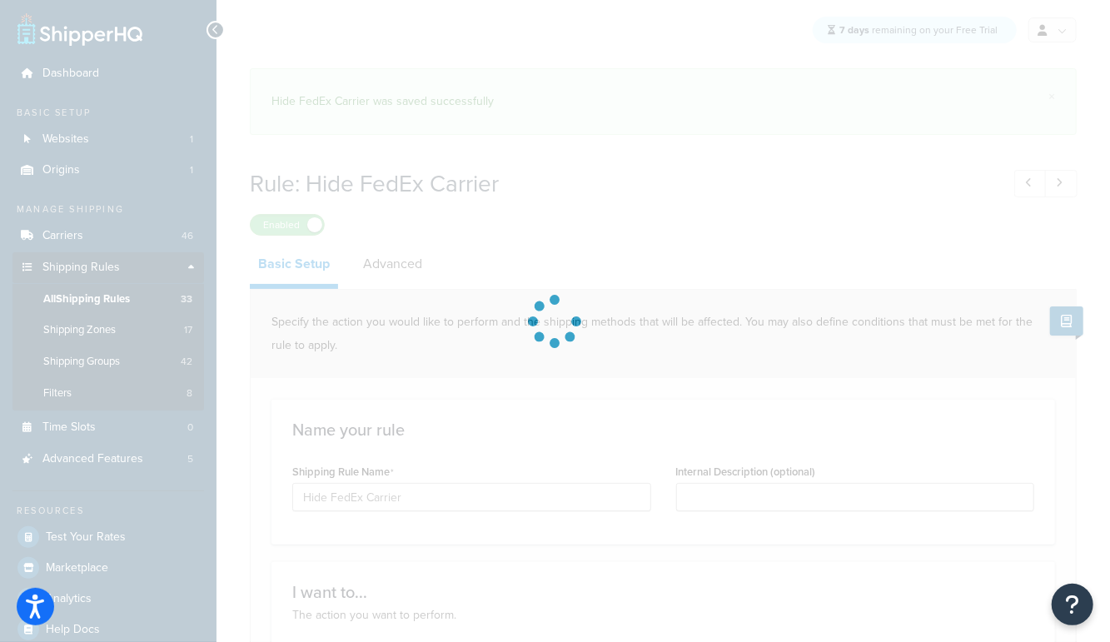
select select "HIDE"
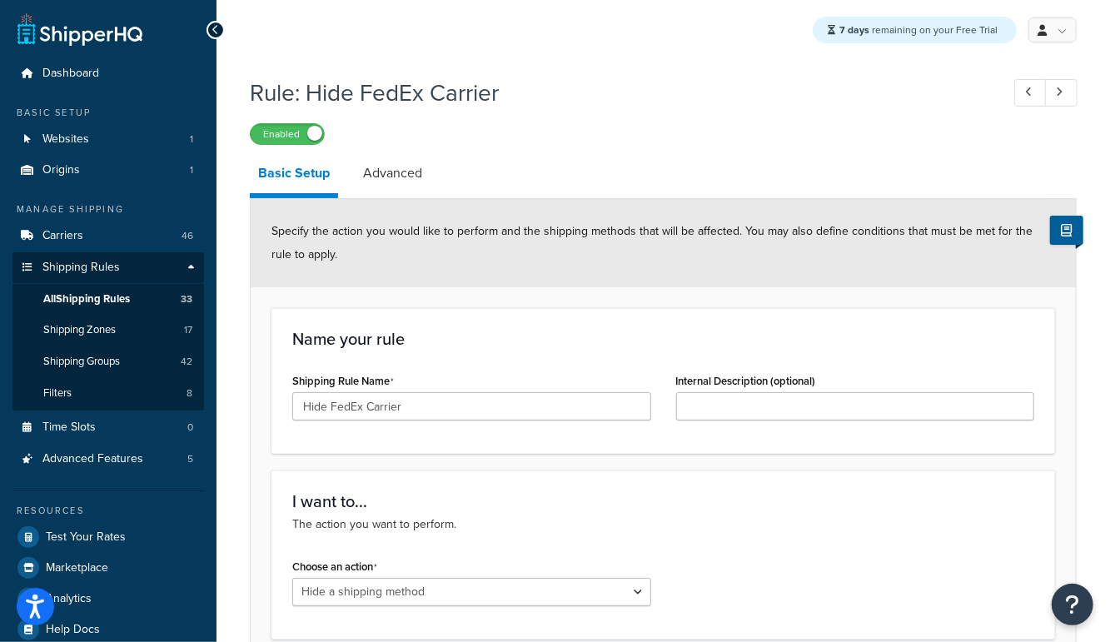
drag, startPoint x: 282, startPoint y: 129, endPoint x: 300, endPoint y: 125, distance: 18.0
click at [282, 129] on label "Enabled" at bounding box center [287, 134] width 73 height 20
click at [296, 142] on label "Disabled" at bounding box center [287, 134] width 73 height 20
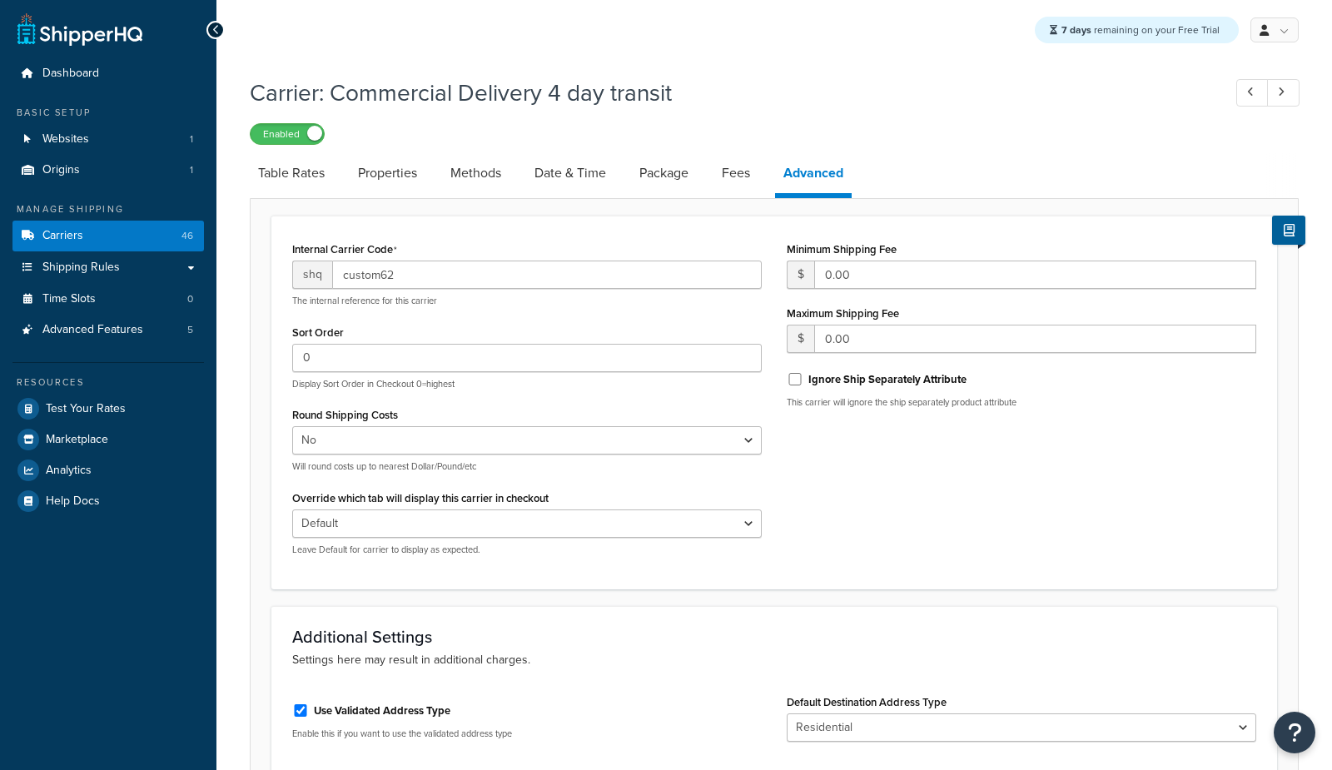
select select "false"
select select "residential"
click at [102, 276] on link "Shipping Rules" at bounding box center [108, 267] width 192 height 31
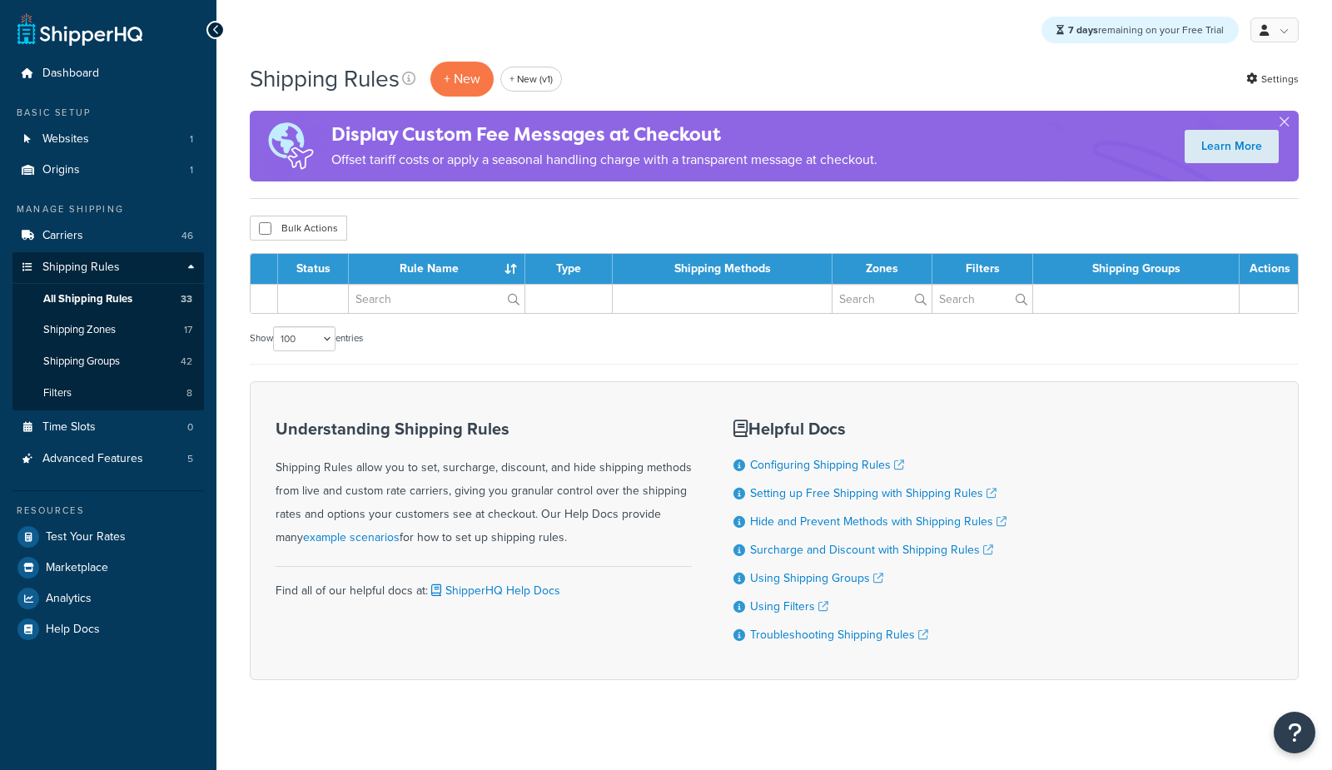
select select "100"
click at [411, 285] on input "text" at bounding box center [437, 299] width 176 height 28
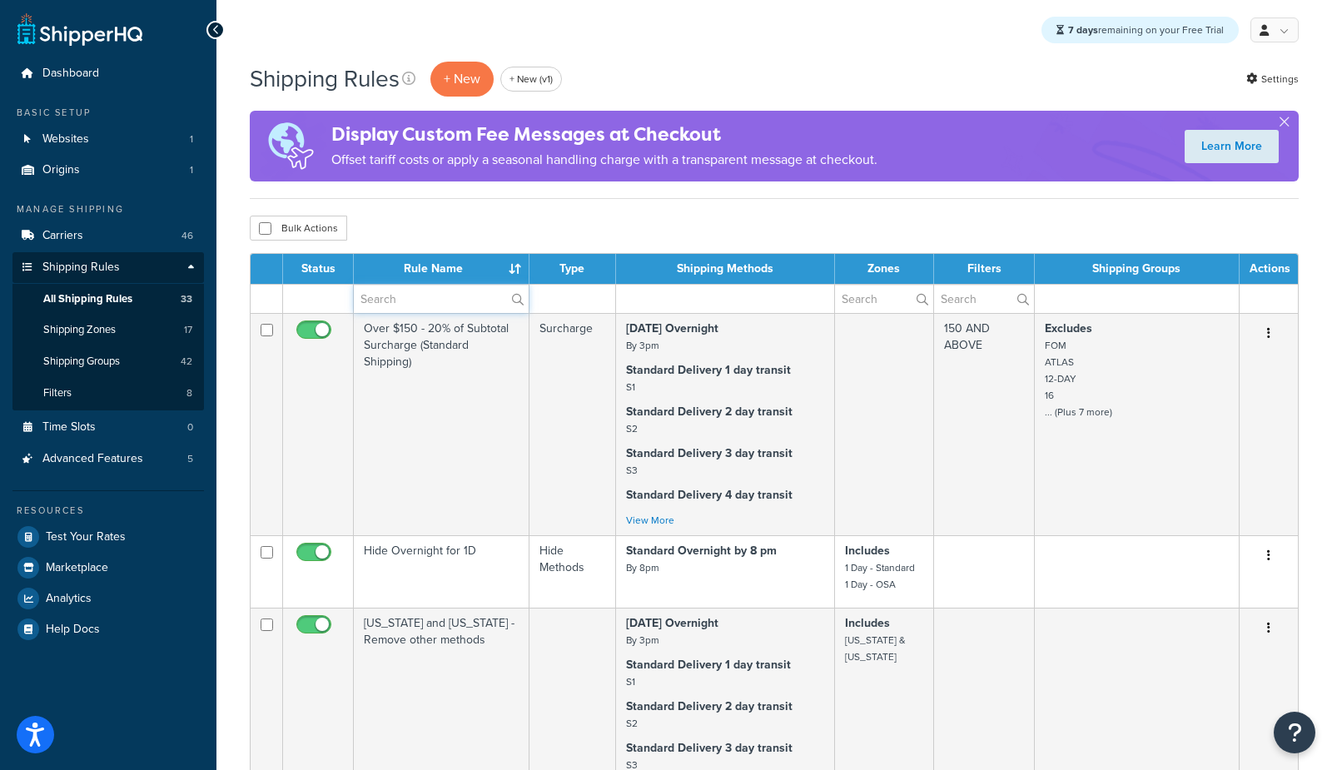
click at [403, 291] on input "text" at bounding box center [441, 299] width 175 height 28
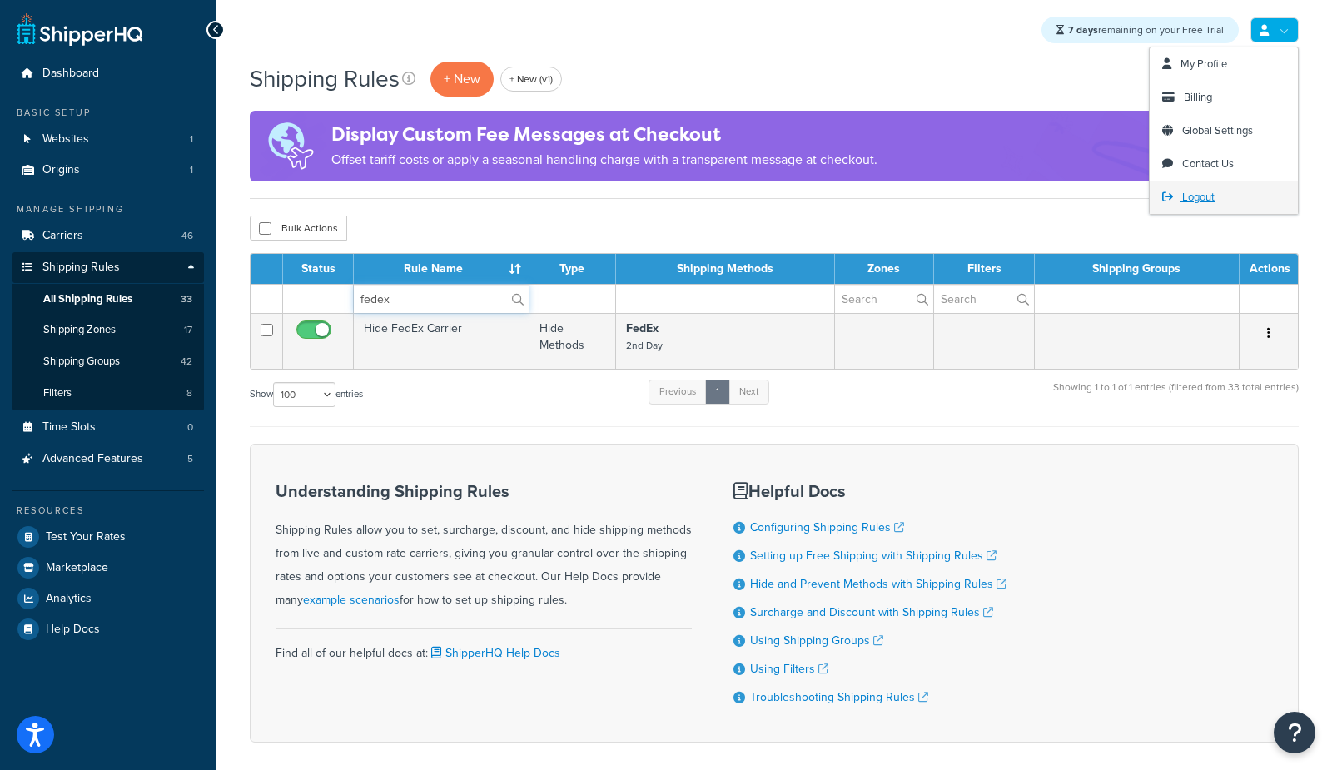
type input "fedex"
drag, startPoint x: 1192, startPoint y: 200, endPoint x: 1101, endPoint y: 91, distance: 142.4
click at [1191, 200] on span "Logout" at bounding box center [1198, 197] width 32 height 16
